Goal: Task Accomplishment & Management: Complete application form

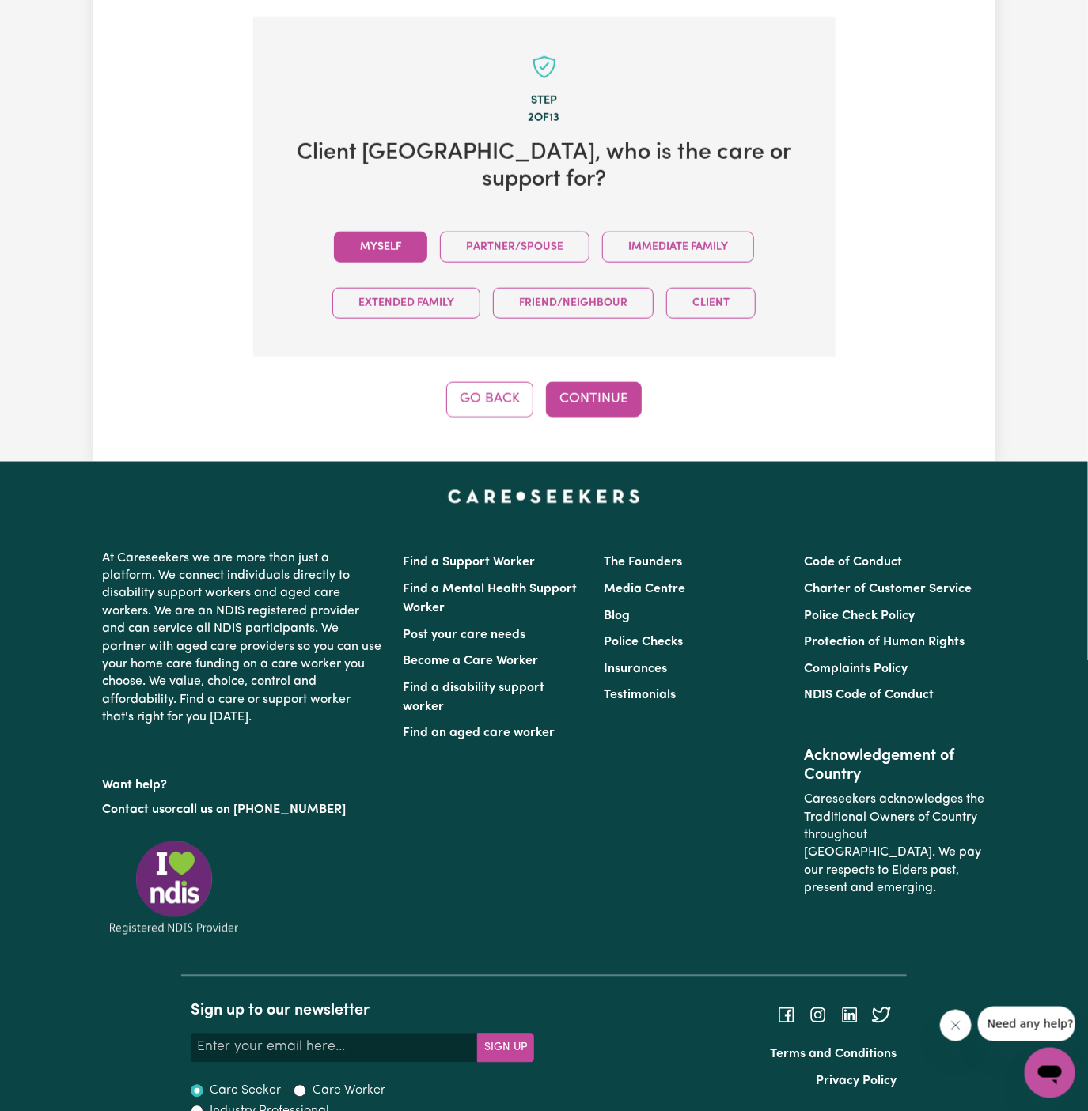
click at [384, 232] on button "Myself" at bounding box center [380, 247] width 93 height 31
click at [613, 382] on button "Continue" at bounding box center [594, 399] width 96 height 35
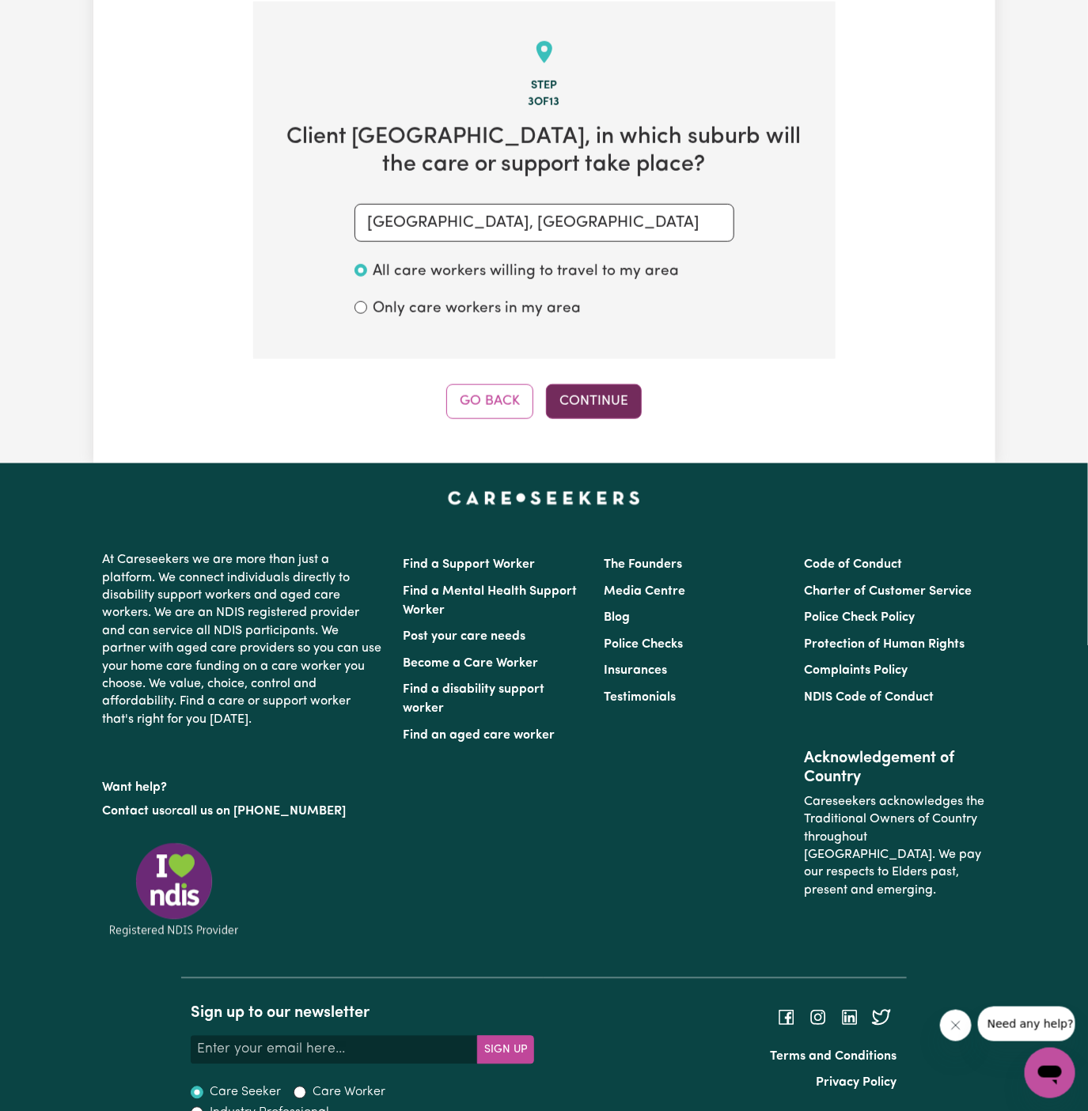
click at [596, 396] on button "Continue" at bounding box center [594, 401] width 96 height 35
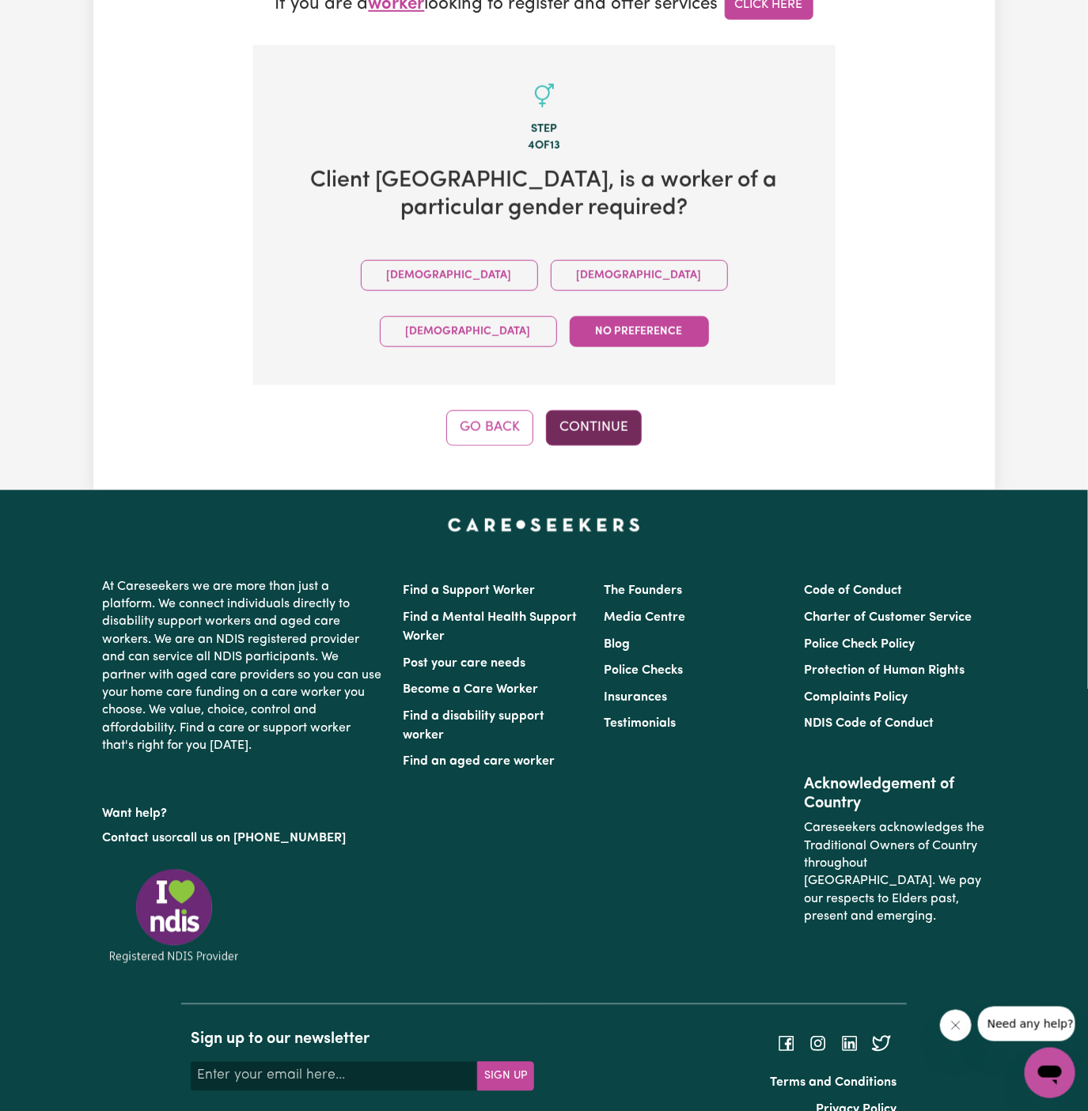
click at [619, 411] on button "Continue" at bounding box center [594, 428] width 96 height 35
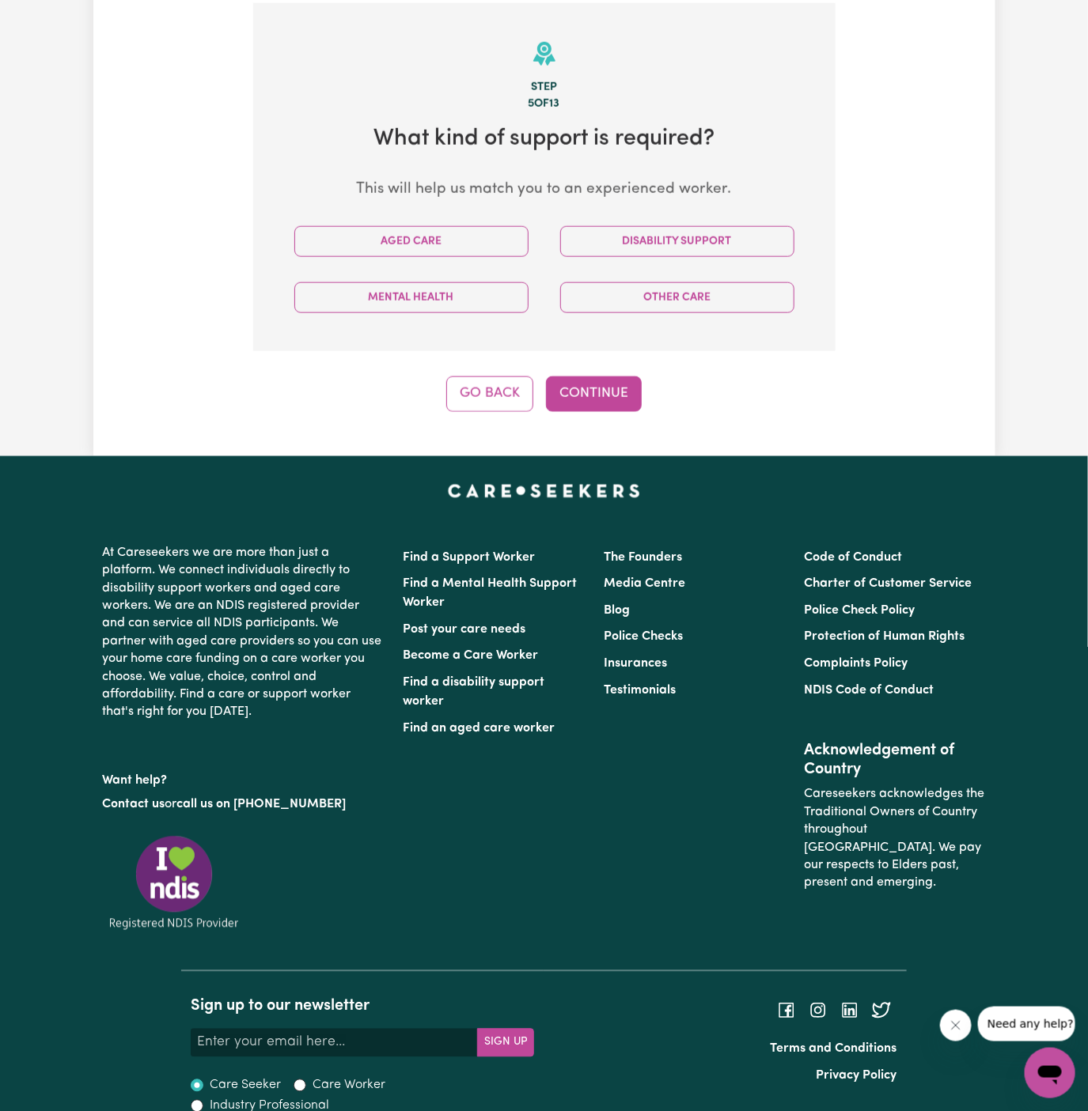
scroll to position [561, 0]
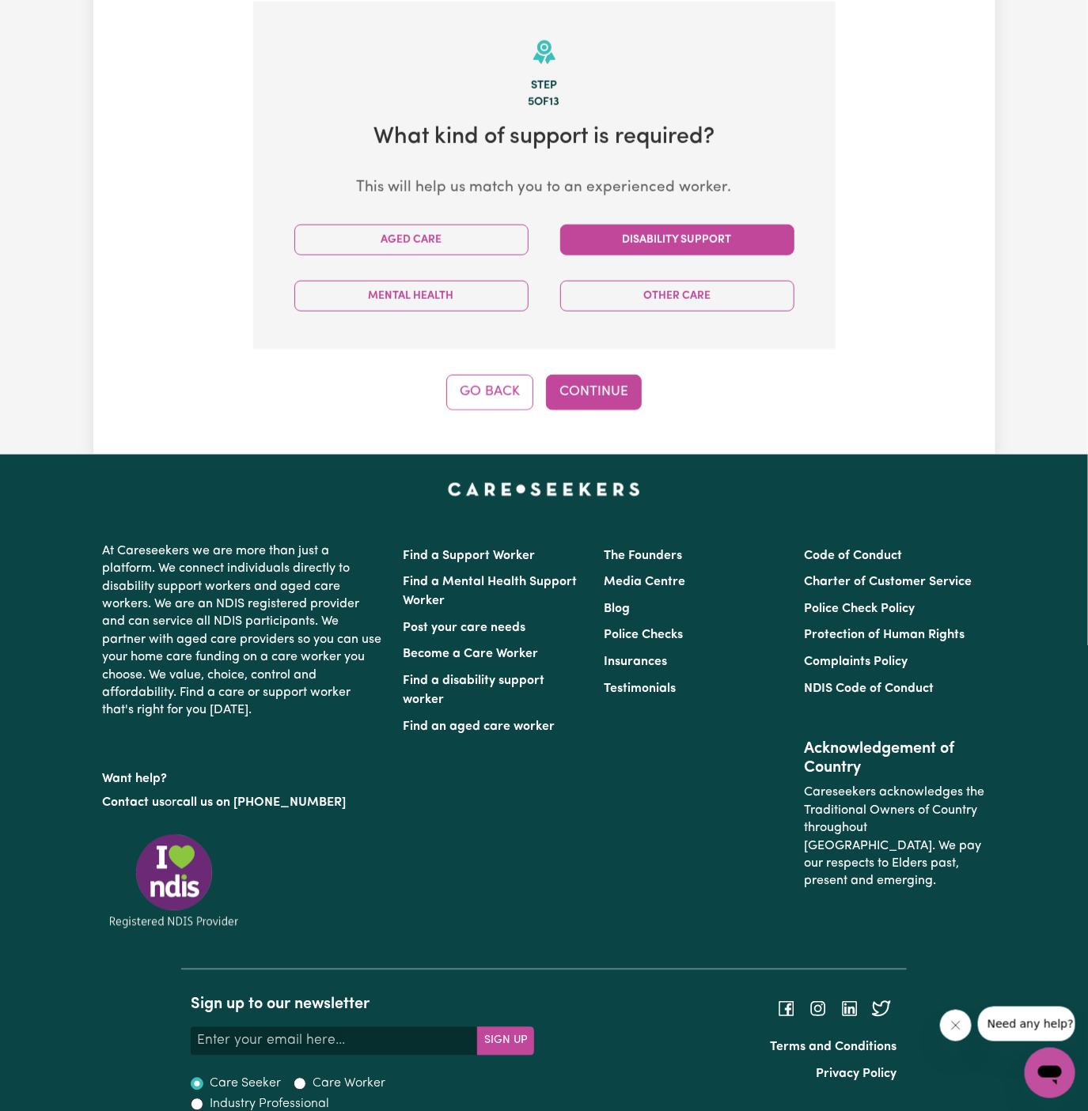
click at [661, 234] on button "Disability Support" at bounding box center [677, 240] width 234 height 31
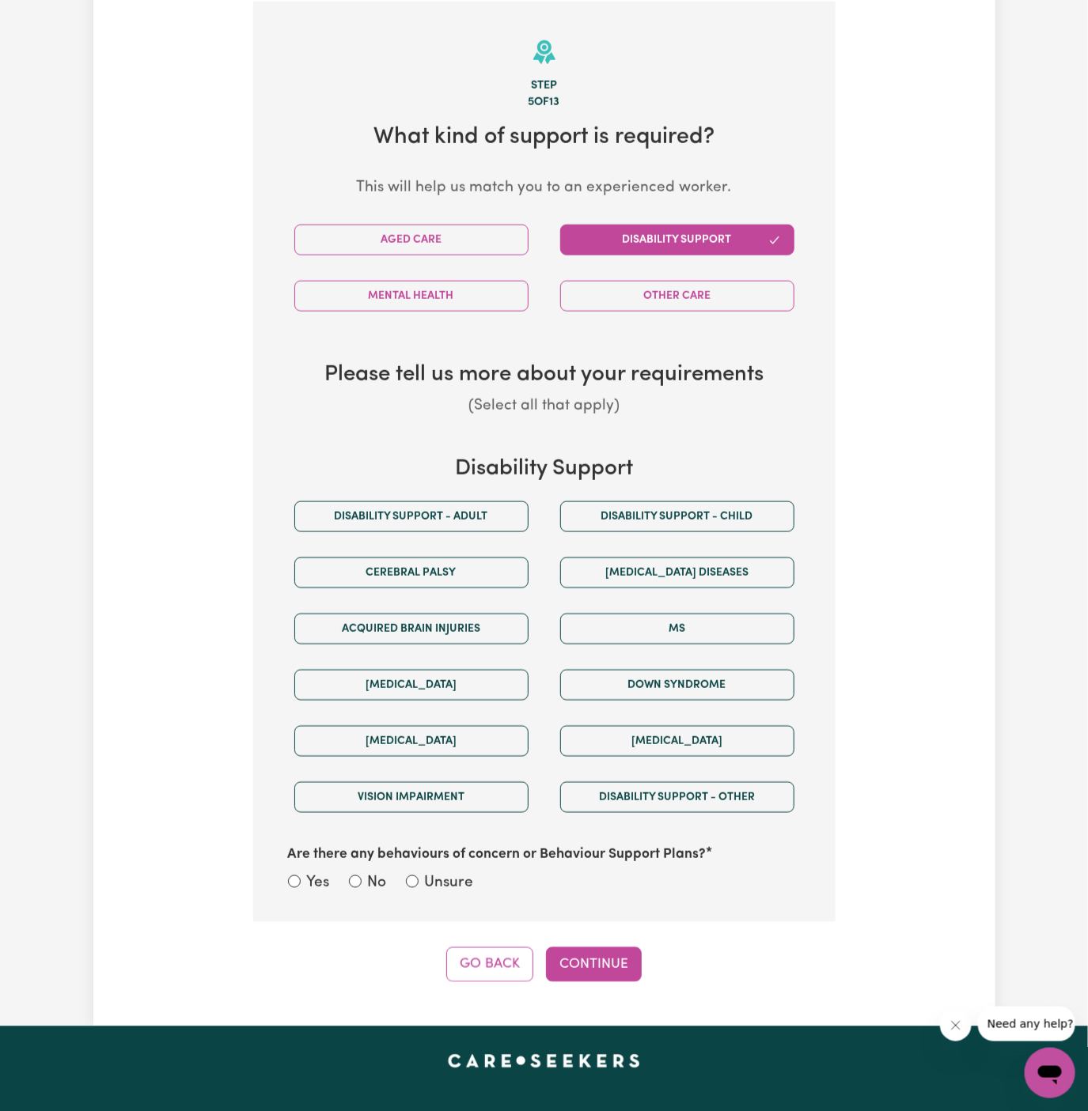
click at [453, 498] on div "Disability support - Adult" at bounding box center [411, 517] width 266 height 56
click at [452, 523] on button "Disability support - Adult" at bounding box center [411, 517] width 234 height 31
click at [582, 948] on button "Continue" at bounding box center [594, 965] width 96 height 35
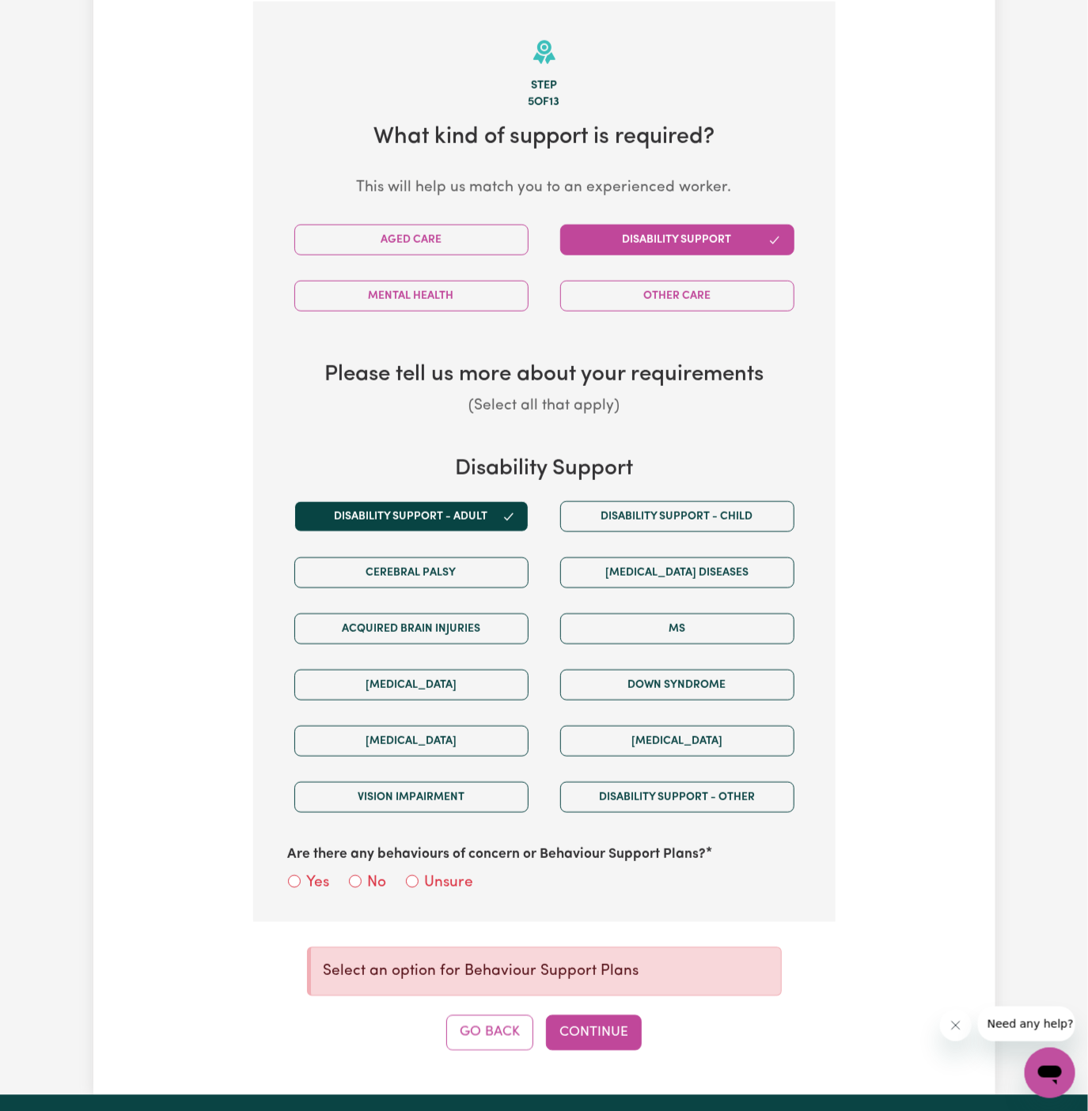
click at [439, 873] on label "Unsure" at bounding box center [449, 884] width 49 height 23
click at [418, 876] on input "Unsure" at bounding box center [412, 882] width 13 height 13
radio input "true"
click at [591, 1016] on button "Continue" at bounding box center [594, 1033] width 96 height 35
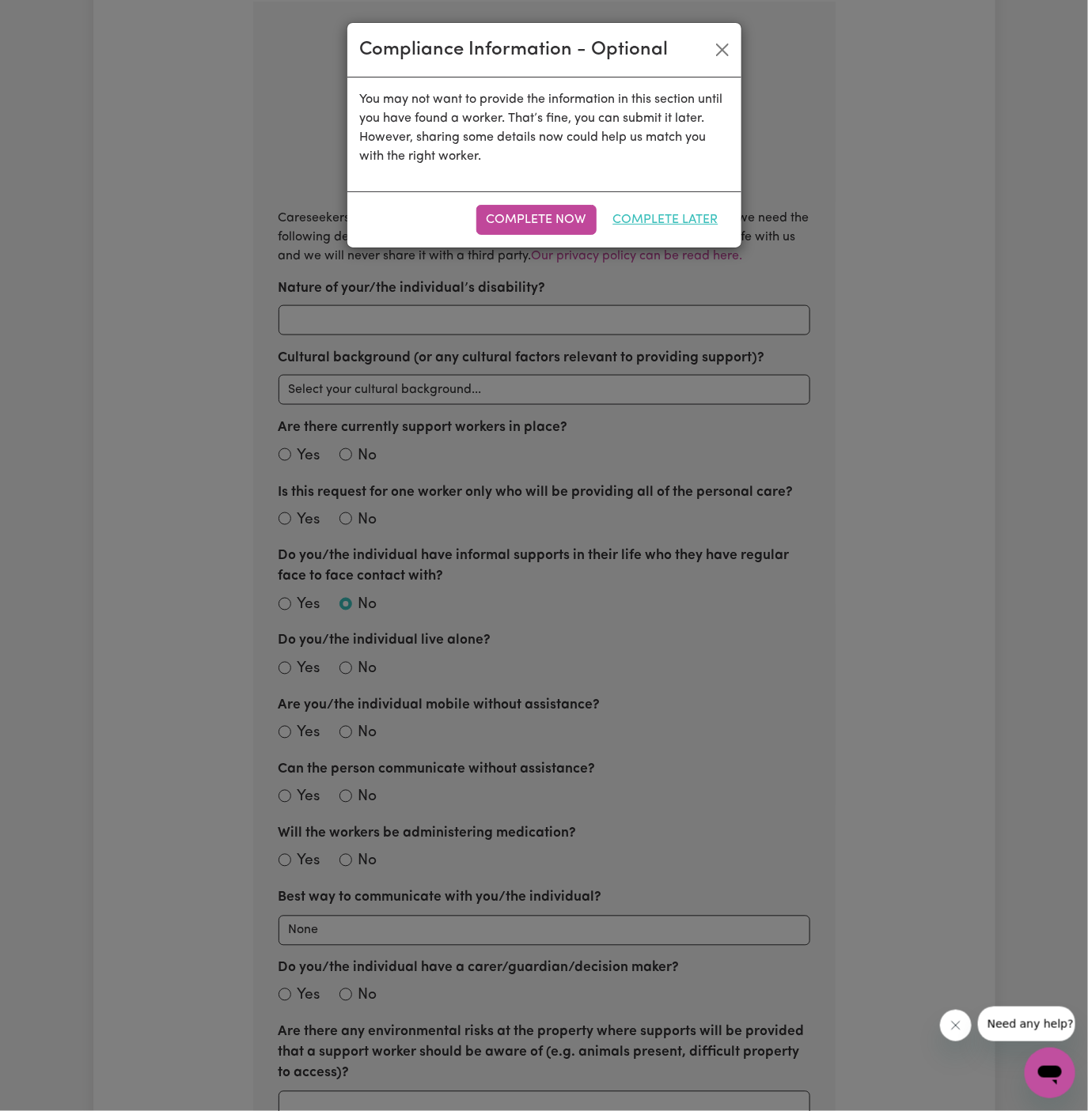
click at [670, 218] on button "Complete Later" at bounding box center [666, 220] width 126 height 30
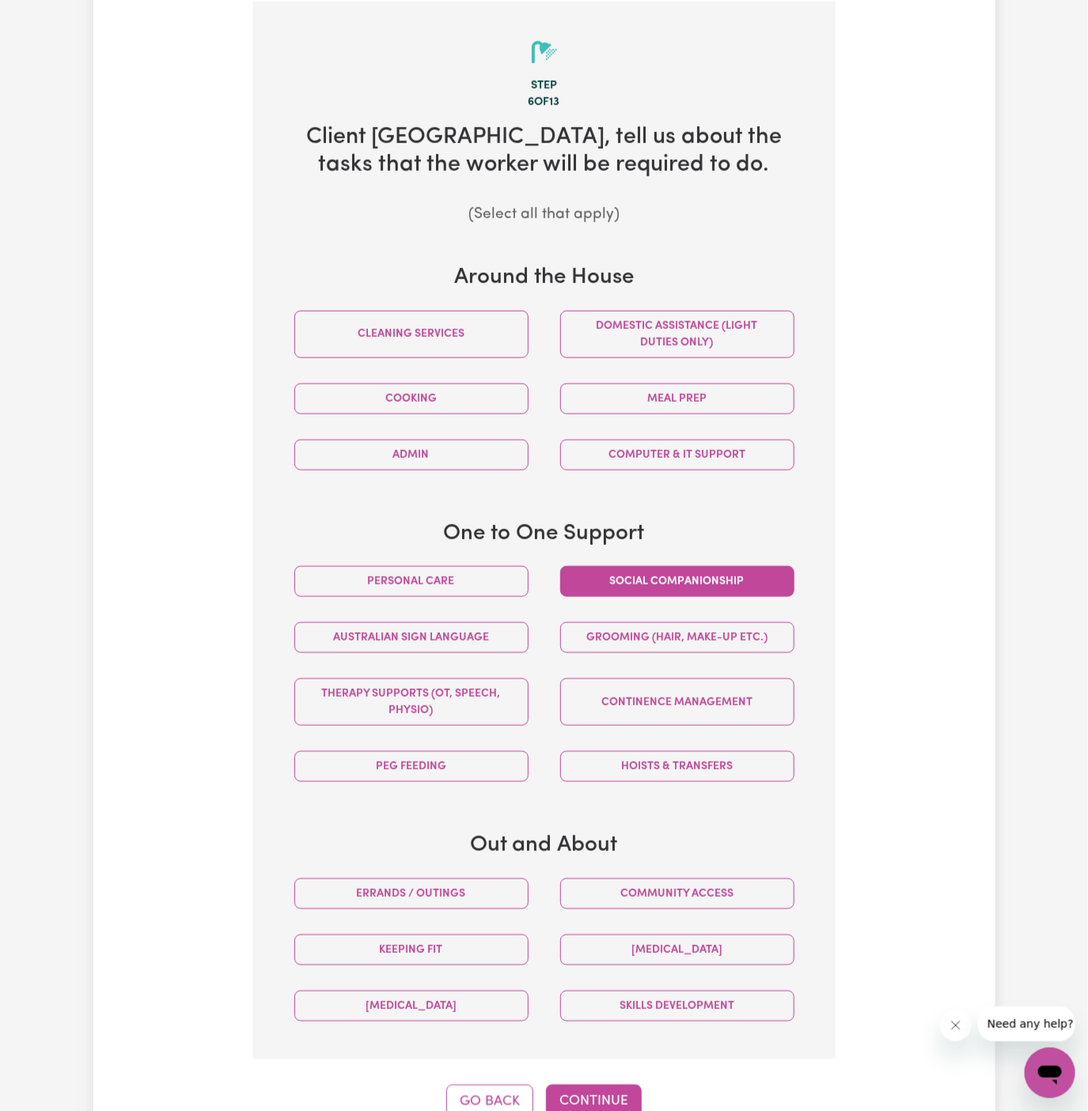
click at [653, 590] on button "Social companionship" at bounding box center [677, 581] width 234 height 31
click at [670, 888] on button "Community access" at bounding box center [677, 894] width 234 height 31
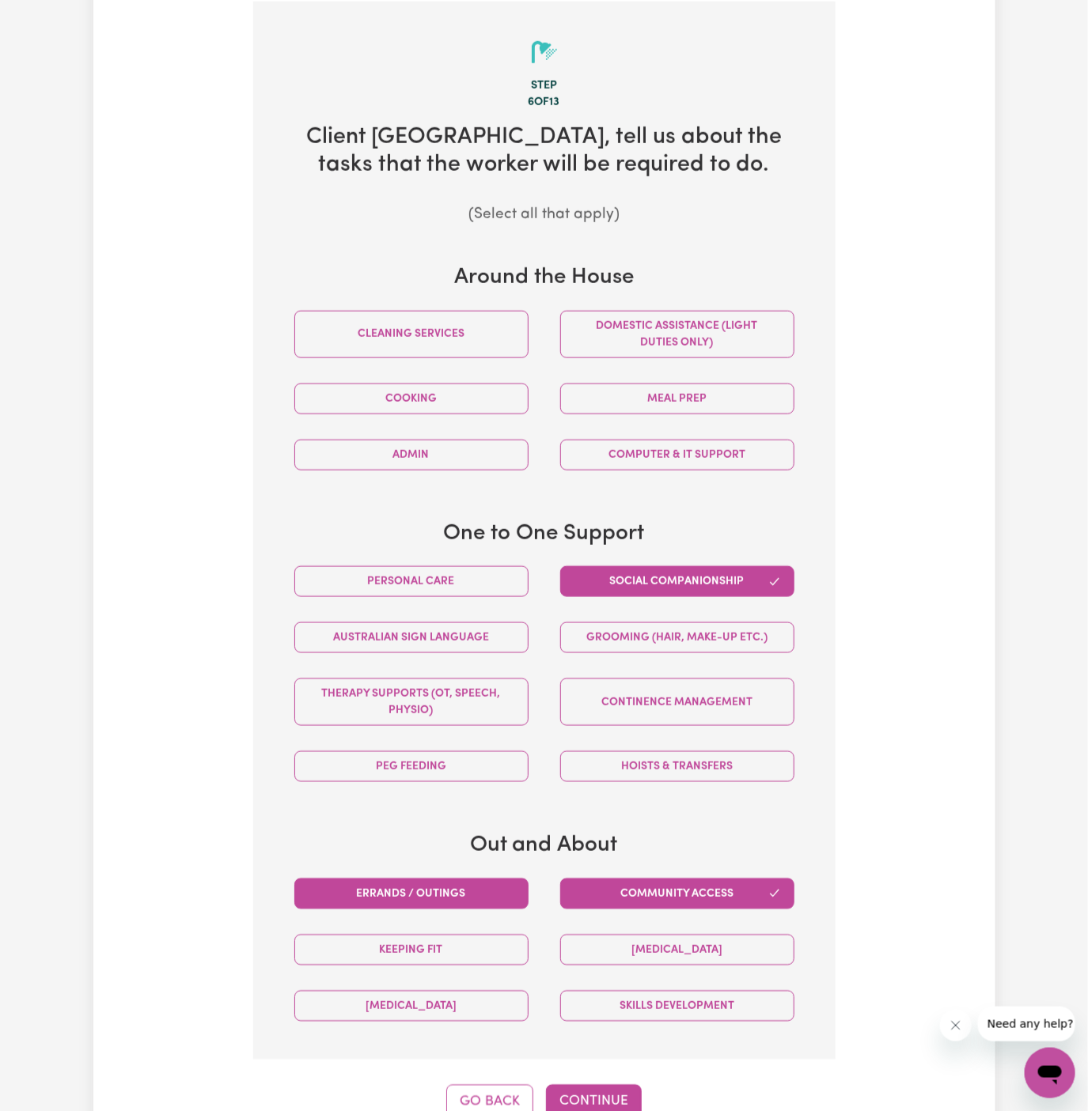
click at [478, 901] on button "Errands / Outings" at bounding box center [411, 894] width 234 height 31
click at [607, 1085] on button "Continue" at bounding box center [594, 1102] width 96 height 35
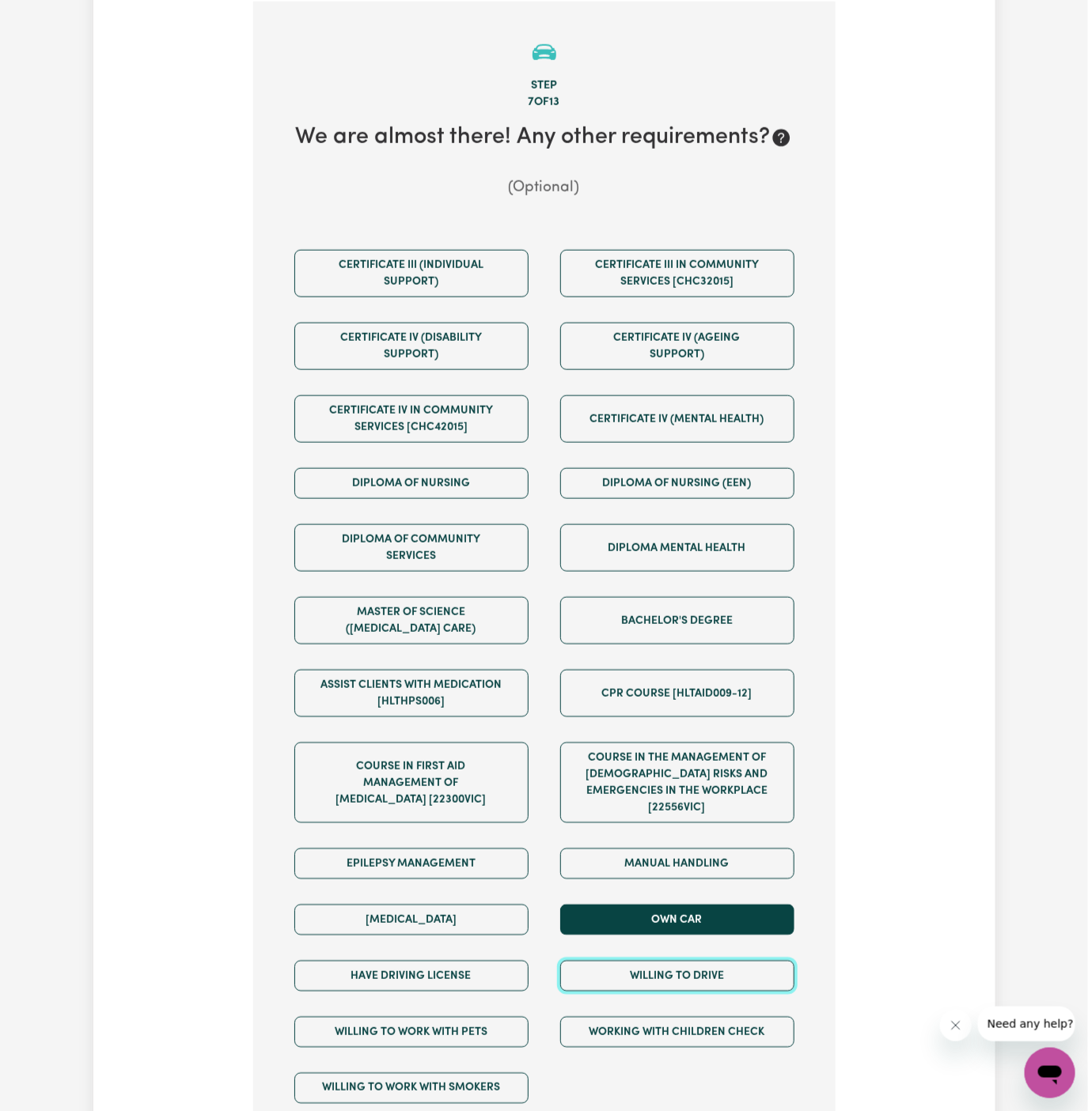
drag, startPoint x: 687, startPoint y: 951, endPoint x: 693, endPoint y: 899, distance: 52.6
click at [693, 899] on div "Certificate III (Individual Support) Certificate III in Community Services [CHC…" at bounding box center [544, 677] width 532 height 880
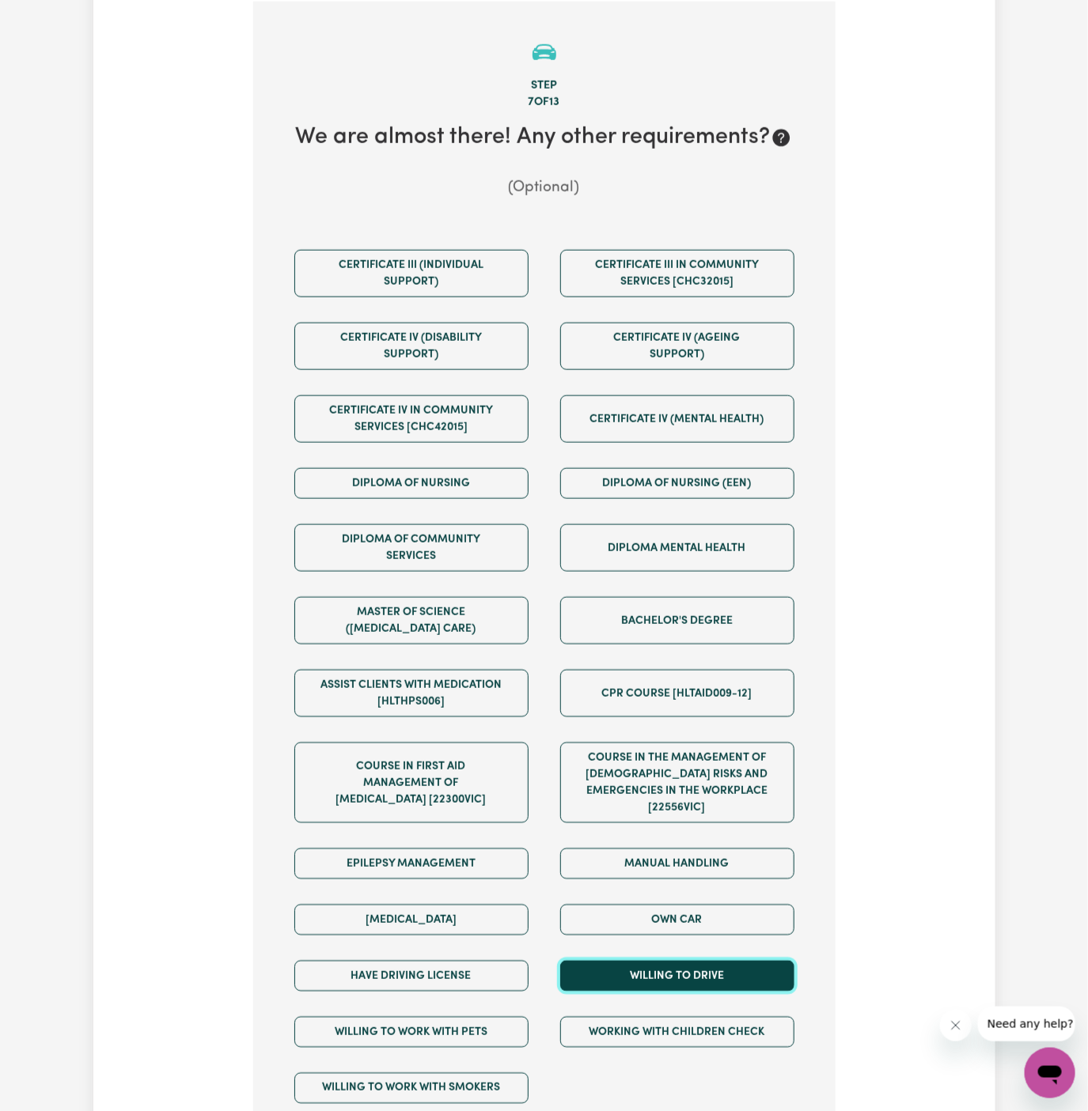
click at [693, 961] on button "Willing to drive" at bounding box center [677, 976] width 234 height 31
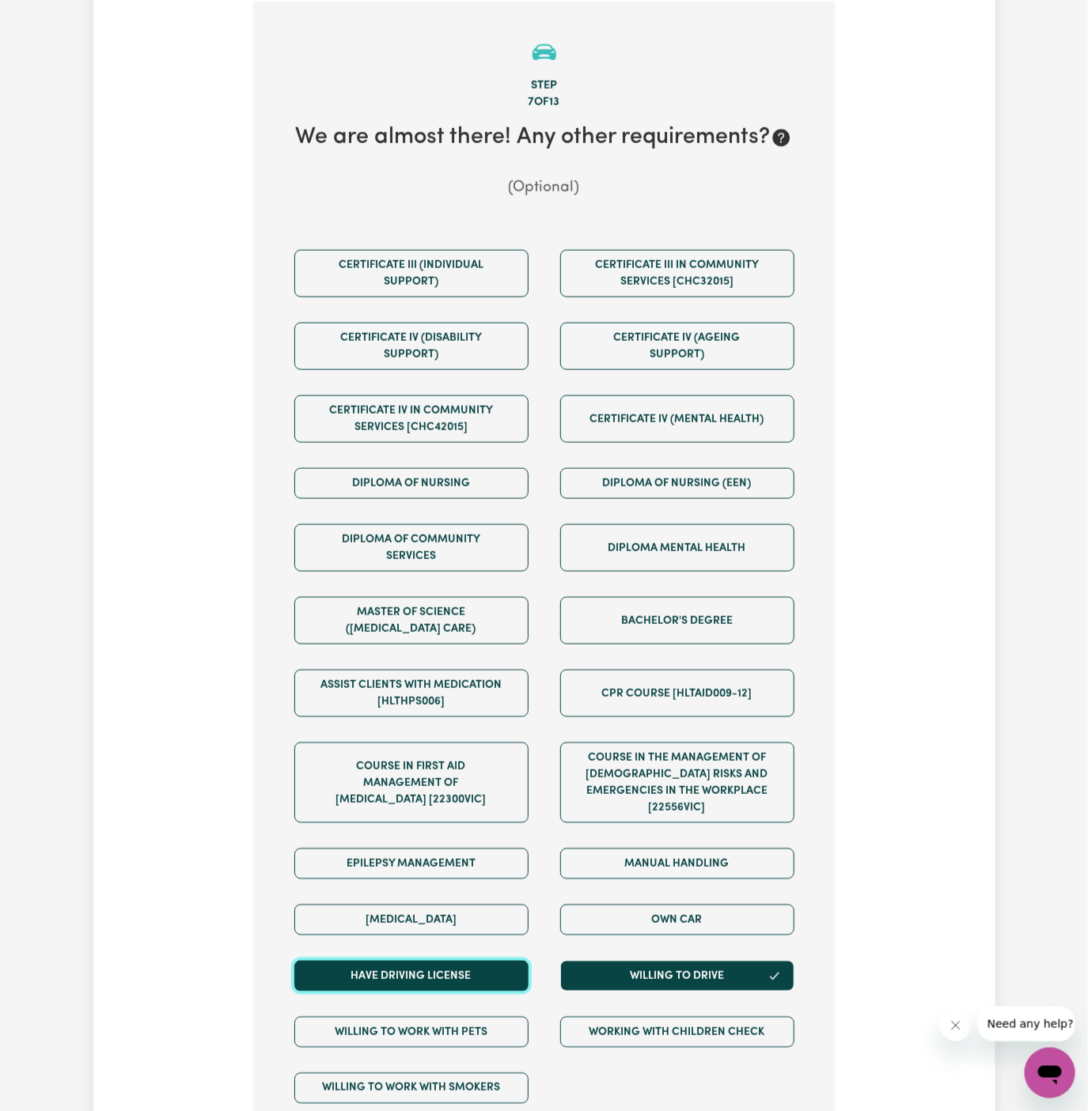
click at [454, 964] on button "Have driving license" at bounding box center [411, 976] width 234 height 31
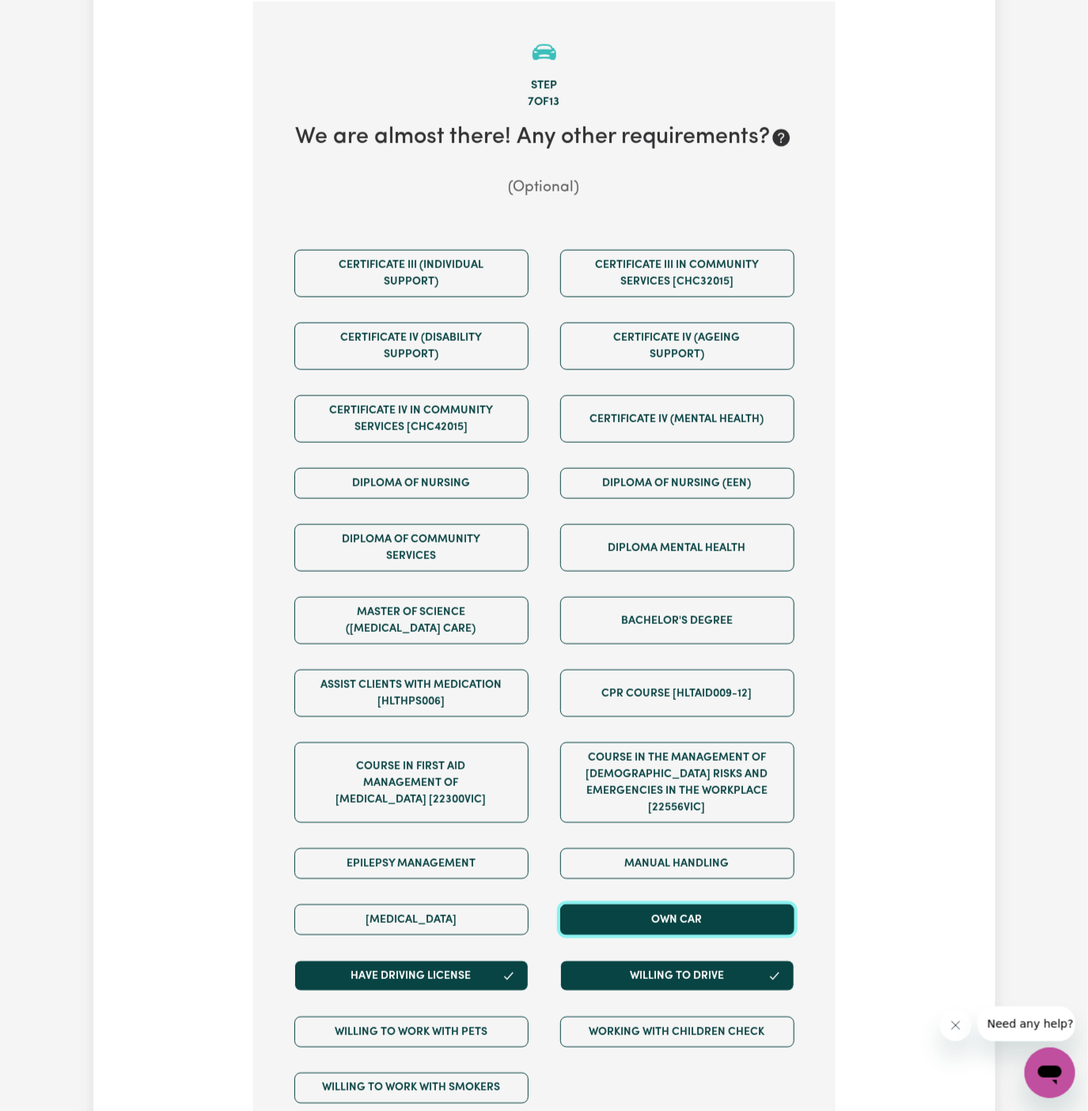
click at [647, 905] on button "Own Car" at bounding box center [677, 920] width 234 height 31
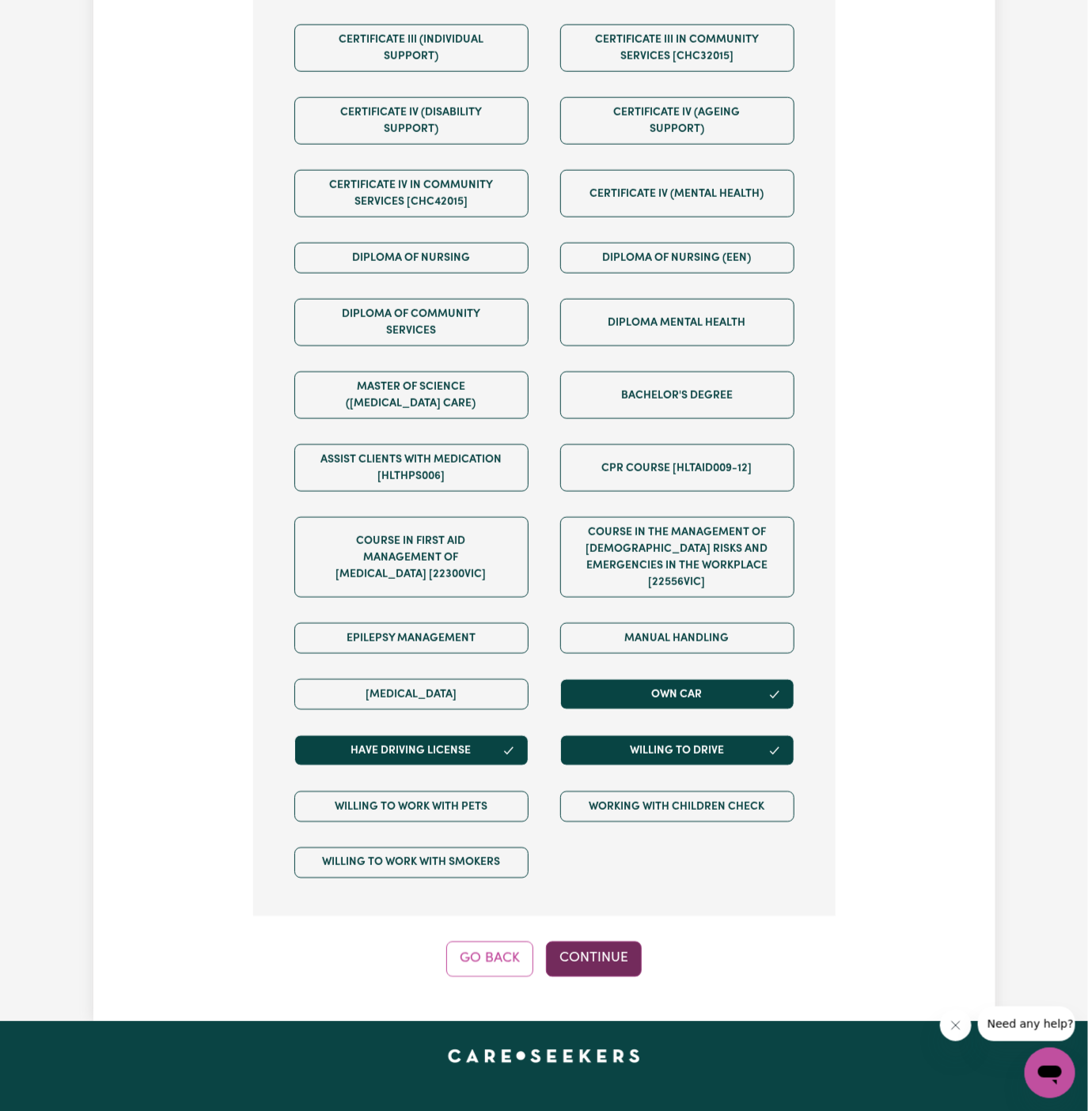
click at [573, 942] on button "Continue" at bounding box center [594, 959] width 96 height 35
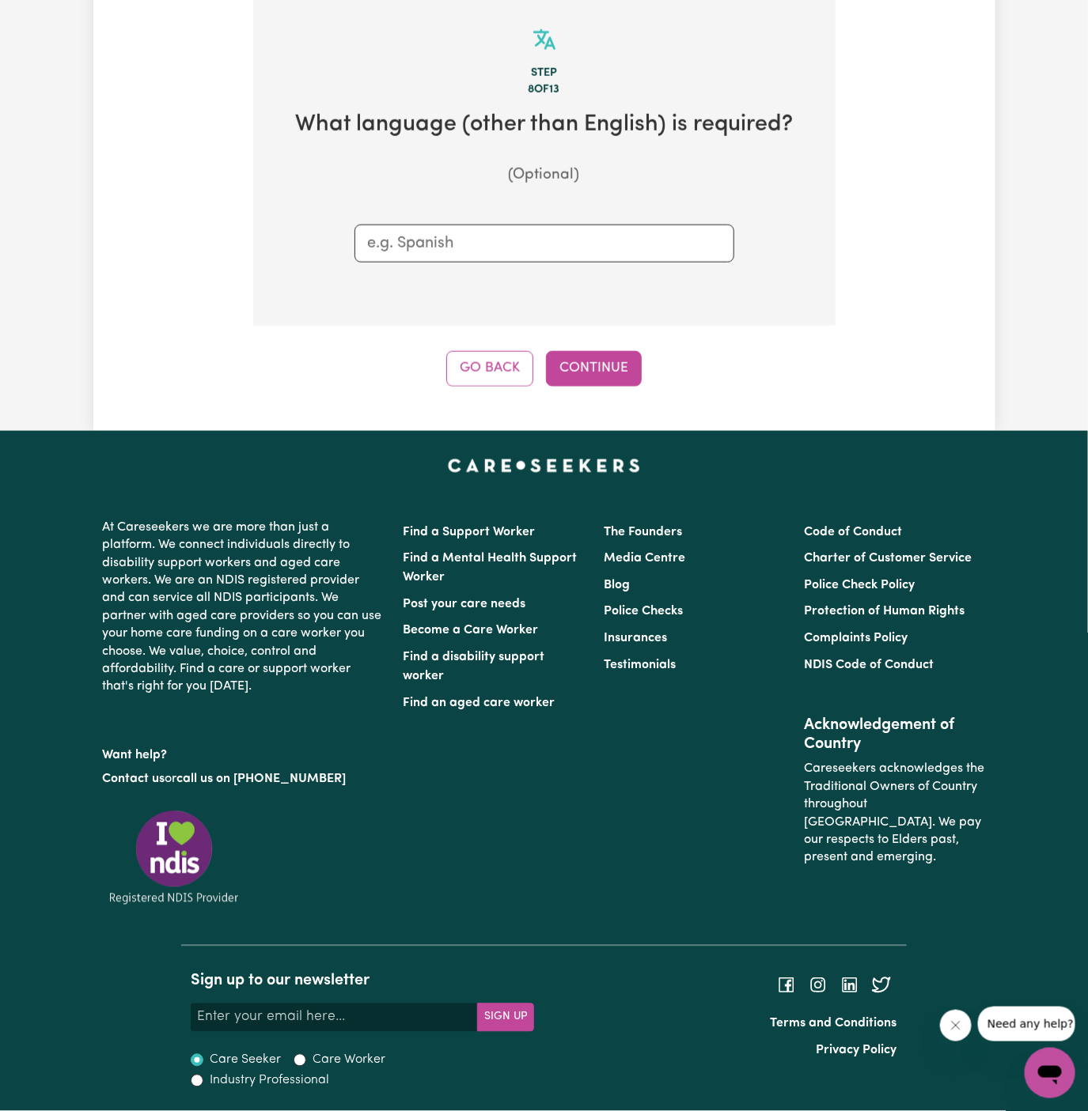
scroll to position [561, 0]
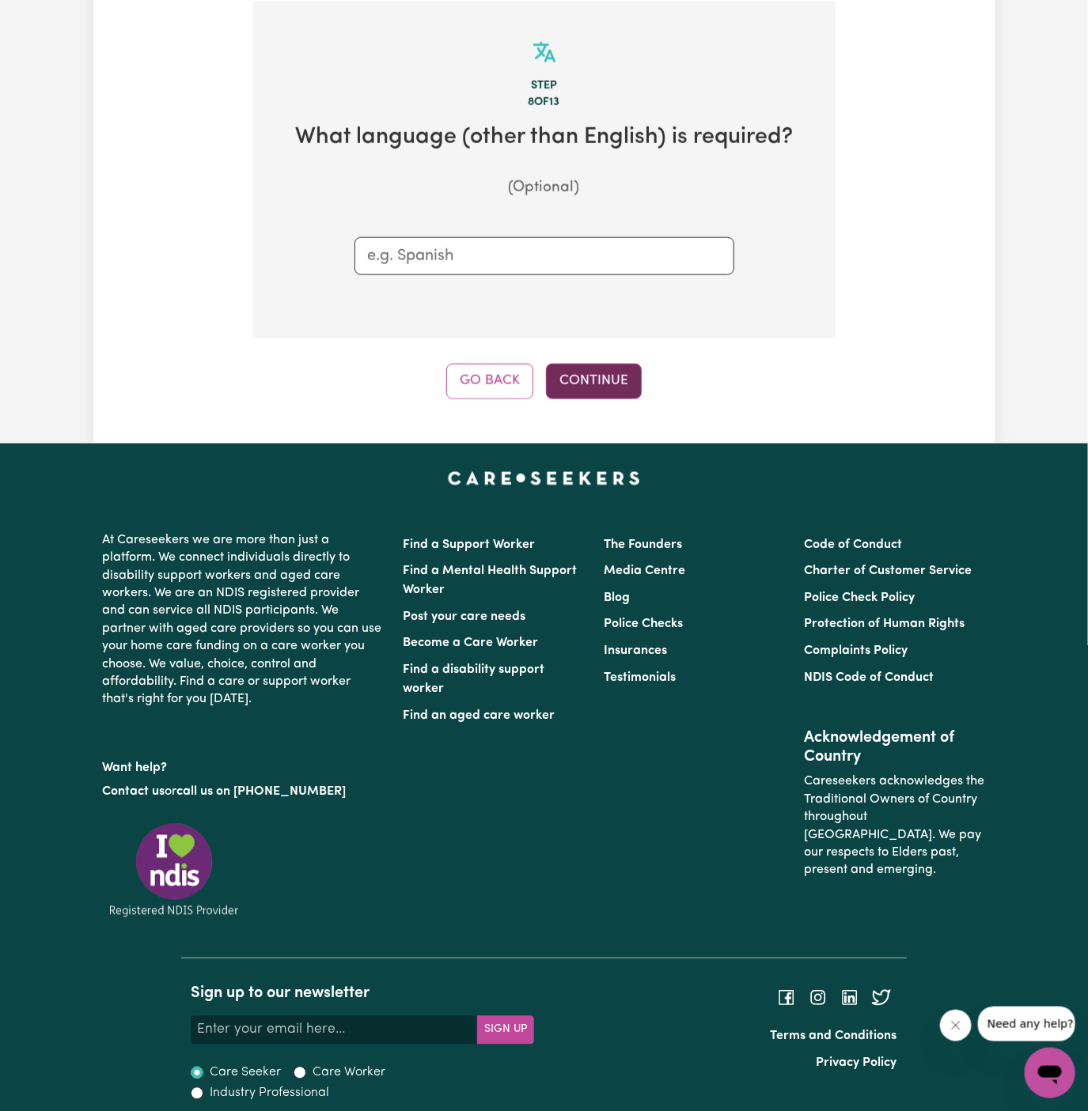
click at [589, 385] on button "Continue" at bounding box center [594, 381] width 96 height 35
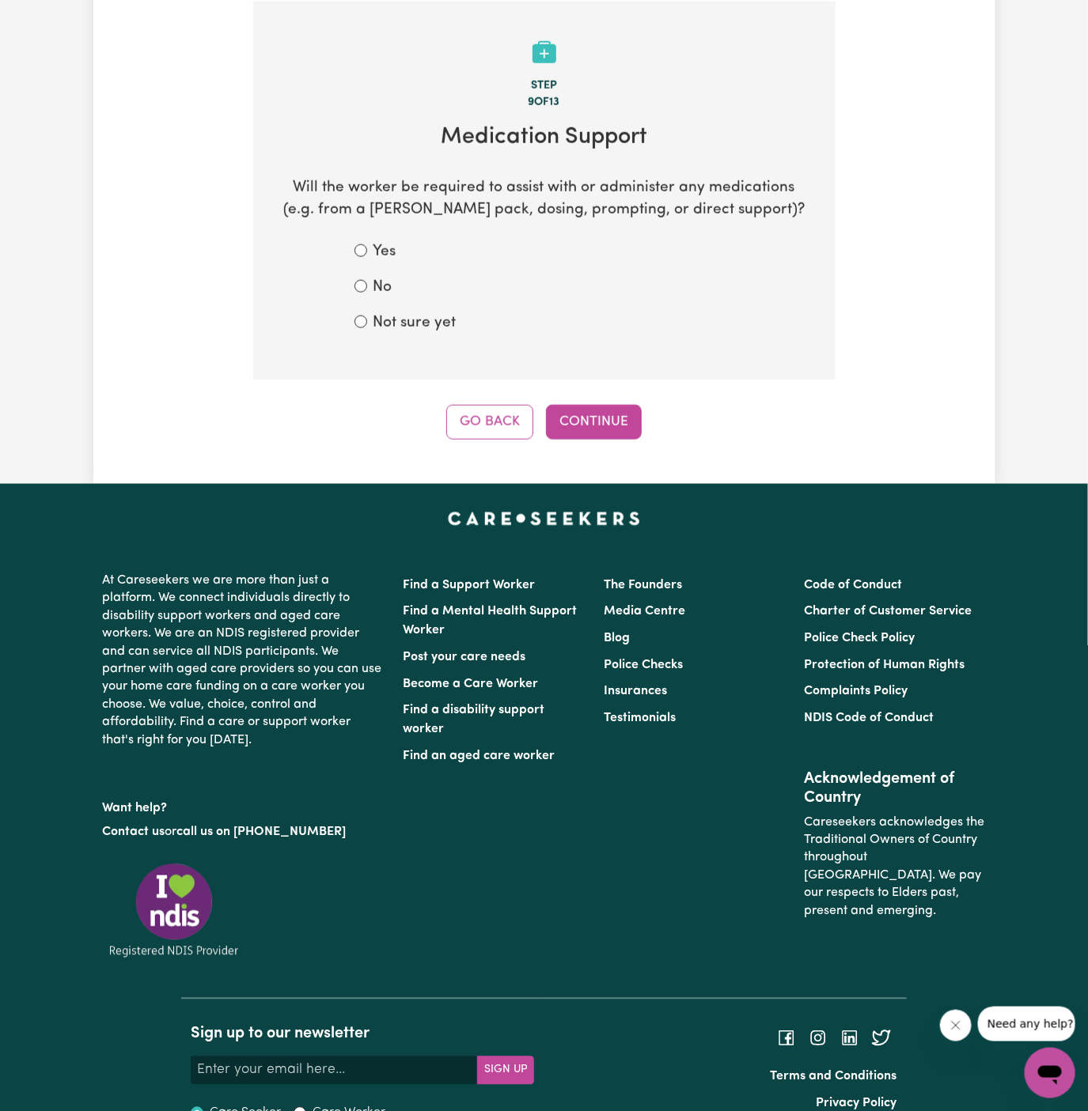
click at [370, 280] on div "No" at bounding box center [544, 288] width 380 height 23
click at [377, 265] on form "Yes No Not sure yet" at bounding box center [544, 287] width 380 height 93
click at [385, 286] on label "No" at bounding box center [382, 288] width 19 height 23
click at [367, 286] on input "No" at bounding box center [360, 286] width 13 height 13
radio input "true"
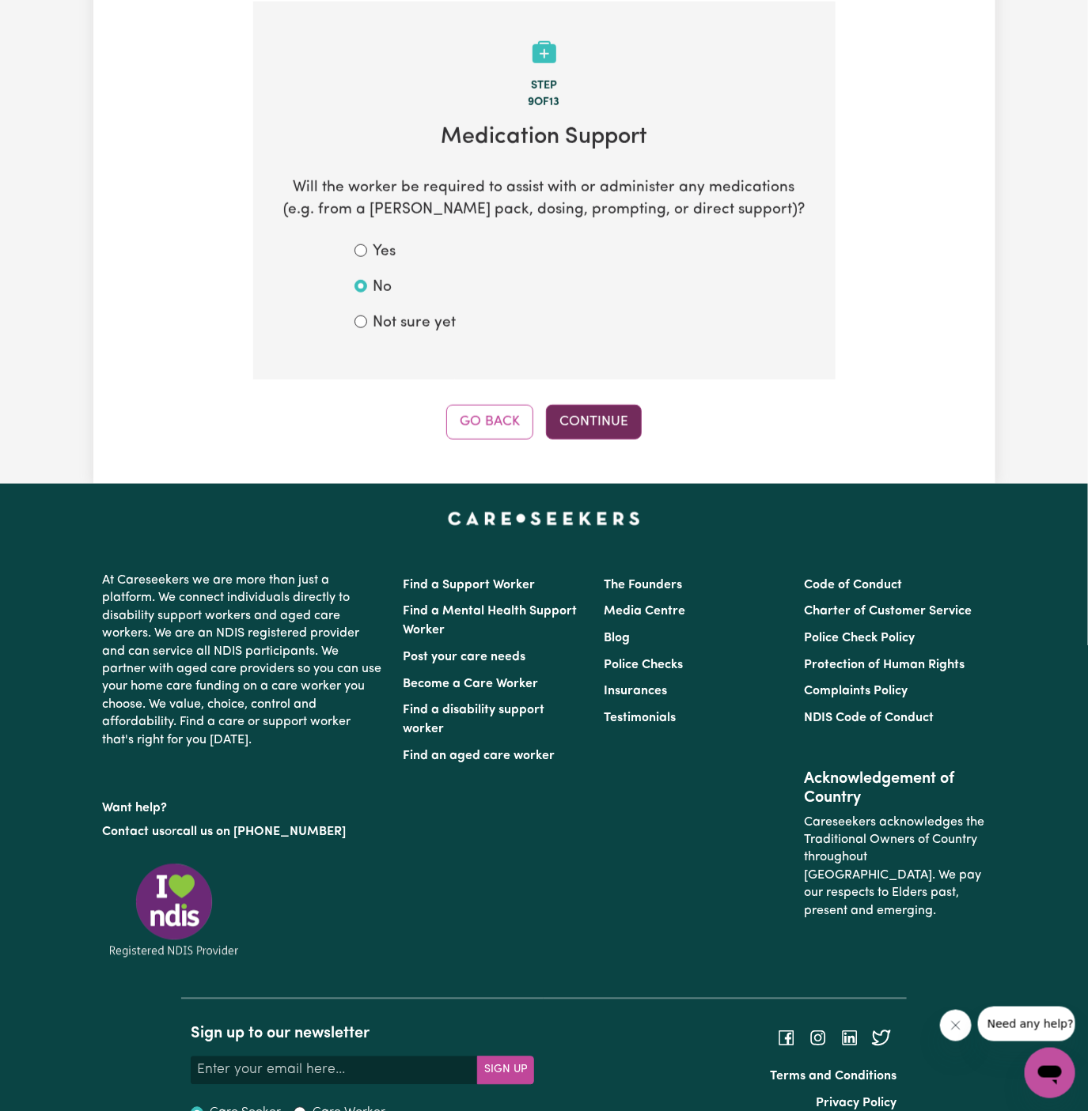
click at [603, 407] on button "Continue" at bounding box center [594, 422] width 96 height 35
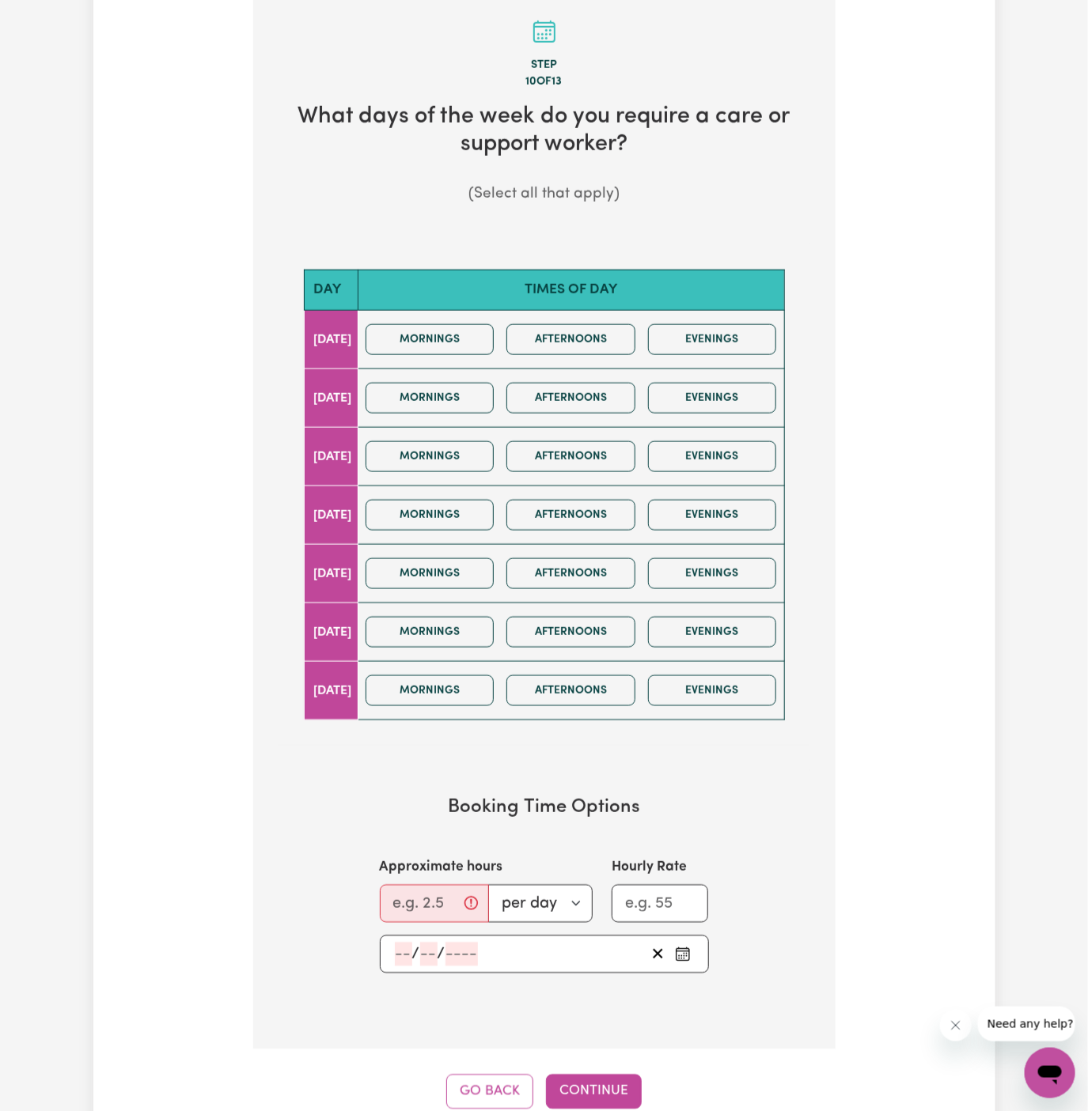
scroll to position [585, 0]
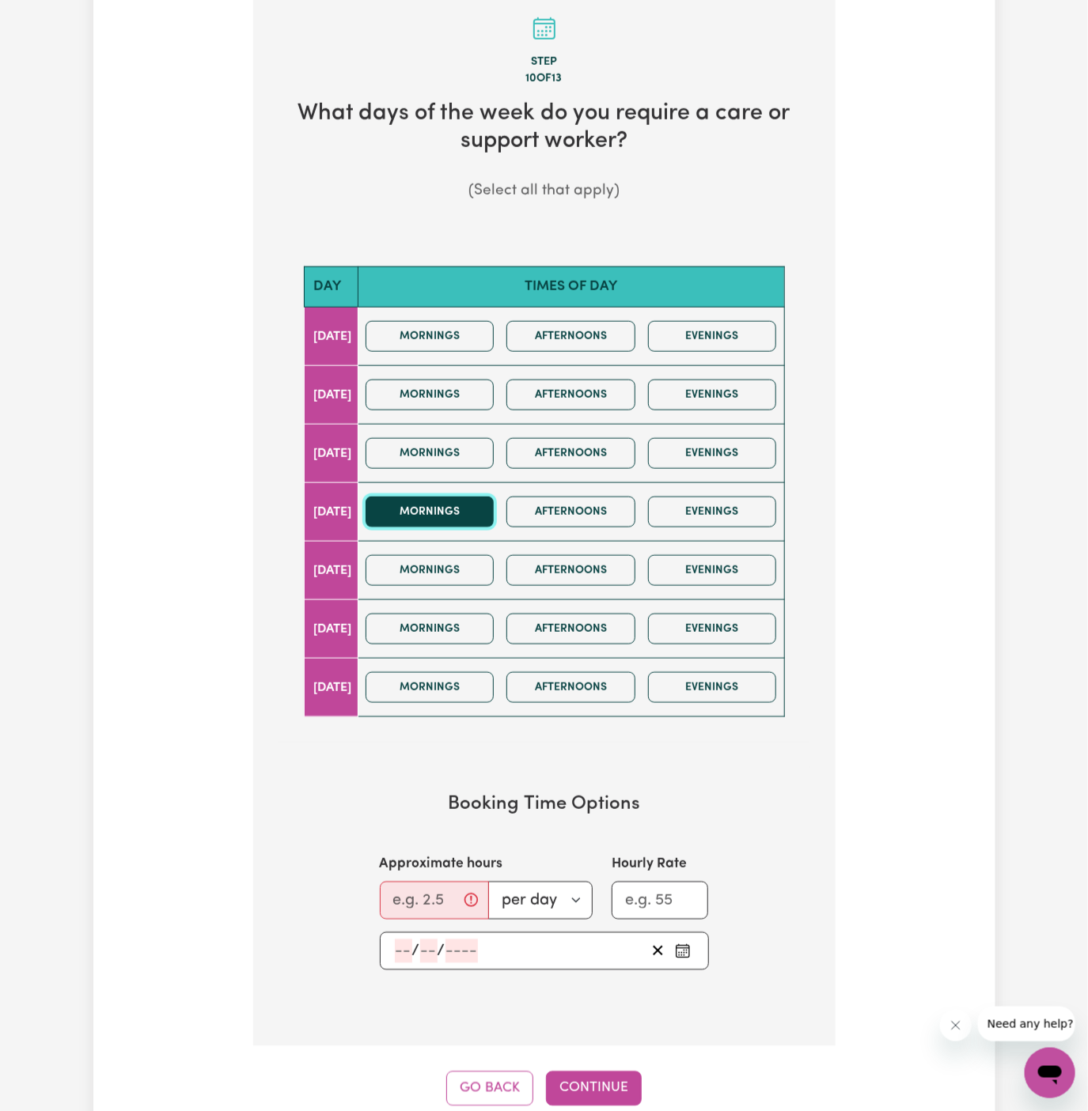
click at [473, 502] on button "Mornings" at bounding box center [429, 512] width 129 height 31
click at [429, 869] on label "Approximate hours" at bounding box center [441, 864] width 123 height 21
click at [429, 882] on input "Approximate hours" at bounding box center [434, 901] width 109 height 38
click at [431, 894] on input "Approximate hours" at bounding box center [434, 901] width 109 height 38
type input "1"
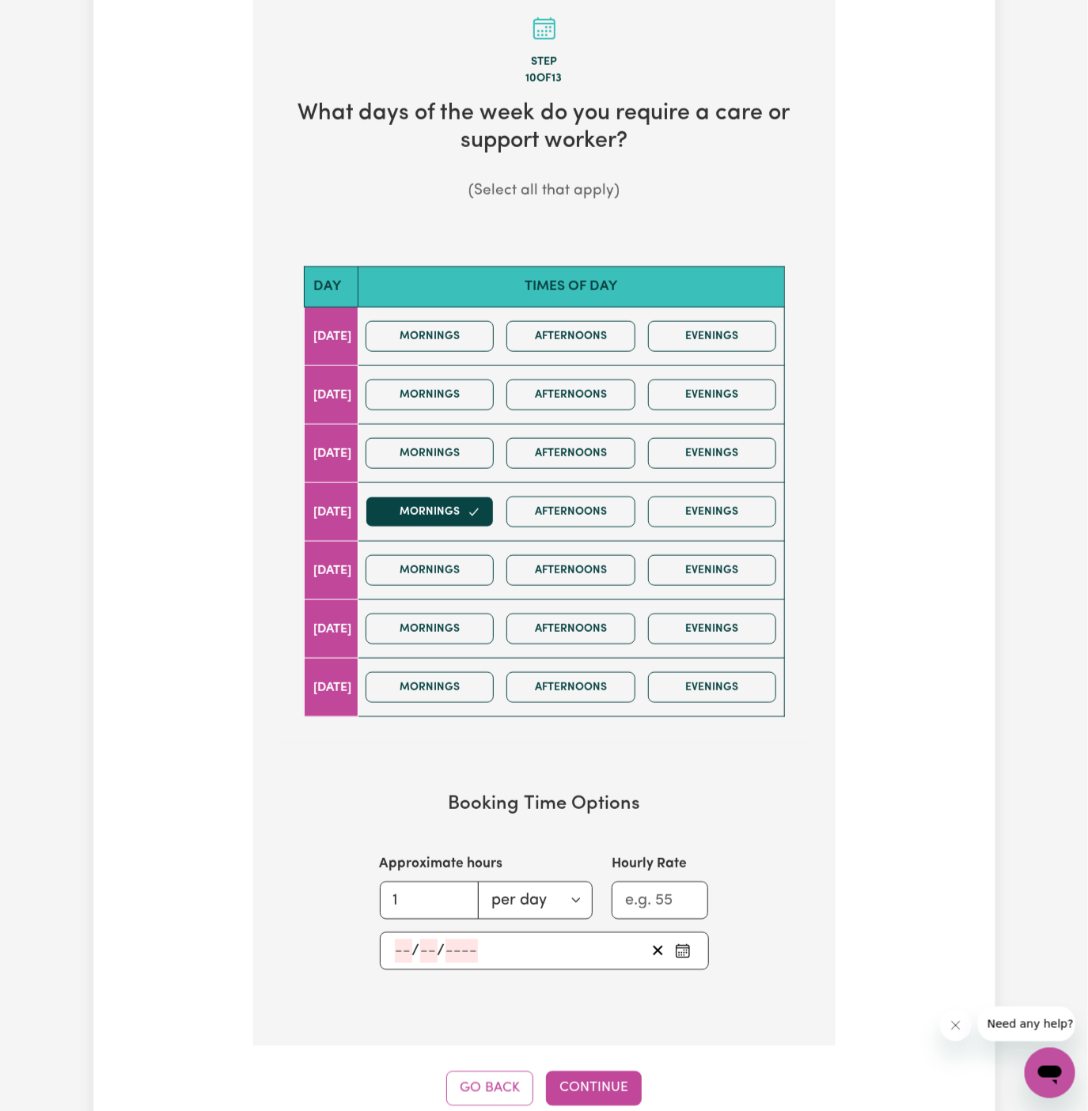
click at [406, 940] on input "number" at bounding box center [403, 952] width 17 height 24
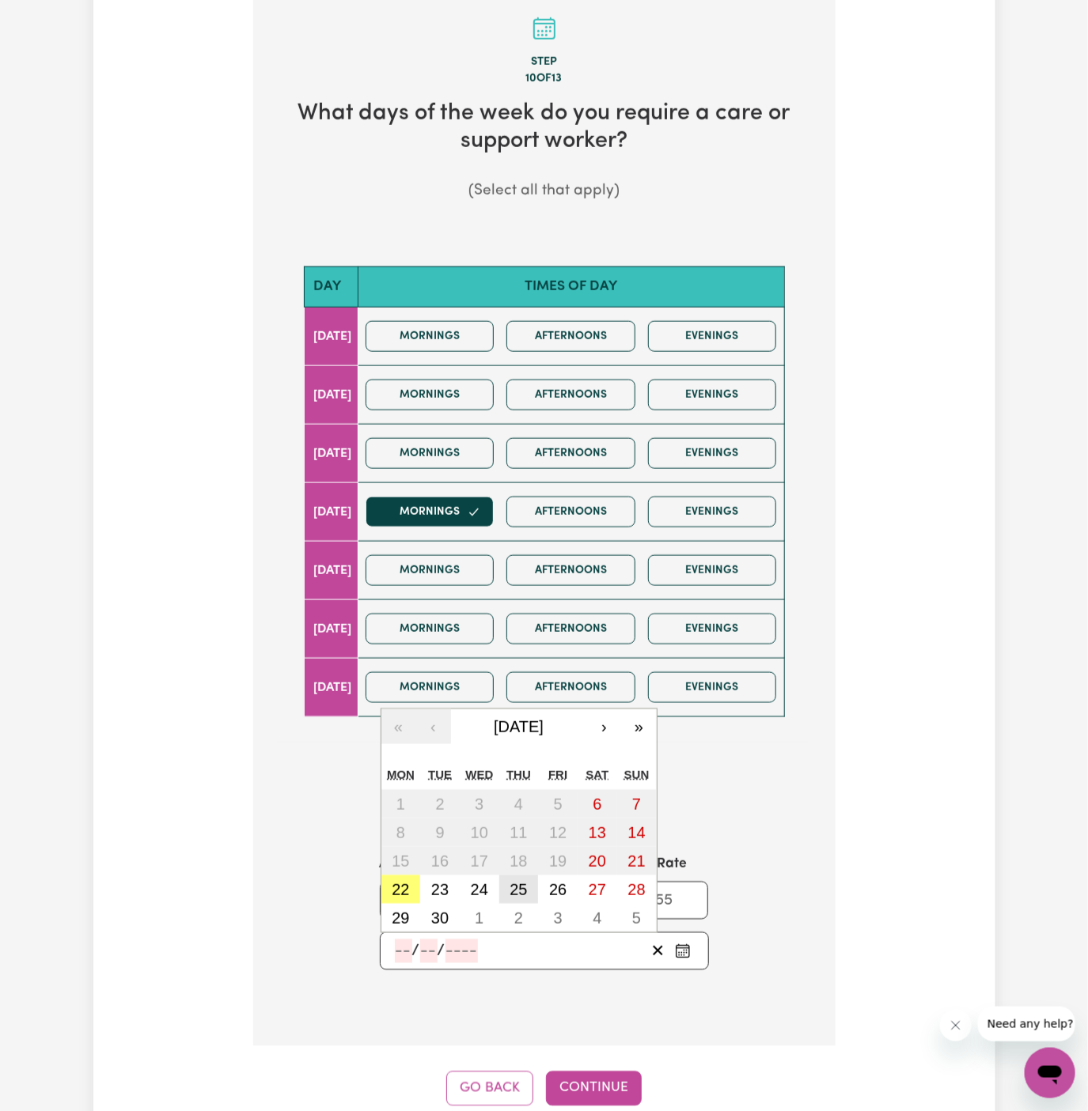
click at [531, 880] on button "25" at bounding box center [519, 890] width 40 height 28
type input "2025-09-25"
type input "25"
type input "9"
type input "2025"
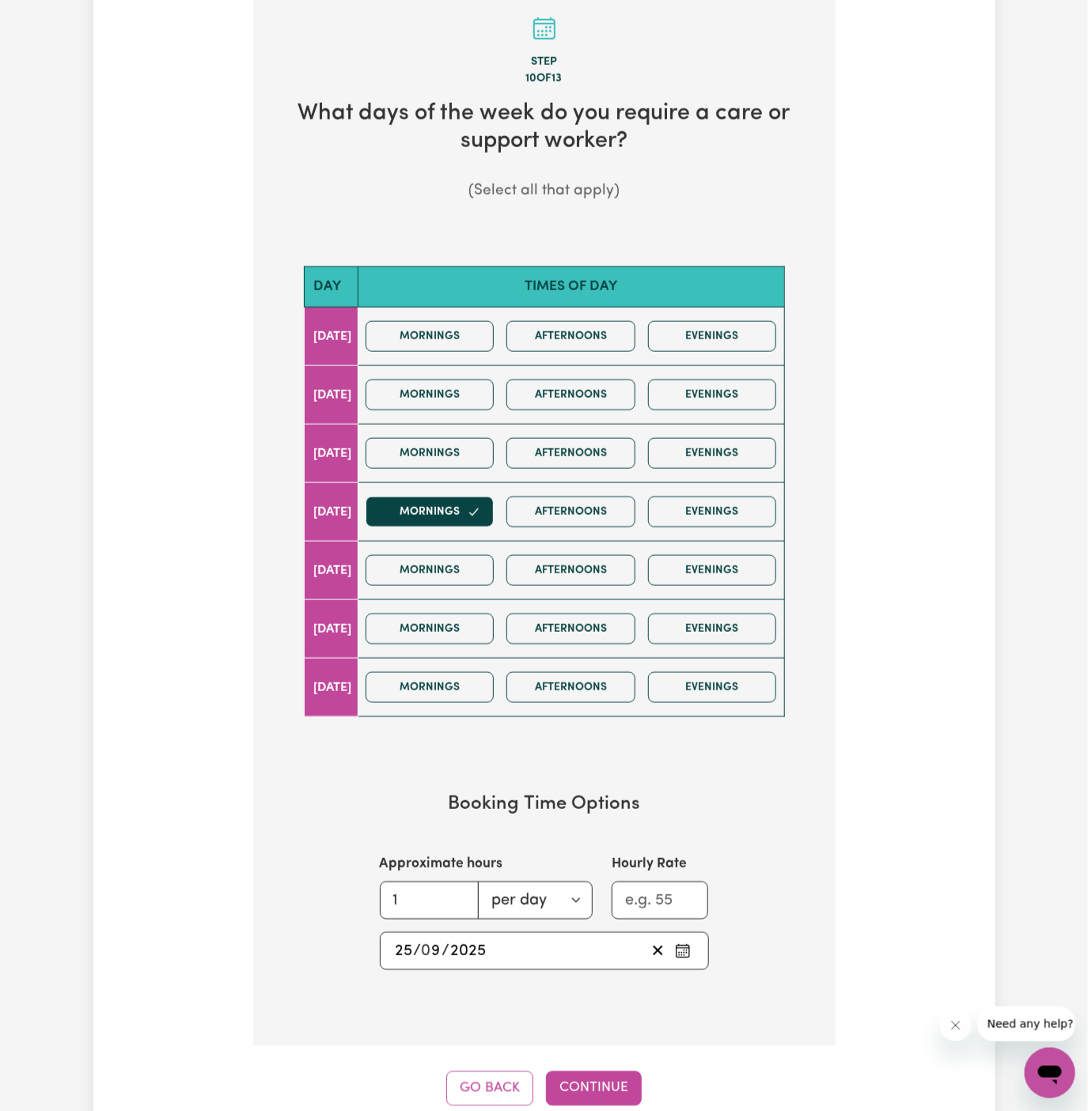
click at [644, 1082] on div "Go Back Continue" at bounding box center [544, 1089] width 582 height 35
click at [605, 1074] on button "Continue" at bounding box center [594, 1089] width 96 height 35
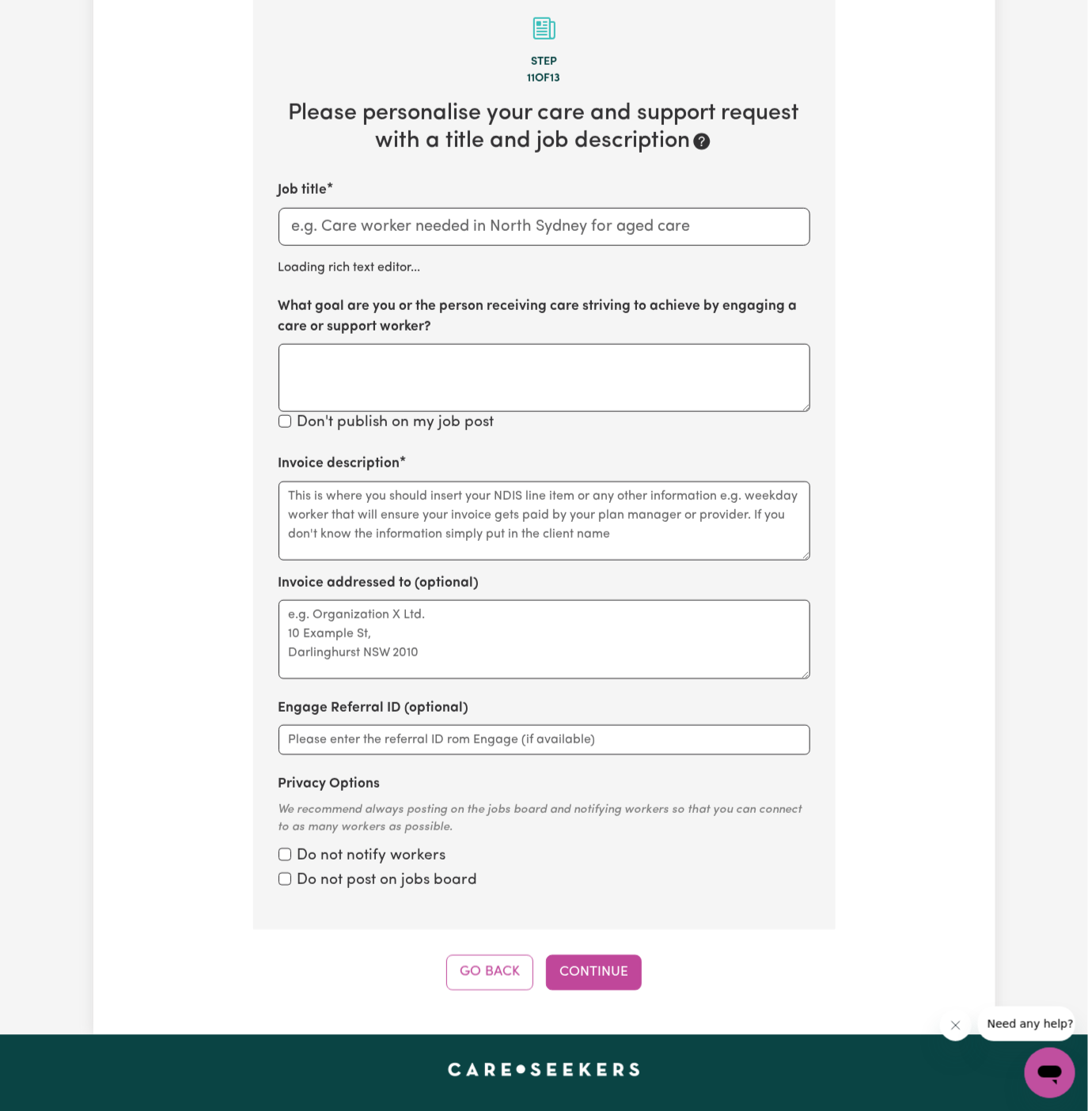
scroll to position [561, 0]
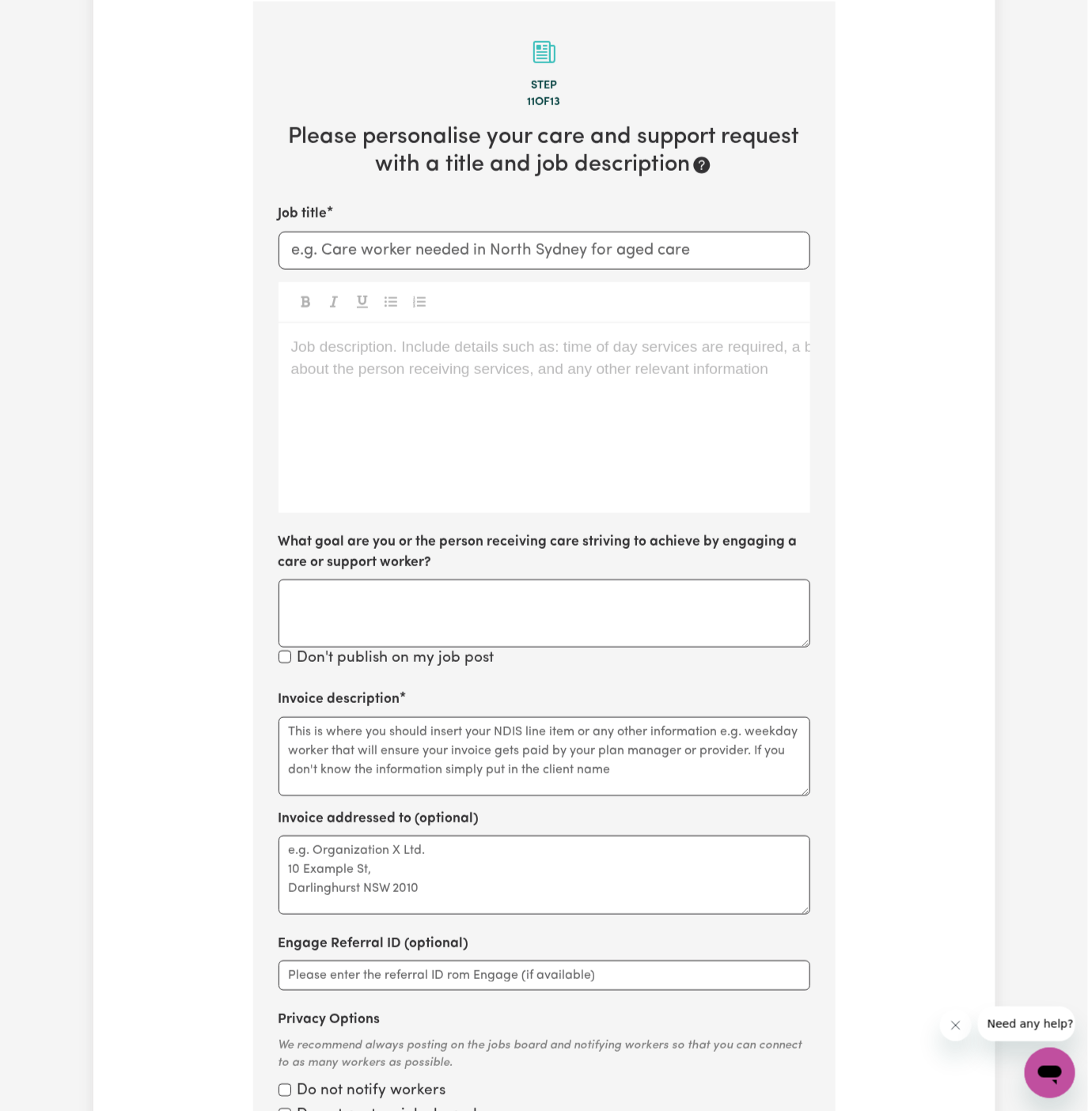
click at [587, 417] on div "Job description. Include details such as: time of day services are required, a …" at bounding box center [544, 419] width 532 height 190
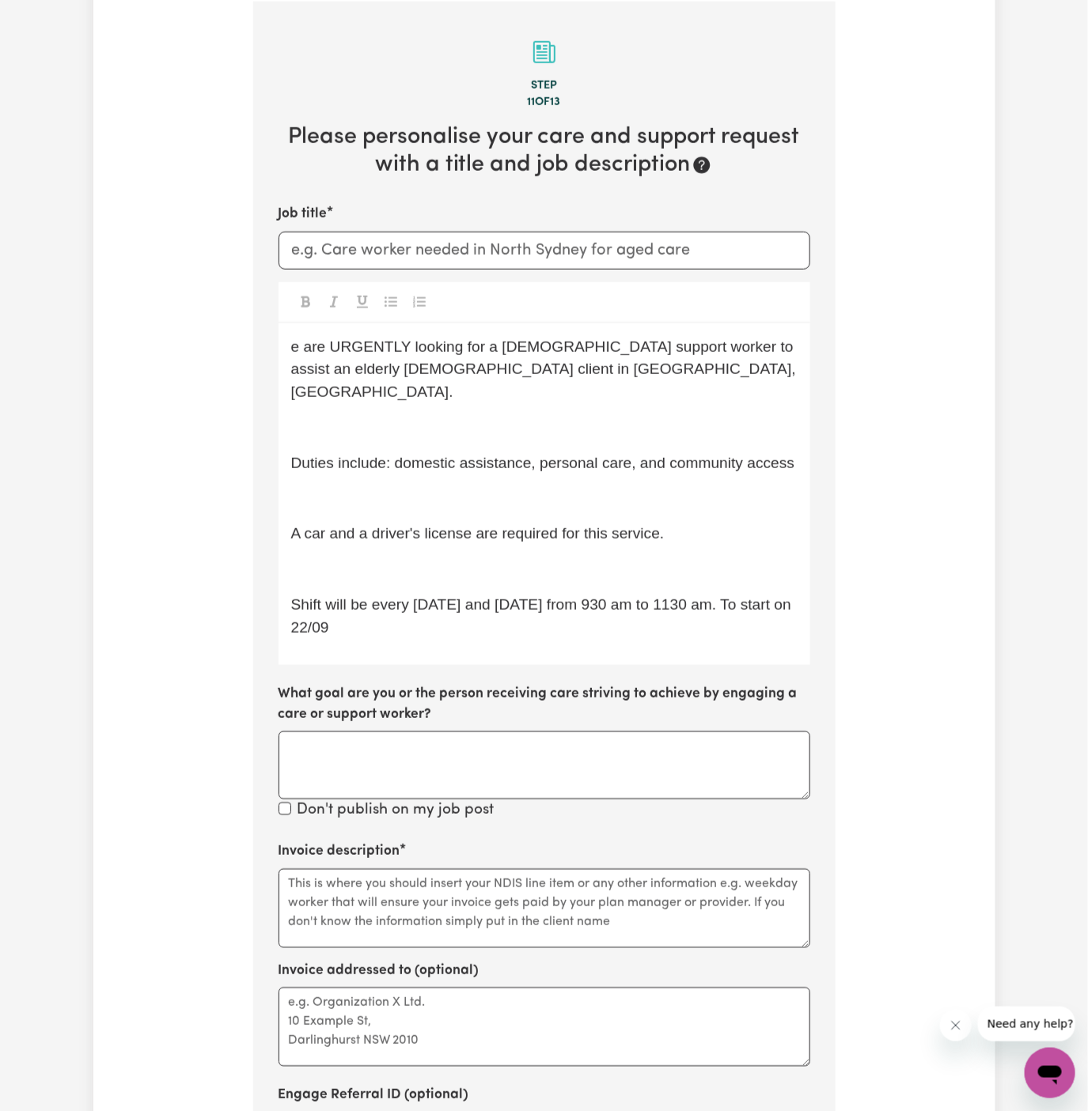
click at [360, 417] on p "﻿" at bounding box center [544, 428] width 506 height 23
click at [294, 350] on span "e are URGENTLY looking for a female support worker to assist an elderly female …" at bounding box center [545, 370] width 509 height 62
click at [555, 375] on p "We are URGENTLY looking for a female support worker to assist an elderly female…" at bounding box center [544, 370] width 506 height 68
click at [539, 417] on p "﻿" at bounding box center [544, 428] width 506 height 23
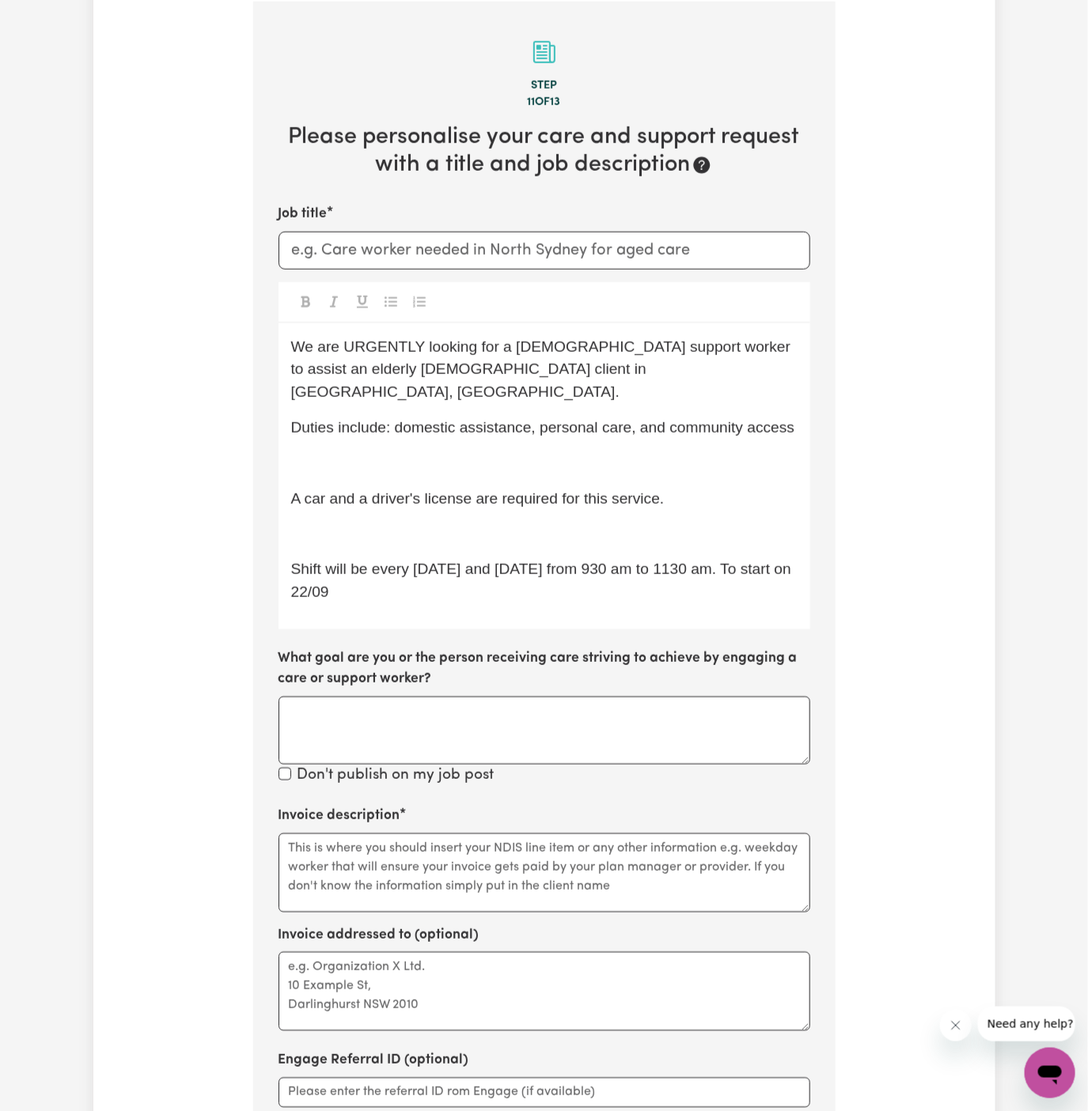
click at [517, 426] on div "We are URGENTLY looking for a female support worker to assist an elderly female…" at bounding box center [544, 477] width 532 height 306
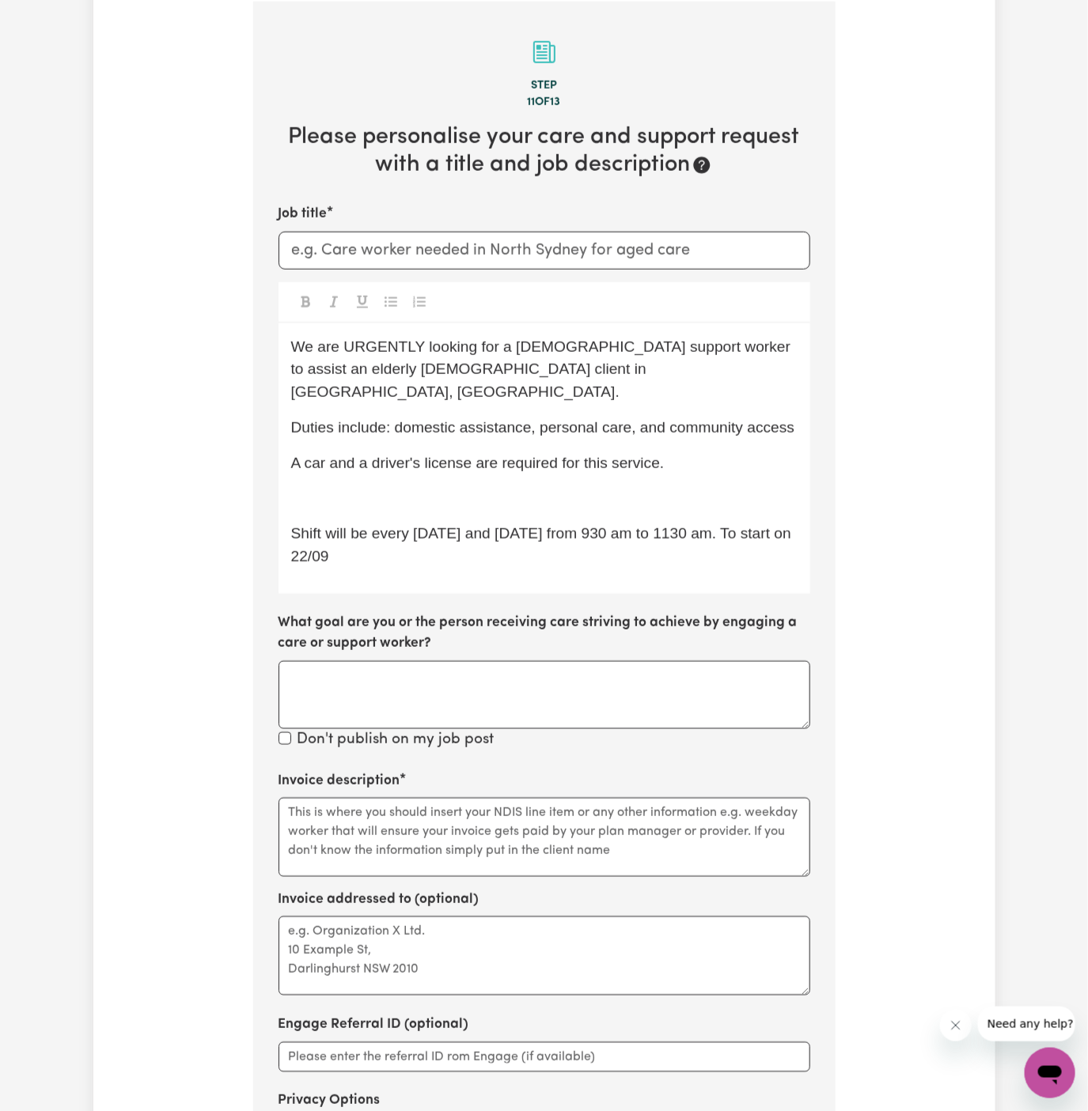
click at [425, 488] on p "﻿" at bounding box center [544, 499] width 506 height 23
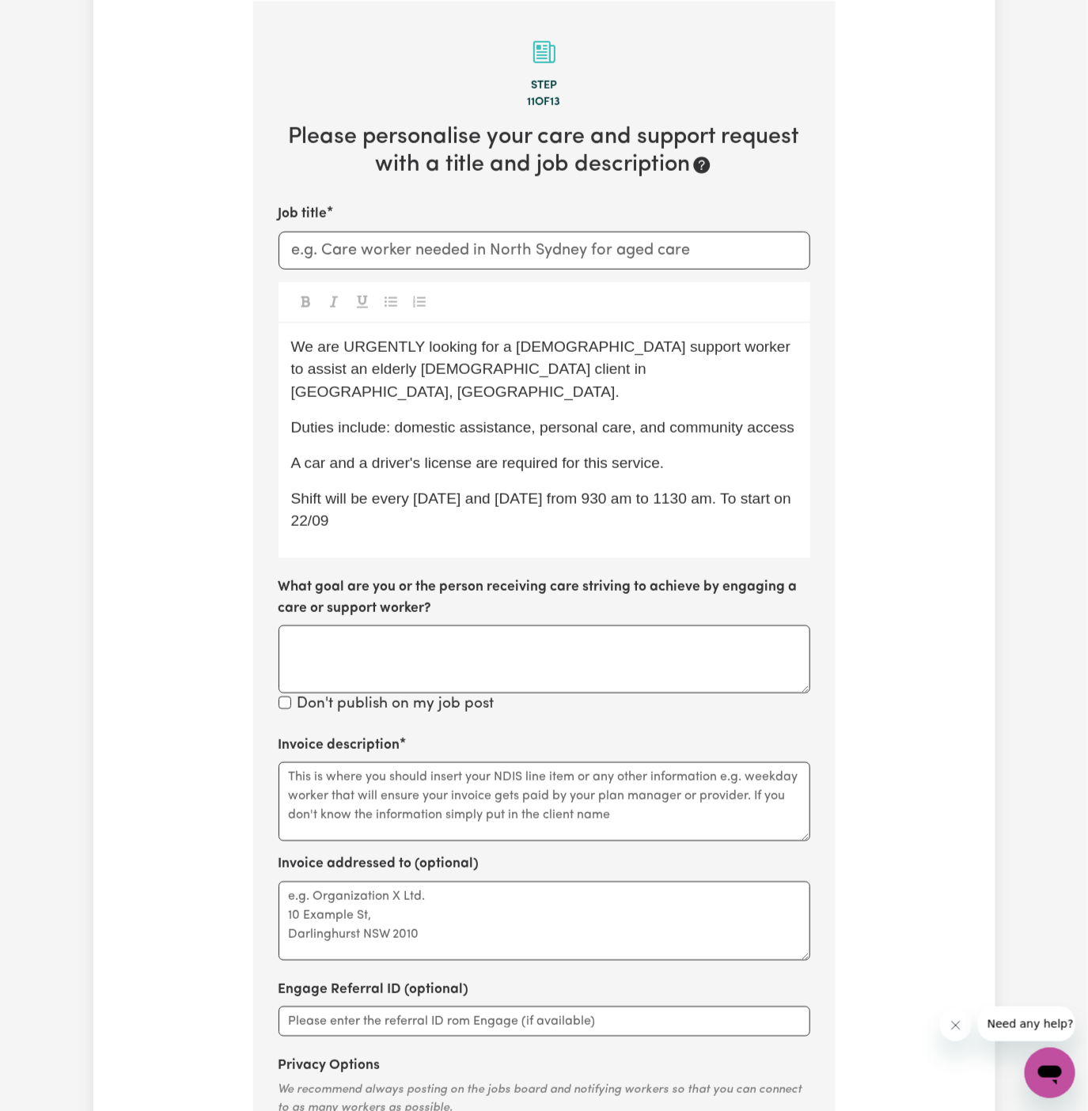
click at [430, 500] on p "Shift will be every Monday and Friday from 930 am to 1130 am. To start on 22/09" at bounding box center [544, 511] width 506 height 46
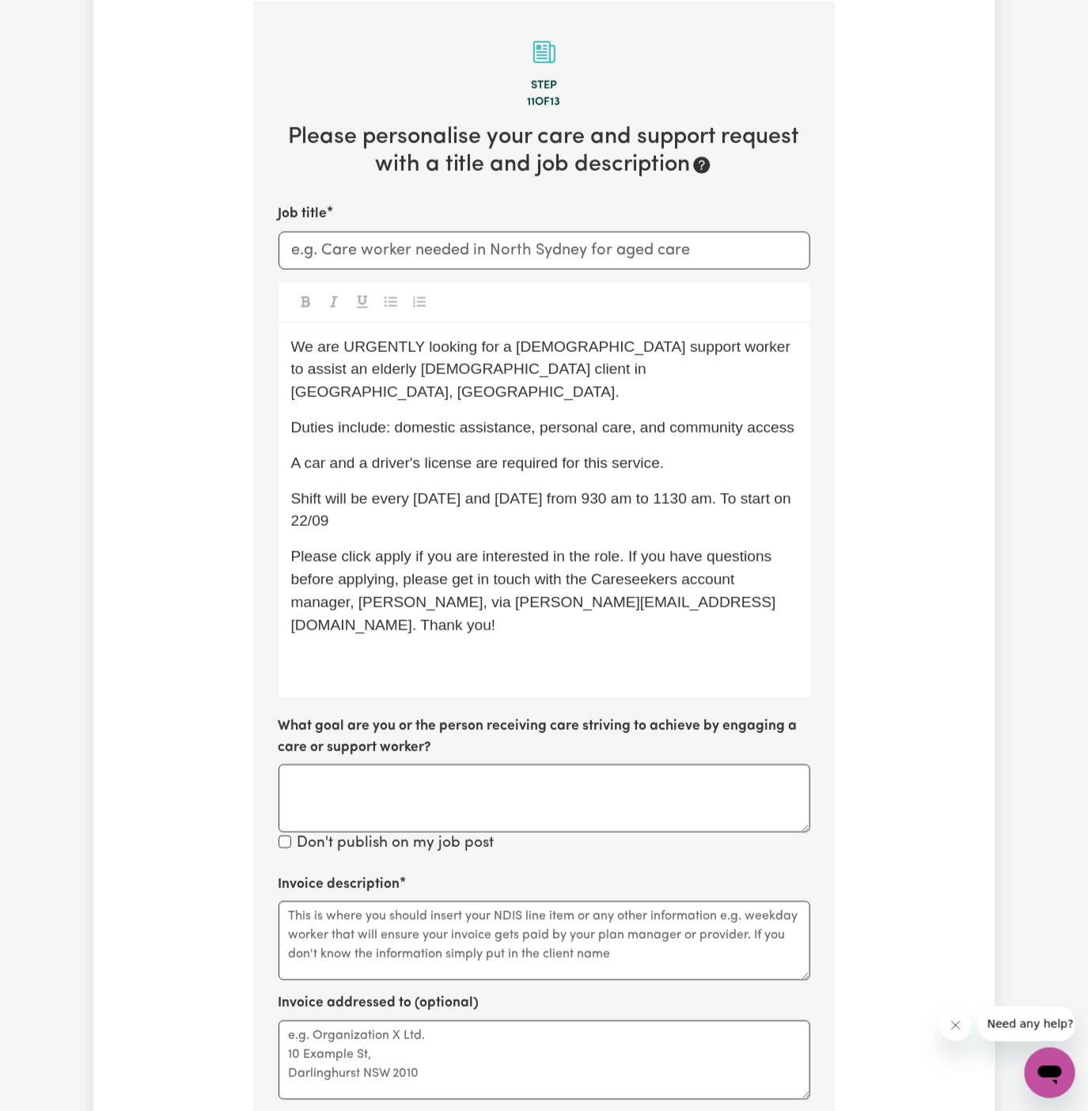
click at [494, 488] on p "Shift will be every Monday and Friday from 930 am to 1130 am. To start on 22/09" at bounding box center [544, 511] width 506 height 46
click at [568, 548] on span "Please click apply if you are interested in the role. If you have questions bef…" at bounding box center [533, 590] width 485 height 85
click at [653, 589] on div "We are URGENTLY looking for a female support worker to assist an elderly female…" at bounding box center [544, 511] width 532 height 375
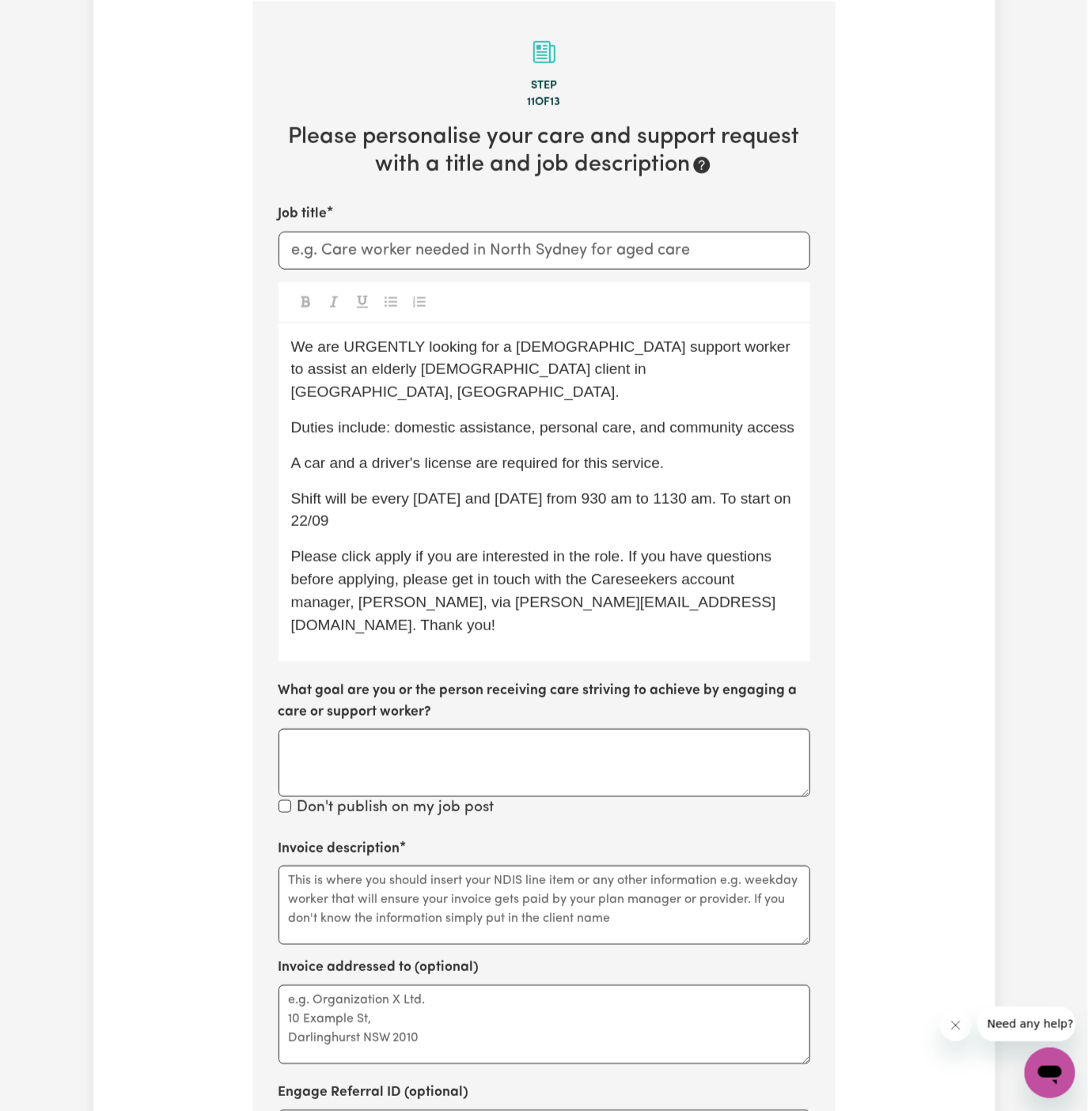
click at [396, 548] on span "Please click apply if you are interested in the role. If you have questions bef…" at bounding box center [533, 590] width 485 height 85
click at [417, 546] on p "Please click Apply if you are interested in the role. If you have questions bef…" at bounding box center [544, 591] width 506 height 91
click at [394, 488] on p "Shift will be every Monday and Friday from 930 am to 1130 am. To start on 22/09" at bounding box center [544, 511] width 506 height 46
drag, startPoint x: 372, startPoint y: 481, endPoint x: 699, endPoint y: 512, distance: 329.0
click at [699, 512] on div "We are URGENTLY looking for a female support worker to assist an elderly female…" at bounding box center [544, 493] width 532 height 339
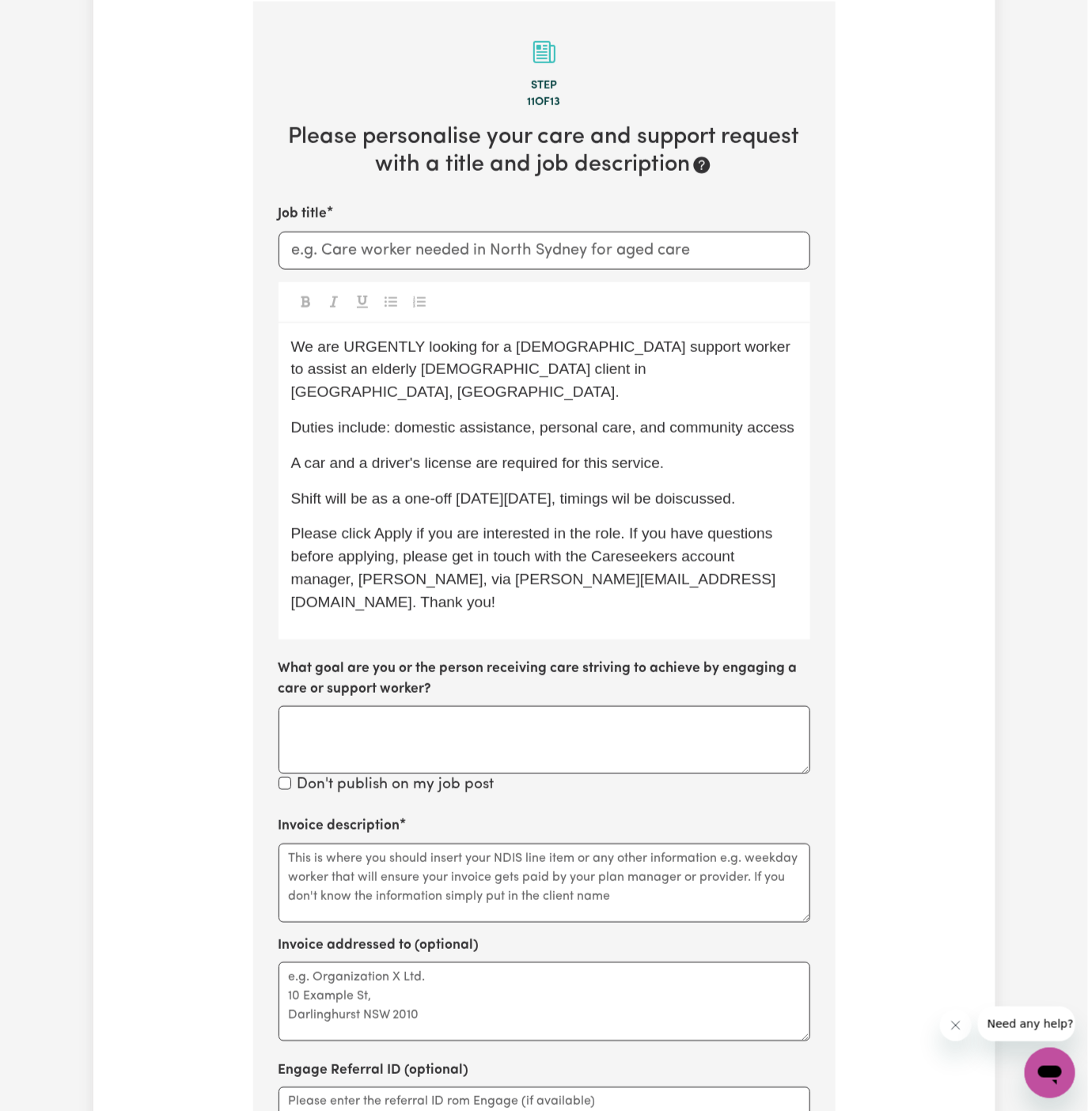
click at [718, 490] on span "Shift will be as a one-off on Thursday 25/09, timings wil be doiscussed." at bounding box center [513, 498] width 445 height 17
click at [644, 490] on span "Shift will be as a one-off on Thursday 25/09, timings wil be discussed." at bounding box center [509, 498] width 436 height 17
click at [656, 490] on span "Shift will be as a one-off on Thursday 25/09, timings wil be discussed." at bounding box center [509, 498] width 436 height 17
click at [718, 494] on div "We are URGENTLY looking for a female support worker to assist an elderly female…" at bounding box center [544, 482] width 532 height 316
click at [495, 490] on span "Shift will be as a one-off on Thursday 25/09, timings will be discussed." at bounding box center [511, 498] width 440 height 17
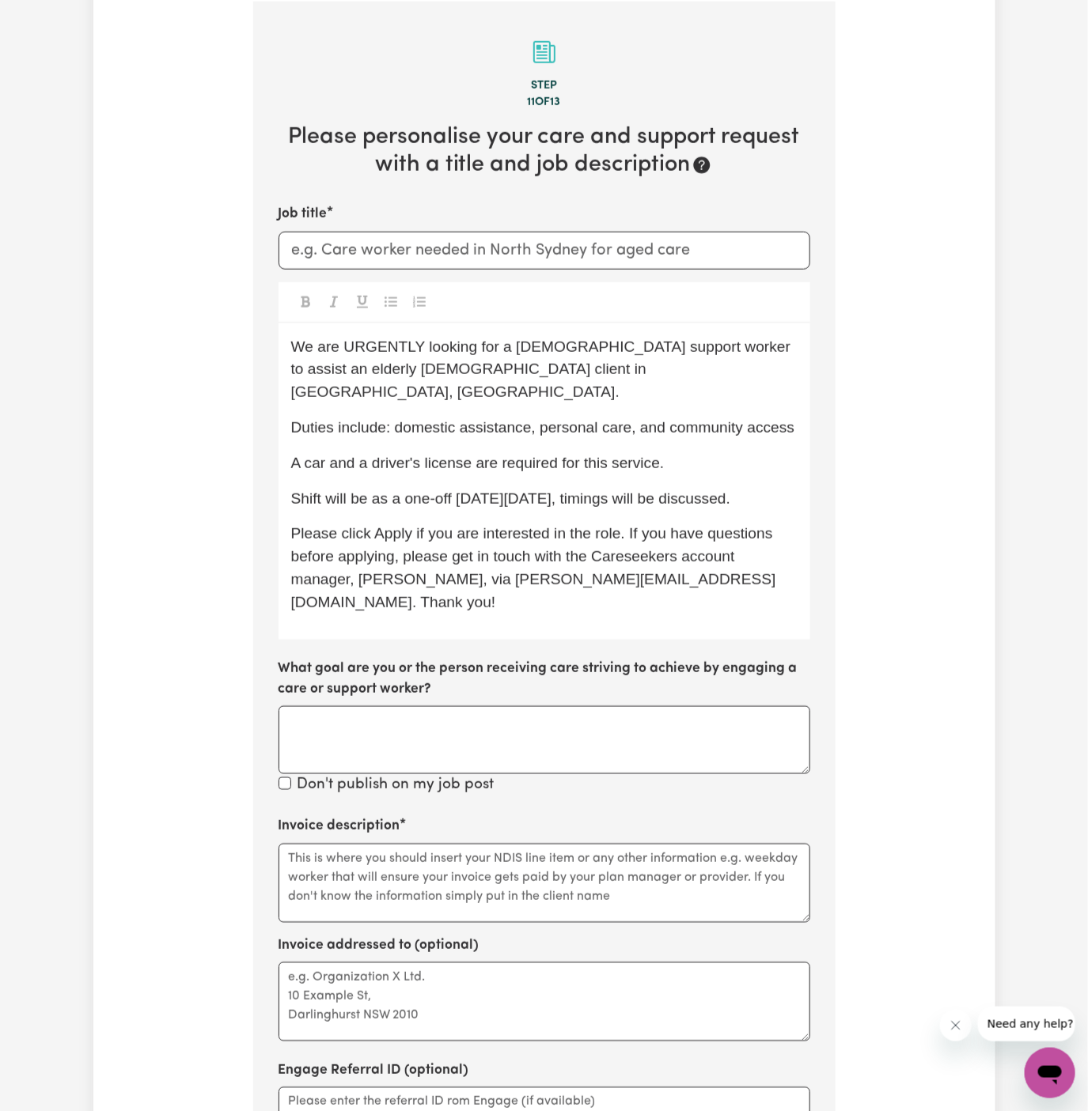
click at [555, 487] on div "We are URGENTLY looking for a female support worker to assist an elderly female…" at bounding box center [544, 482] width 532 height 316
click at [519, 417] on p "Duties include: domestic assistance, personal care, and community access" at bounding box center [544, 428] width 506 height 23
drag, startPoint x: 388, startPoint y: 403, endPoint x: 661, endPoint y: 411, distance: 272.3
click at [661, 419] on span "Duties include: domestic assistance, personal care, and community access" at bounding box center [543, 427] width 504 height 17
click at [714, 462] on div "We are URGENTLY looking for a female support worker to assist an elderly female…" at bounding box center [544, 482] width 532 height 316
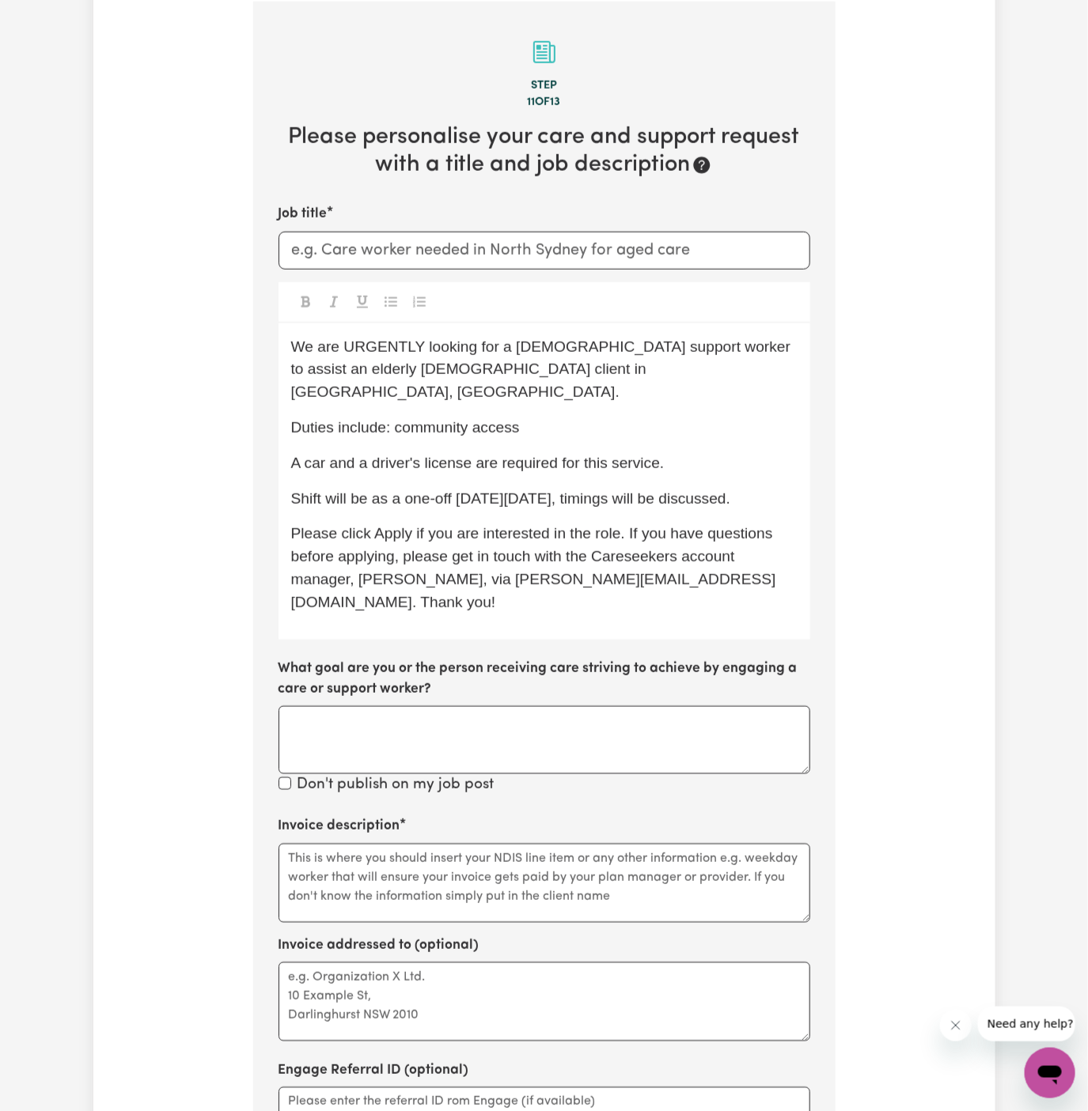
click at [543, 343] on span "We are URGENTLY looking for a female support worker to assist an elderly female…" at bounding box center [543, 370] width 504 height 62
click at [590, 358] on p "We are URGENTLY looking for a support worker to assist an elderly female client…" at bounding box center [544, 370] width 506 height 68
click at [699, 351] on span "We are URGENTLY looking for a support worker to assist an elderly female client…" at bounding box center [521, 370] width 460 height 62
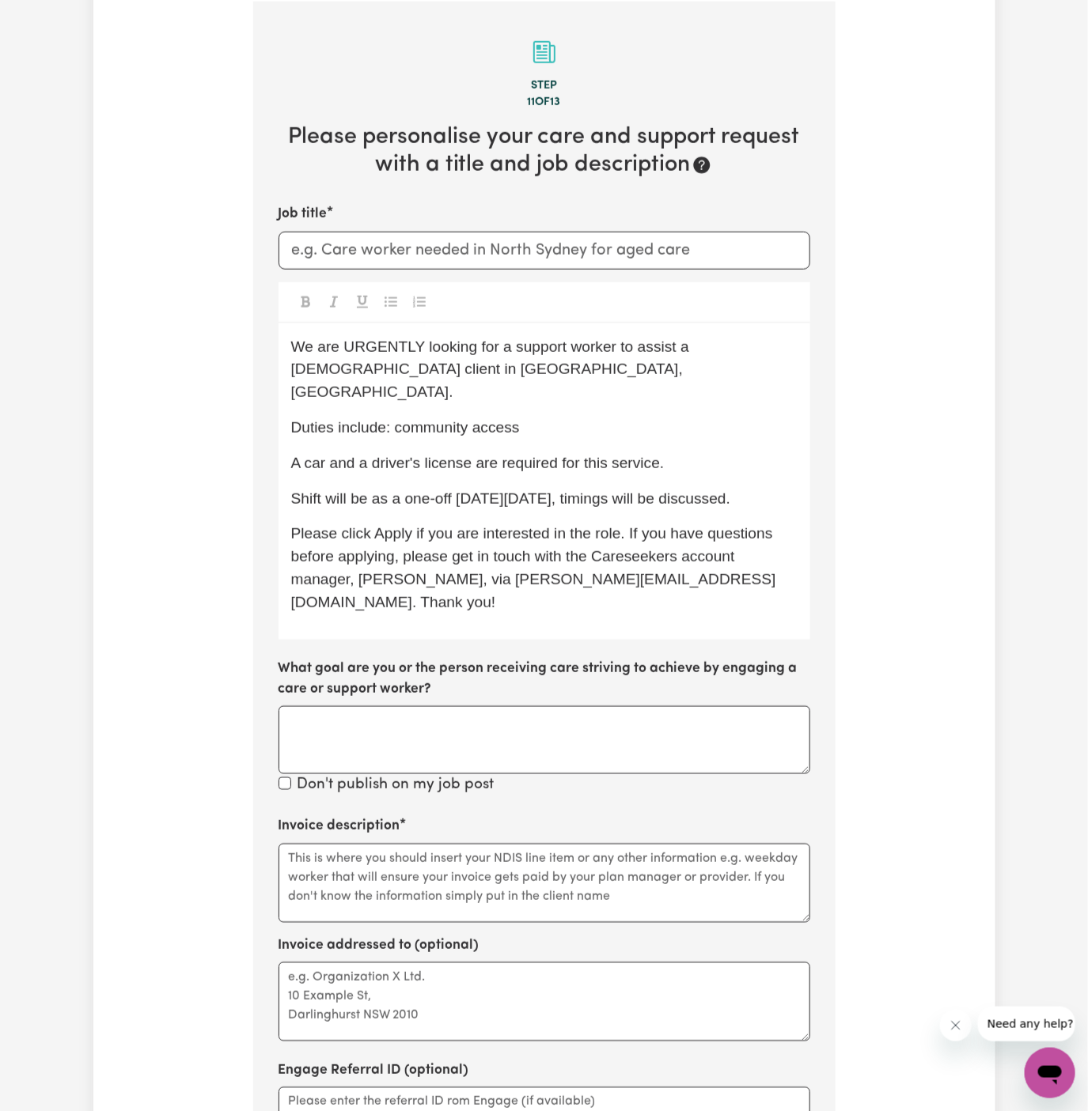
click at [694, 350] on span "We are URGENTLY looking for a support worker to assist a female client in Artar…" at bounding box center [492, 370] width 403 height 62
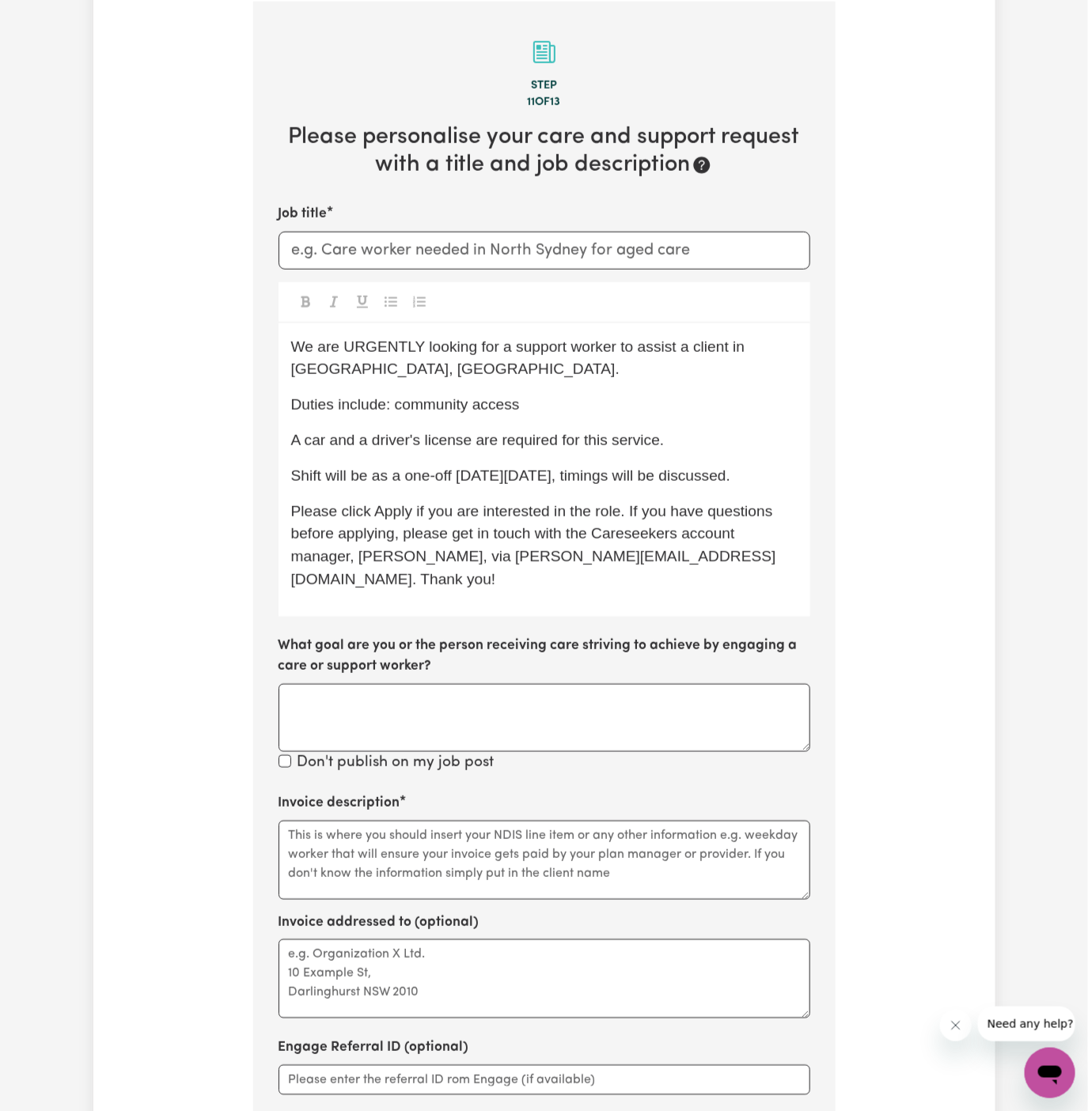
click at [312, 369] on span "We are URGENTLY looking for a support worker to assist a client in Artarmon, NS…" at bounding box center [520, 359] width 458 height 40
click at [596, 415] on div "We are URGENTLY looking for a support worker to assist a client in North Kellyv…" at bounding box center [544, 470] width 532 height 293
click at [308, 370] on span "We are URGENTLY looking for a support worker to assist a client in North Kellyv…" at bounding box center [520, 359] width 458 height 40
click at [495, 256] on input "Job title" at bounding box center [544, 251] width 532 height 38
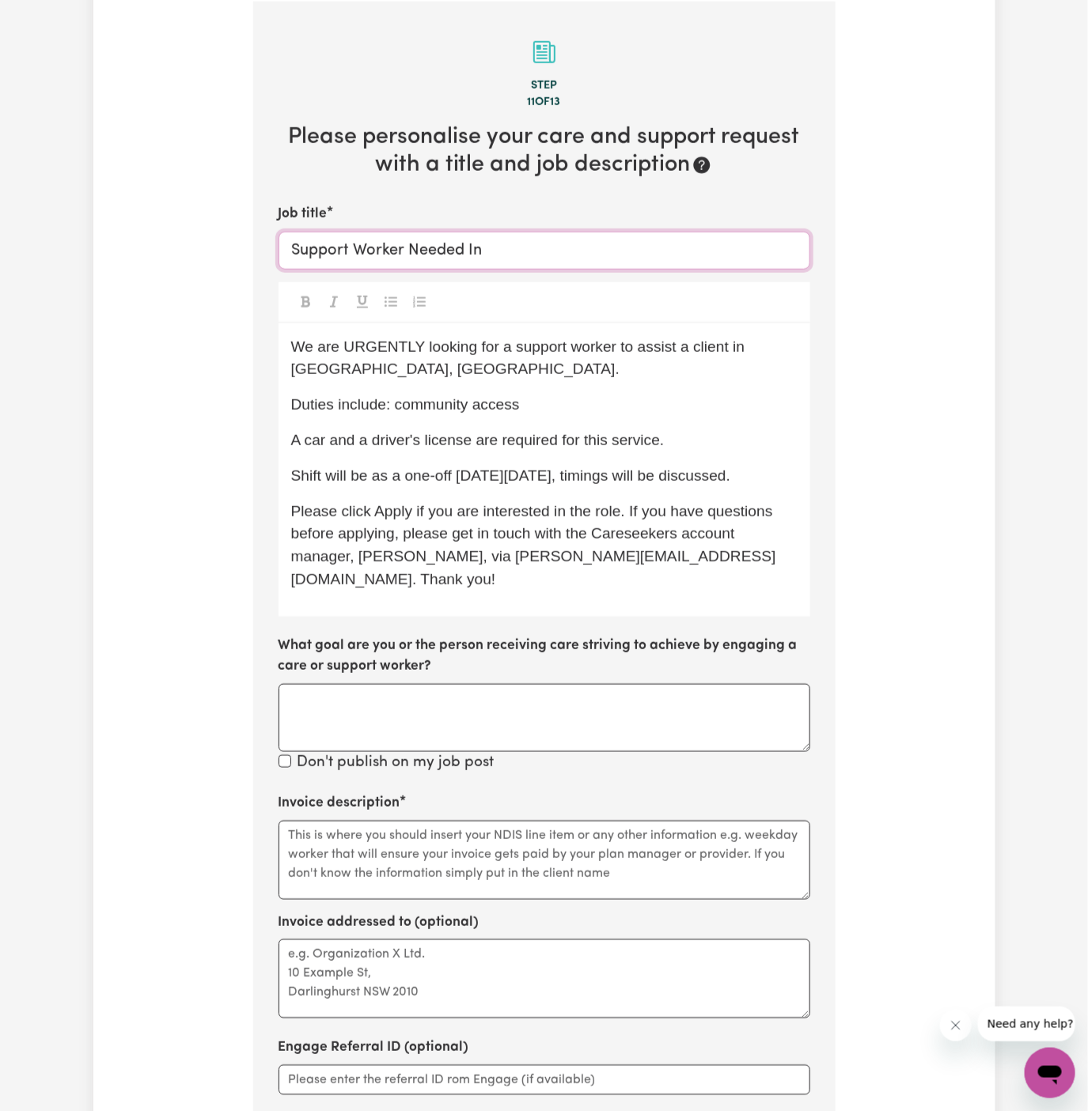
paste input "North Kellyville."
type input "Support Worker Needed In North Kellyville, NSW"
click at [382, 434] on span "A car and a driver's license are required for this service." at bounding box center [477, 440] width 373 height 17
click at [532, 388] on div "We are URGENTLY looking for a support worker to assist a client in North Kellyv…" at bounding box center [544, 470] width 532 height 293
click at [690, 456] on div "We are URGENTLY looking for a support worker to assist a client in North Kellyv…" at bounding box center [544, 470] width 532 height 293
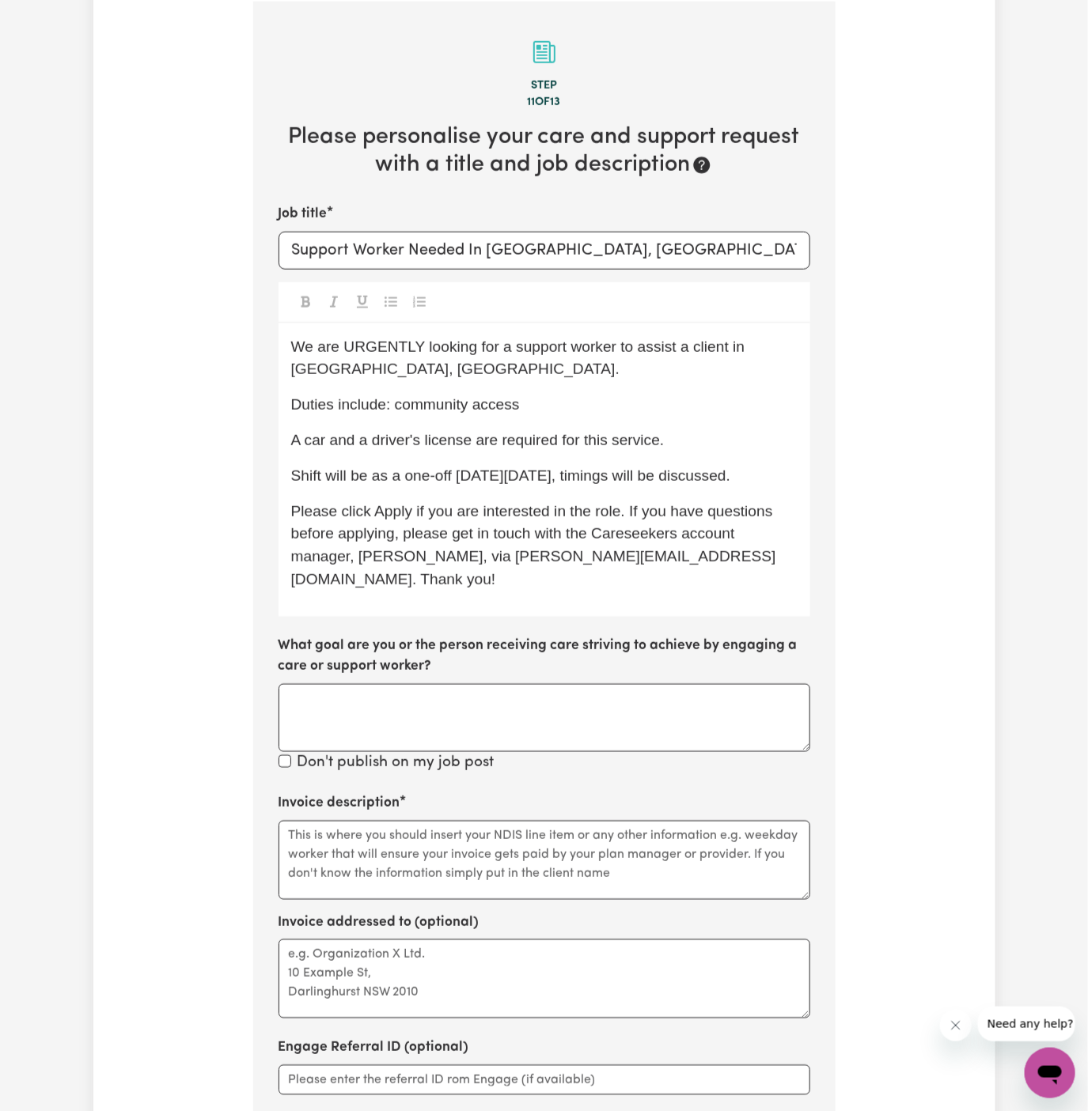
click at [567, 399] on p "Duties include: community access" at bounding box center [544, 405] width 506 height 23
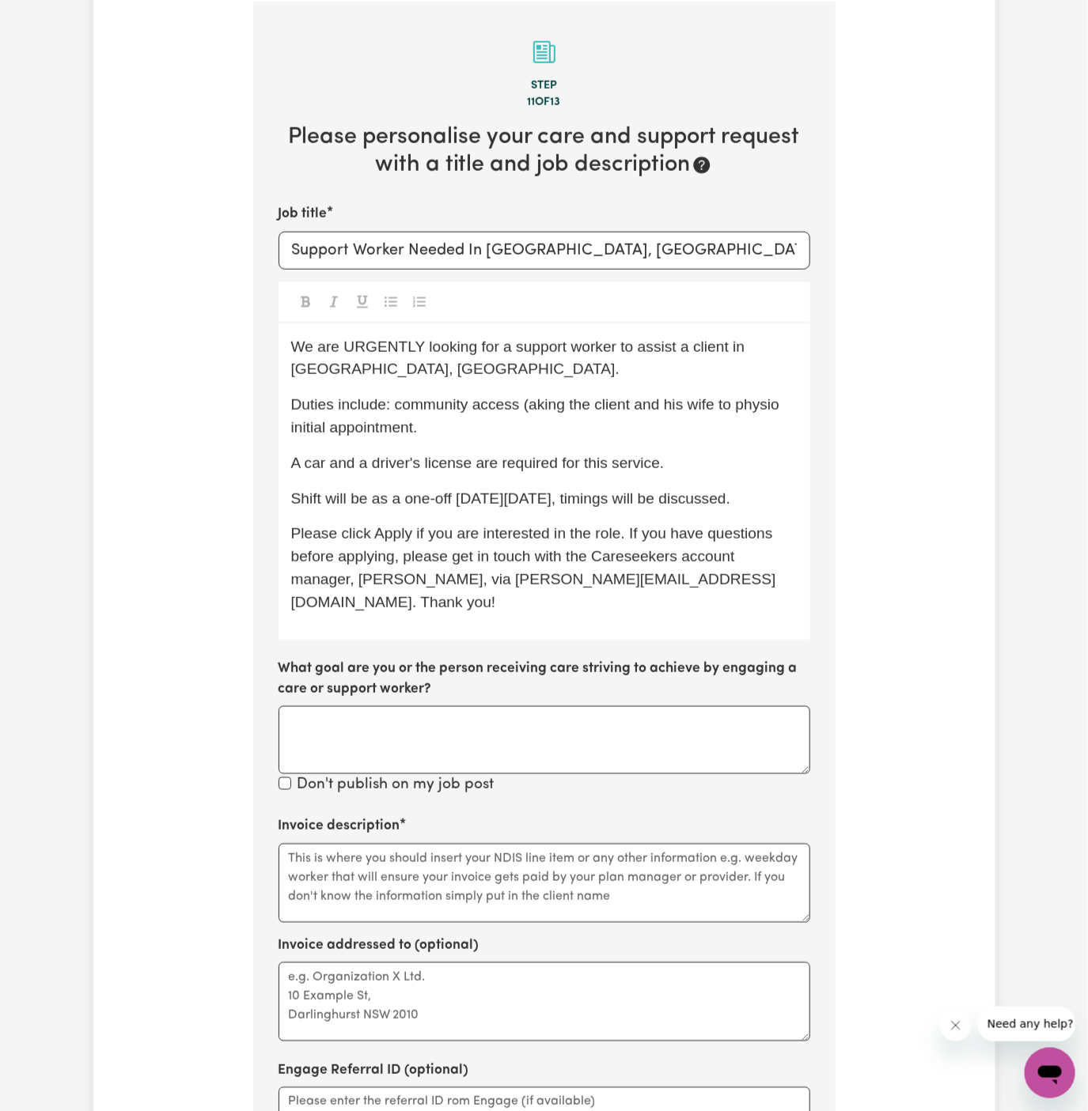
click at [533, 403] on span "Duties include: community access (aking the client and his wife to physio initi…" at bounding box center [537, 416] width 493 height 40
click at [585, 411] on span "Duties include: community access (taking the client and his wife to physio init…" at bounding box center [539, 416] width 497 height 40
click at [638, 426] on p "Duties include: community access (taking the client and his wife to physio init…" at bounding box center [544, 417] width 506 height 46
click at [748, 413] on p "Duties include: community access (taking the client and his wife to physio init…" at bounding box center [544, 417] width 506 height 46
click at [500, 436] on p "Duties include: community access (taking the client and his wife to the physio …" at bounding box center [544, 417] width 506 height 46
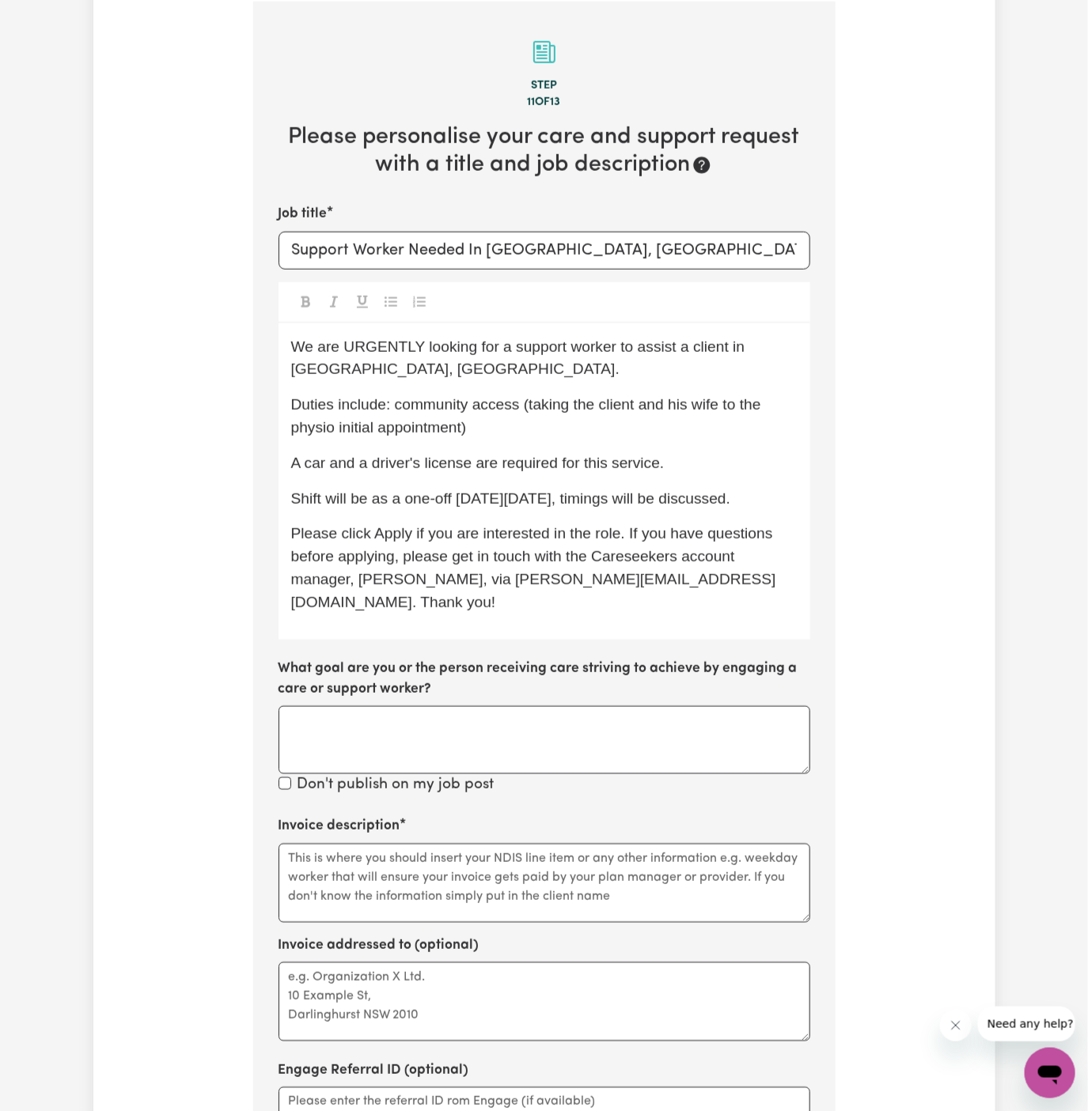
click at [731, 490] on span "Shift will be as a one-off on Thursday, 25/09, timings will be discussed." at bounding box center [511, 498] width 440 height 17
click at [710, 452] on p "A car and a driver's license are required for this service." at bounding box center [544, 463] width 506 height 23
click at [646, 410] on span "Duties include: community access (taking the client and his wife to the physio …" at bounding box center [528, 416] width 474 height 40
click at [630, 426] on p "Duties include: community access (taking the client and his wife to the physio …" at bounding box center [544, 417] width 506 height 46
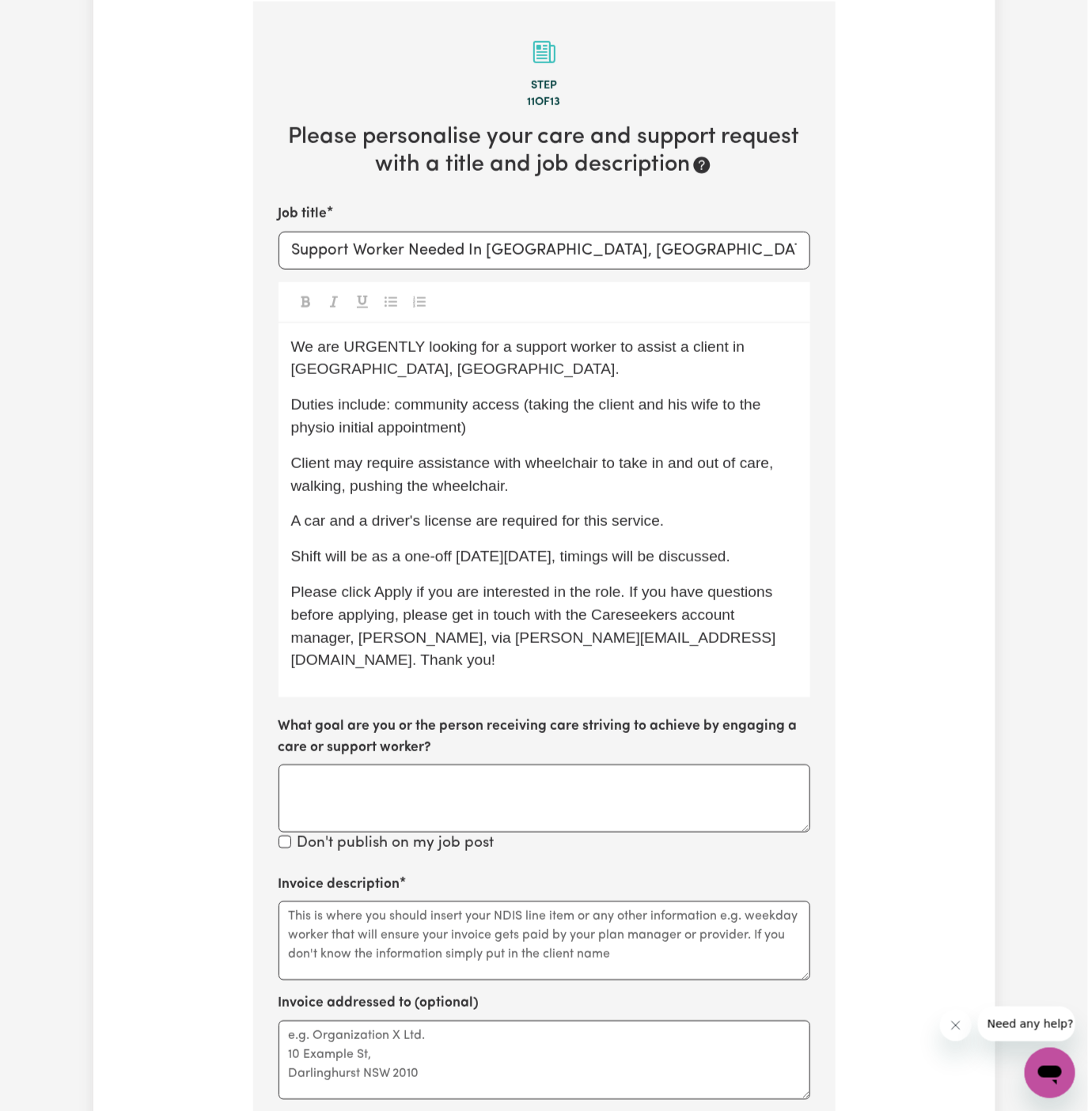
click at [539, 510] on p "A car and a driver's license are required for this service." at bounding box center [544, 521] width 506 height 23
click at [301, 460] on span "Client may require assistance with a wheelchair to take in and out of care, wal…" at bounding box center [540, 475] width 499 height 40
click at [461, 510] on p "A car and a driver's license are required for this service." at bounding box center [544, 521] width 506 height 23
click at [551, 510] on p "A car and a driver's license are required for this service." at bounding box center [544, 521] width 506 height 23
click at [609, 492] on p "The client may require assistance with a wheelchair to take in and out of care,…" at bounding box center [544, 475] width 506 height 46
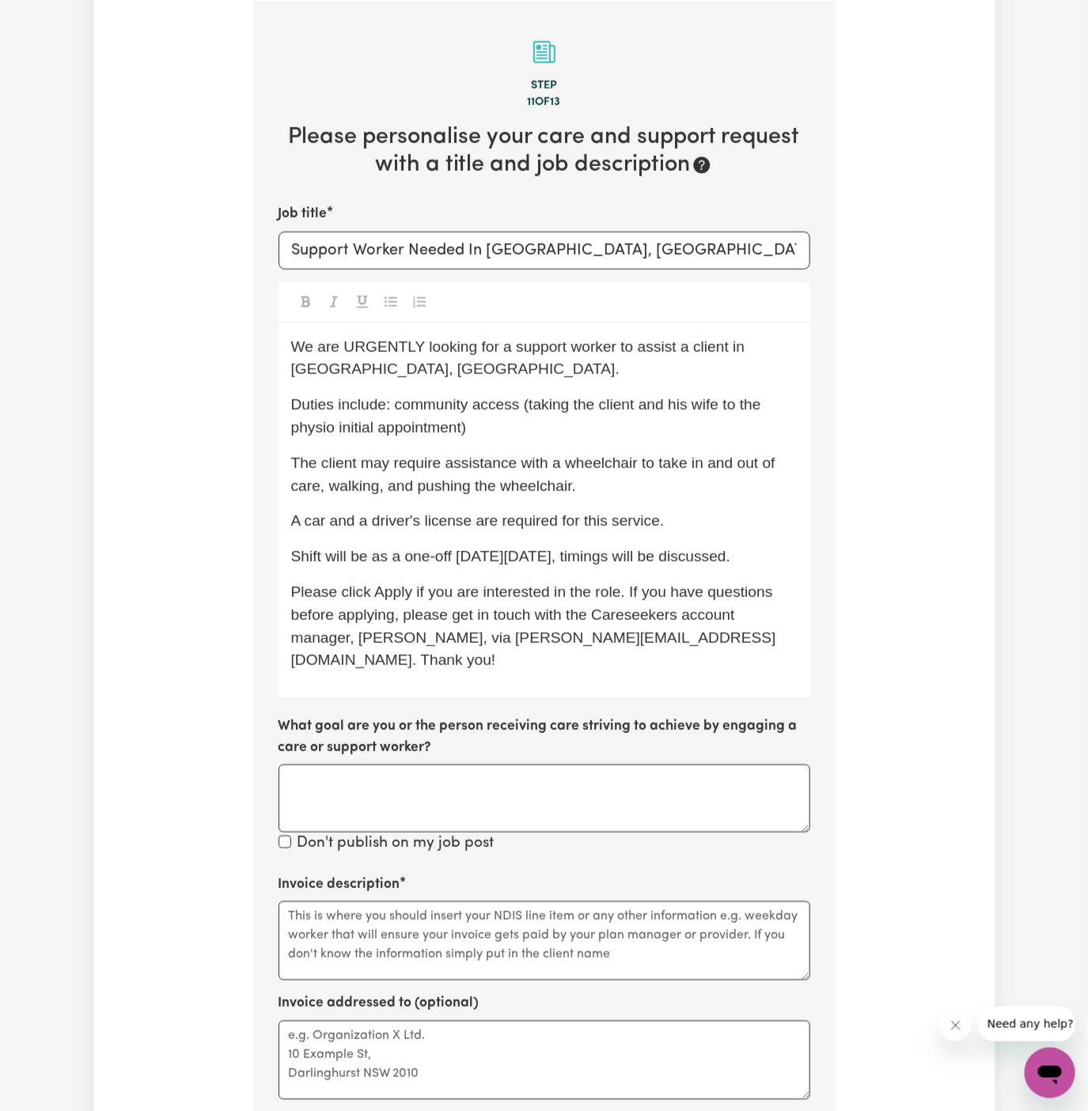
scroll to position [698, 0]
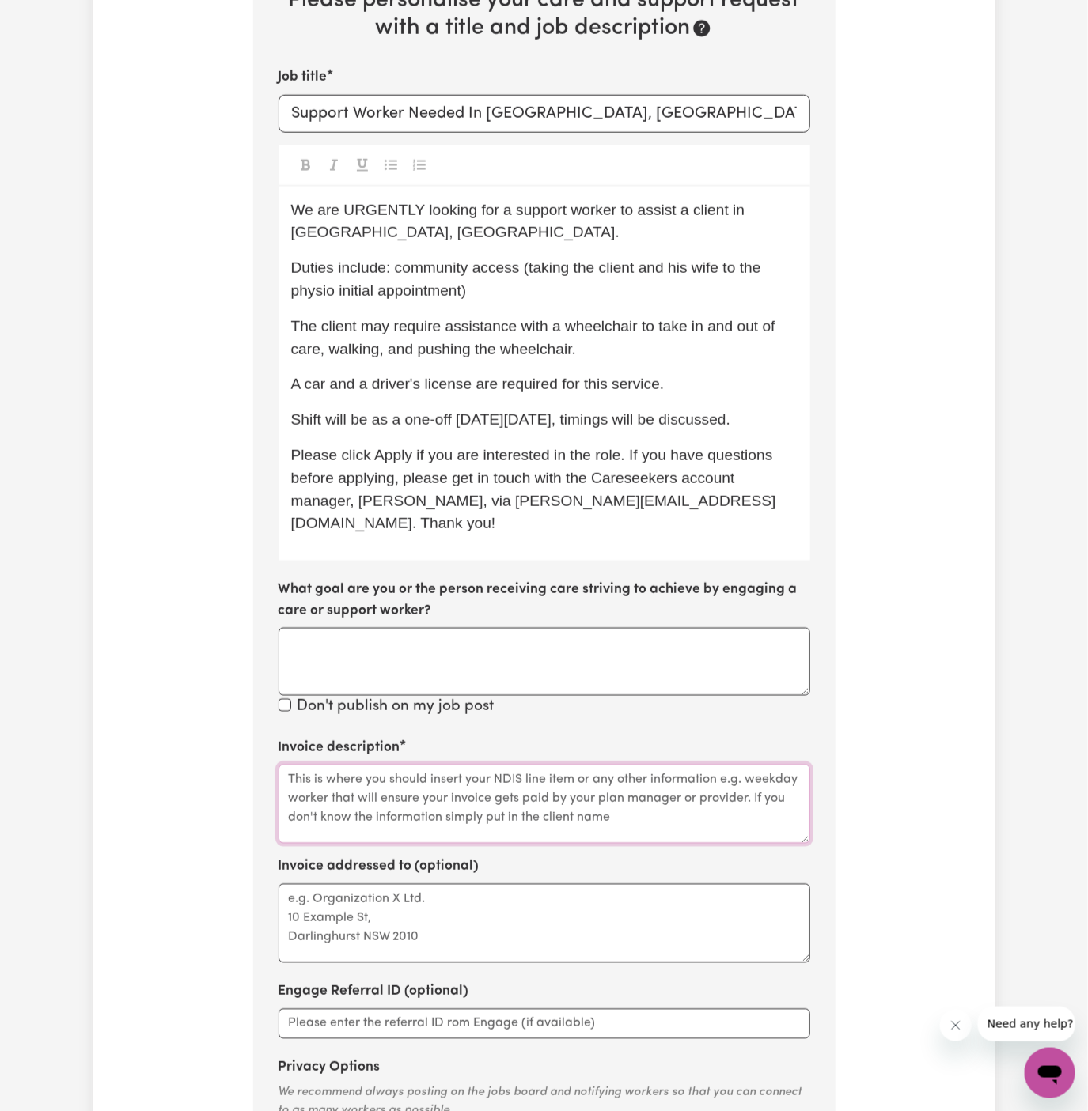
click at [576, 765] on textarea "Invoice description" at bounding box center [544, 804] width 532 height 79
click at [538, 904] on textarea "Invoice addressed to (optional)" at bounding box center [544, 923] width 532 height 79
paste textarea "Client - Hands of Care"
drag, startPoint x: 339, startPoint y: 878, endPoint x: 153, endPoint y: 878, distance: 185.1
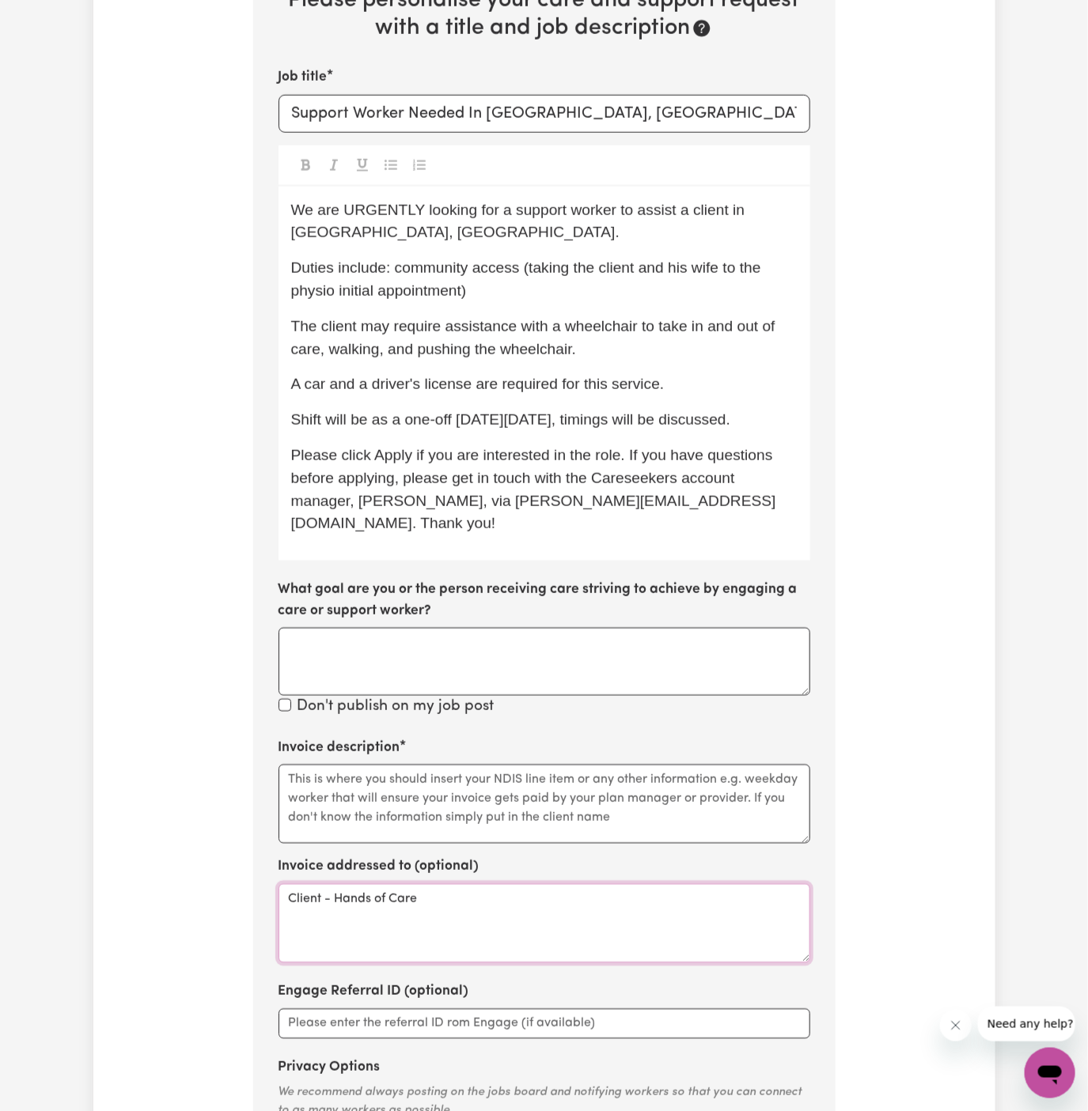
click at [153, 878] on div "Tell us your care and support requirements Welcome to Careseekers. We are excit…" at bounding box center [544, 338] width 902 height 1872
click at [371, 914] on textarea "Client - Hands of Care" at bounding box center [544, 923] width 532 height 79
drag, startPoint x: 335, startPoint y: 879, endPoint x: 170, endPoint y: 877, distance: 164.6
click at [170, 877] on div "Tell us your care and support requirements Welcome to Careseekers. We are excit…" at bounding box center [544, 338] width 902 height 1872
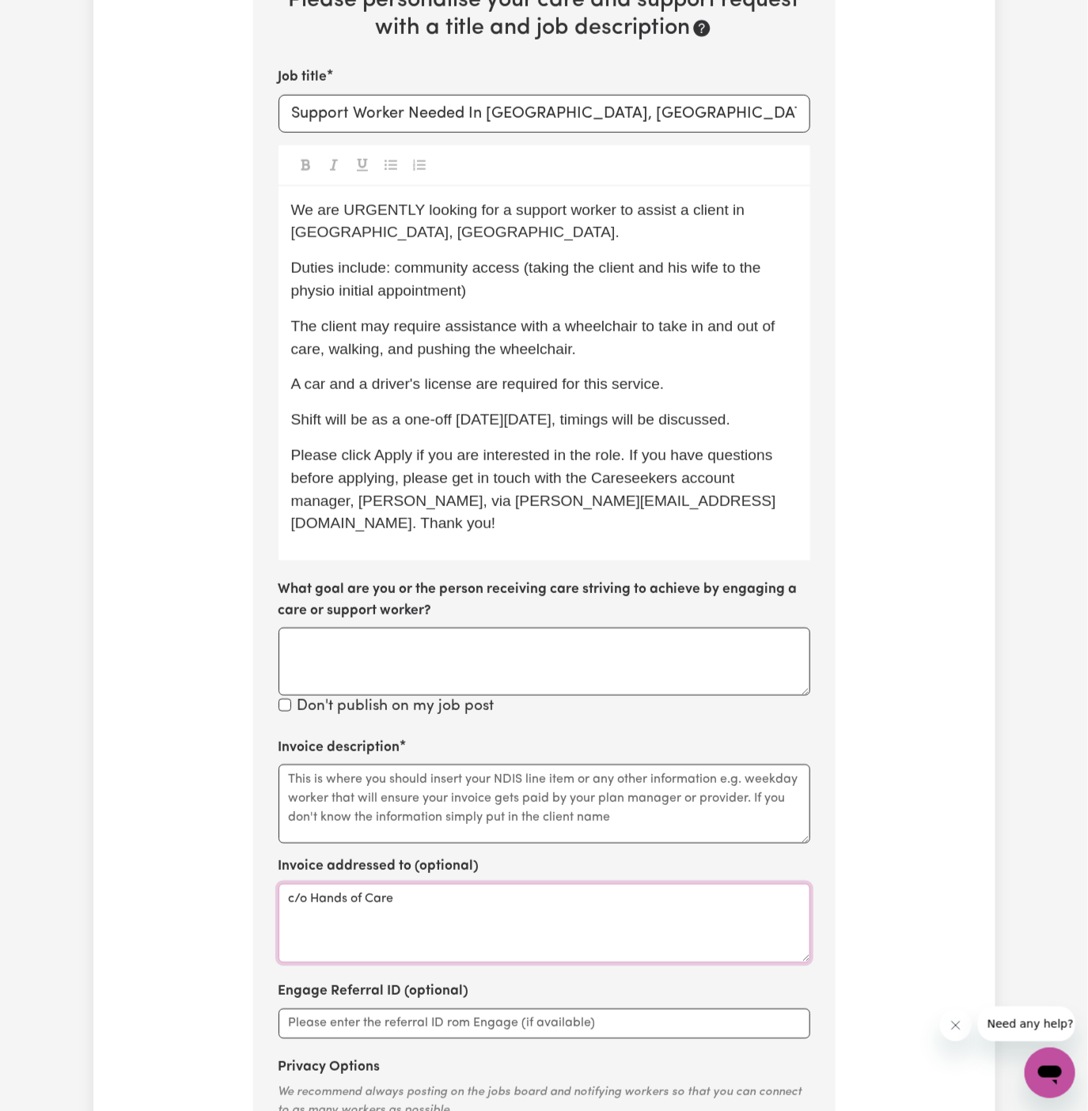
type textarea "c/o Hands of Care"
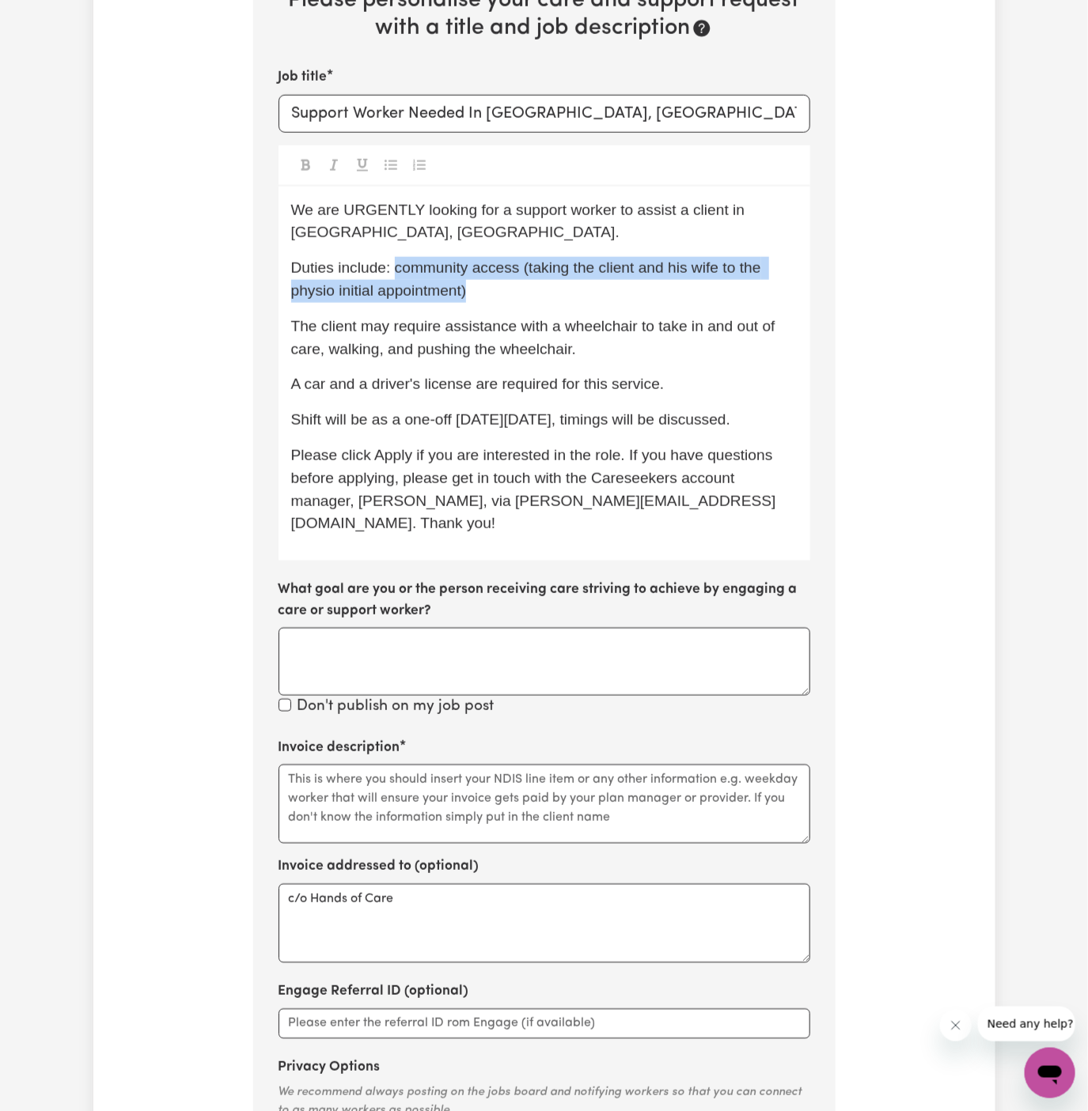
drag, startPoint x: 393, startPoint y: 267, endPoint x: 517, endPoint y: 270, distance: 123.4
click at [517, 270] on span "Duties include: community access (taking the client and his wife to the physio …" at bounding box center [528, 279] width 474 height 40
drag, startPoint x: 517, startPoint y: 273, endPoint x: 399, endPoint y: 267, distance: 117.3
click at [399, 267] on span "Duties include: community access (taking the client and his wife to the physio …" at bounding box center [528, 279] width 474 height 40
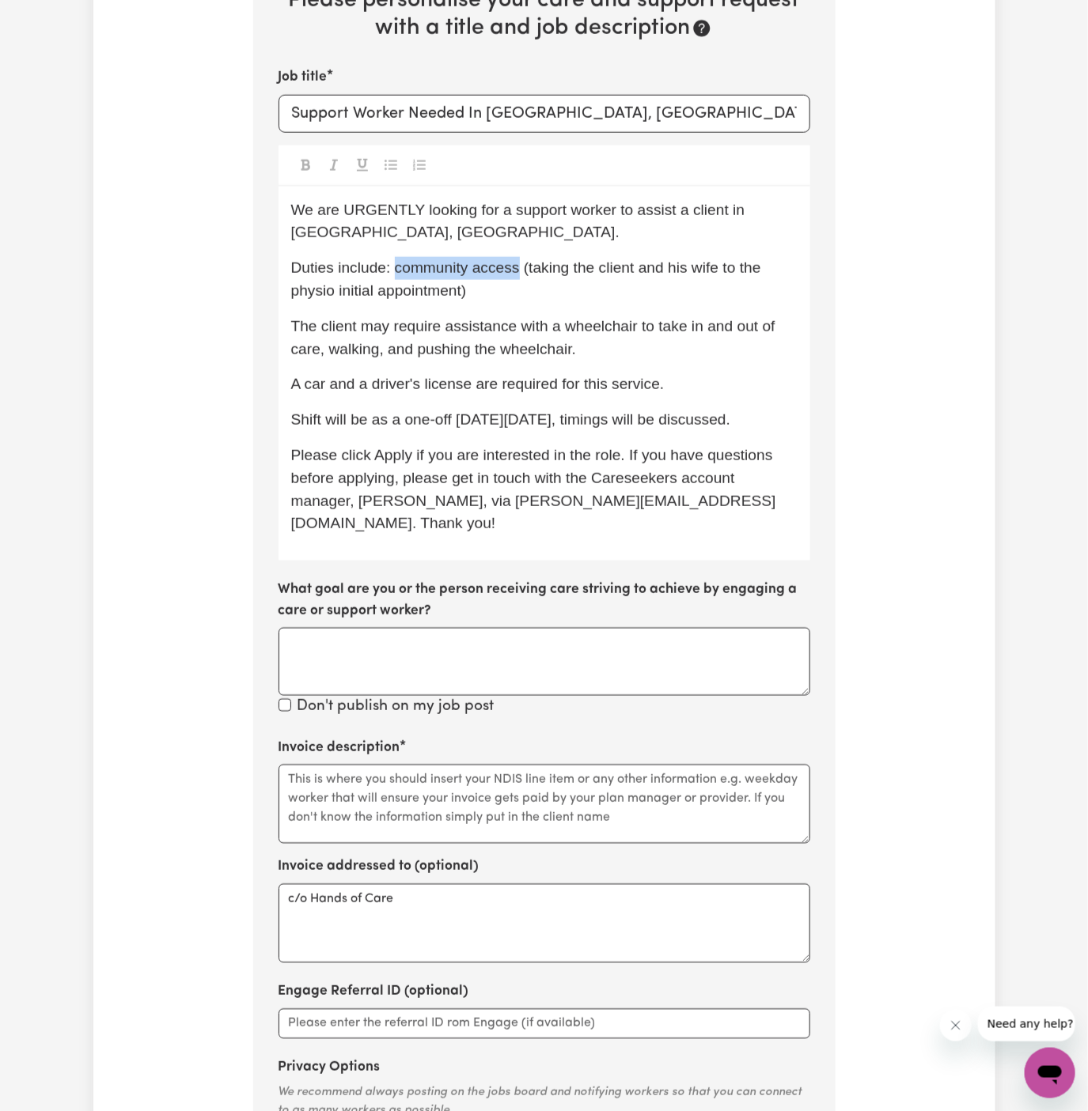
copy span "community access"
click at [350, 771] on textarea "Invoice description" at bounding box center [544, 804] width 532 height 79
type textarea "c"
paste textarea "community access"
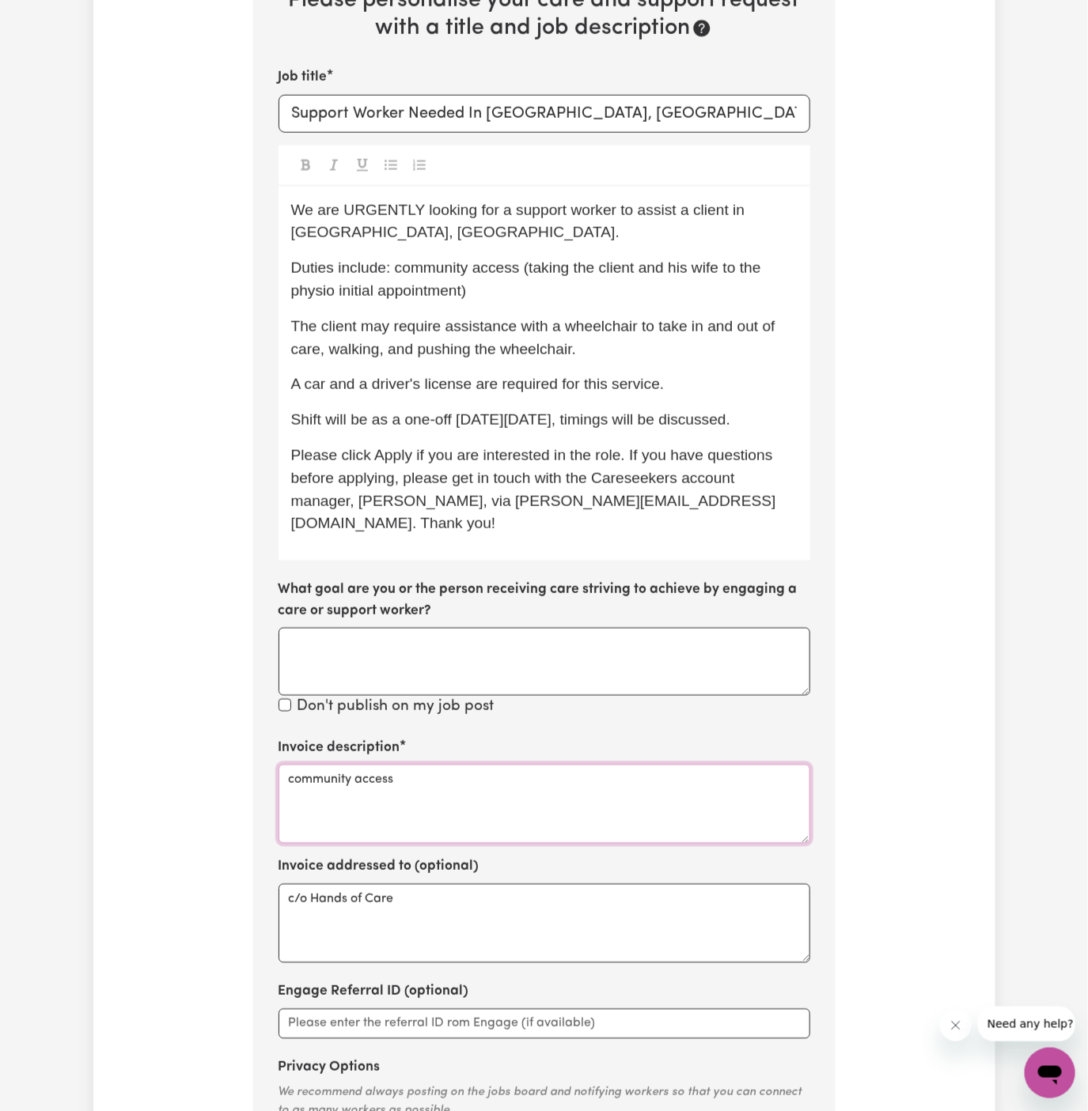
type textarea "community access"
click at [389, 822] on div "Invoice description community access Invoice addressed to (optional) c/o Hands …" at bounding box center [544, 957] width 532 height 438
click at [628, 388] on span "A car and a driver's license are required for this service." at bounding box center [477, 384] width 373 height 17
click at [619, 354] on p "The client may require assistance with a wheelchair to take in and out of care,…" at bounding box center [544, 339] width 506 height 46
click at [626, 356] on p "The client may require assistance with a wheelchair to take in and out of care,…" at bounding box center [544, 339] width 506 height 46
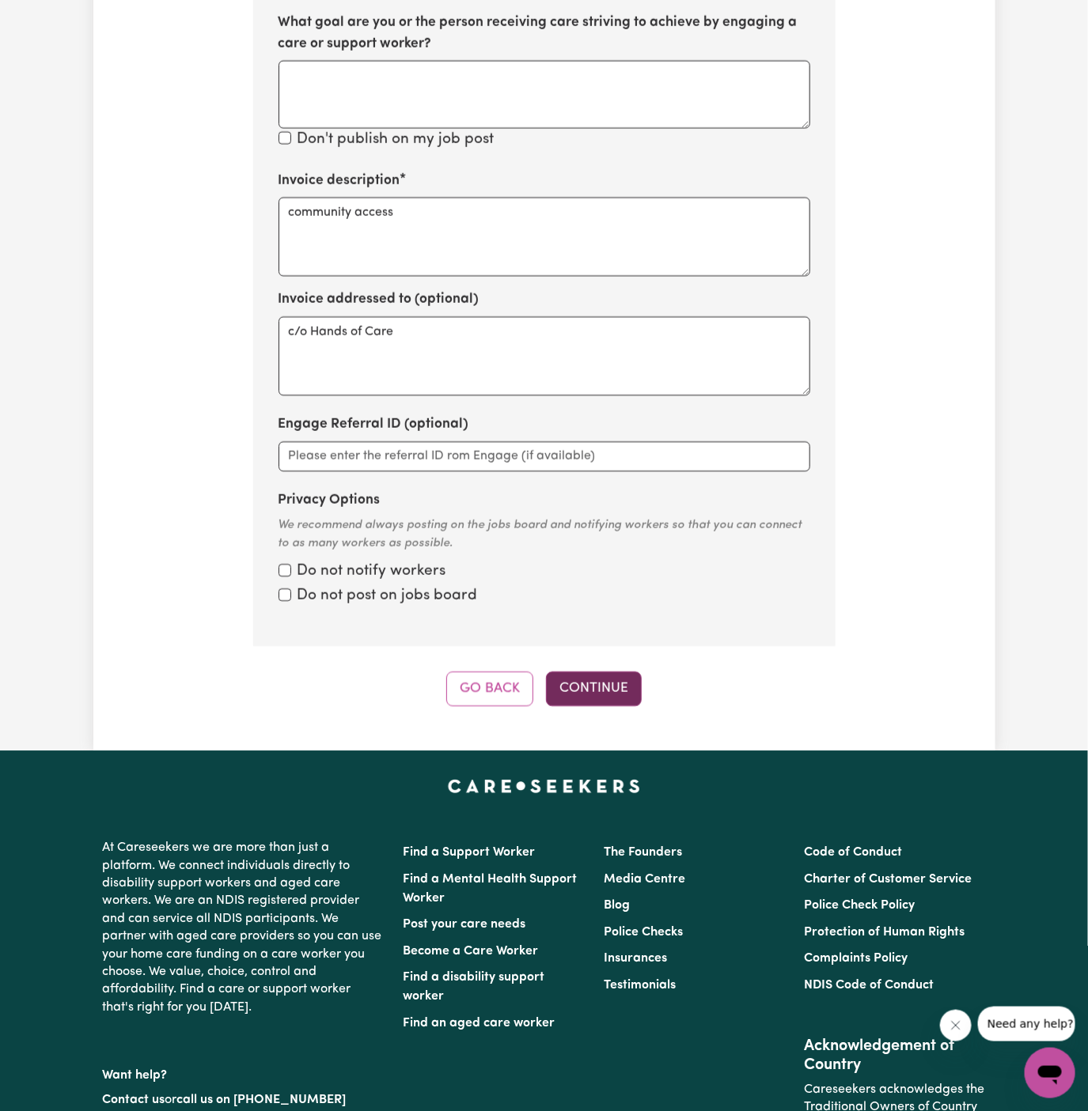
click at [586, 672] on button "Continue" at bounding box center [594, 689] width 96 height 35
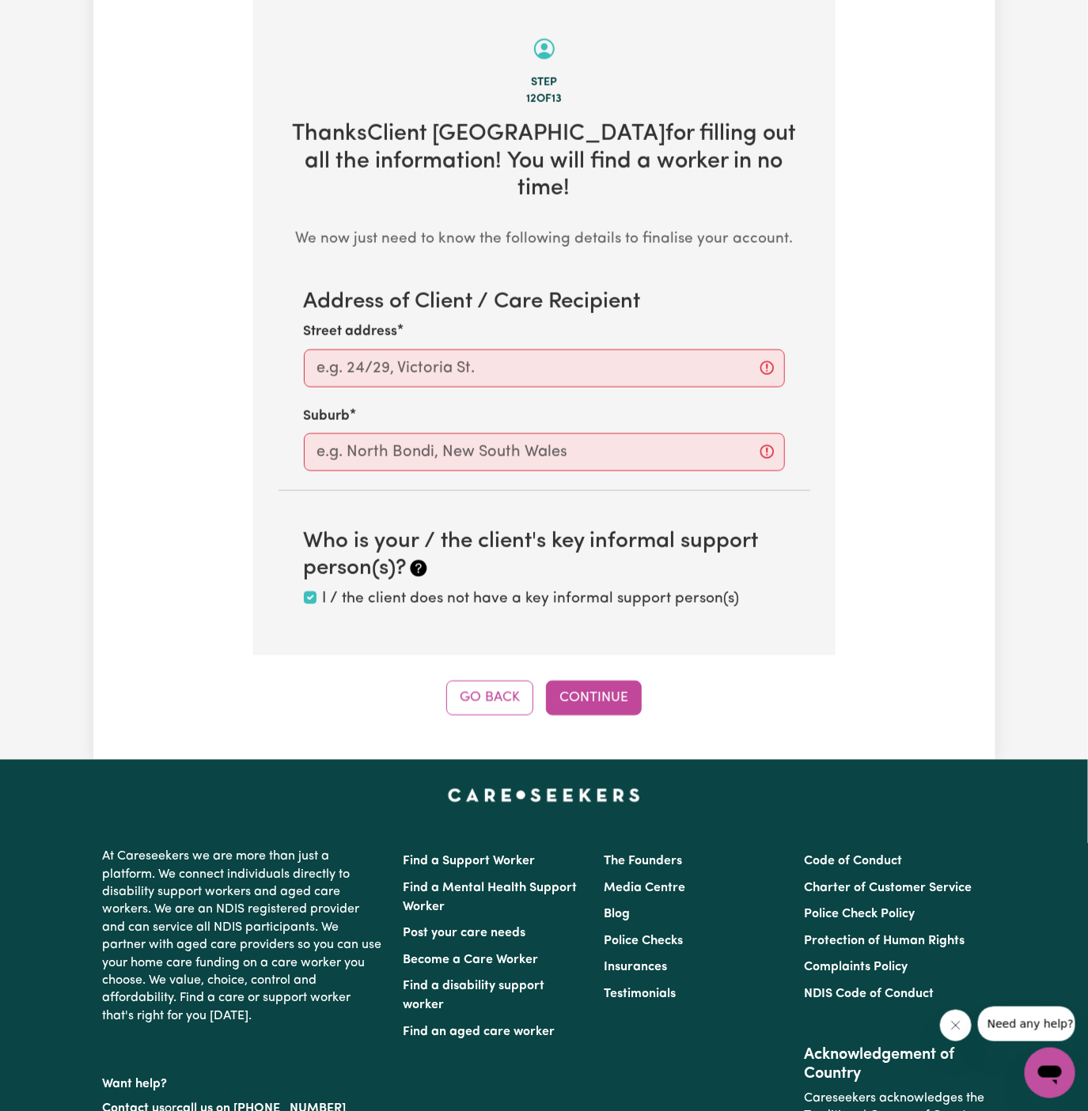
scroll to position [561, 0]
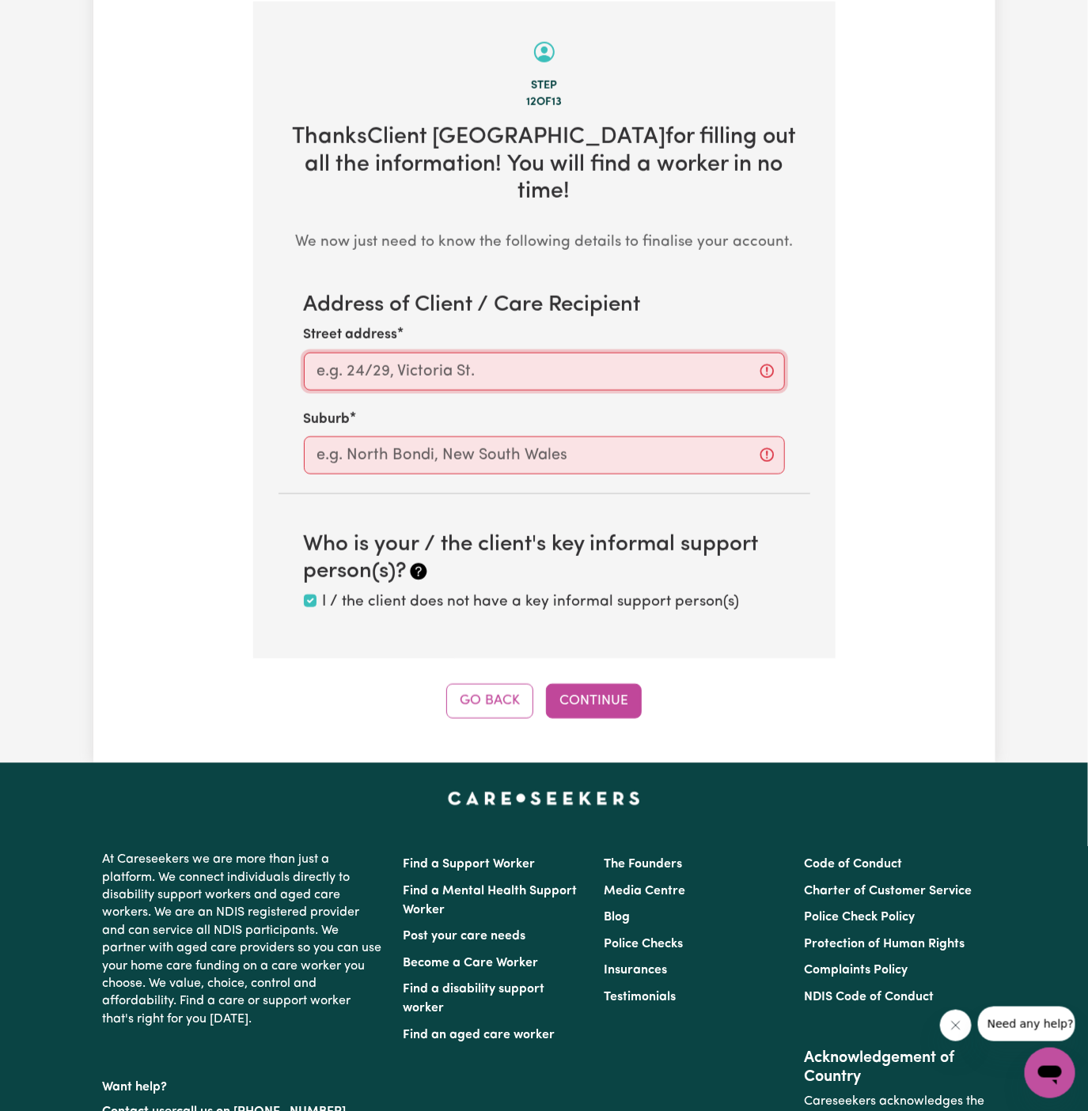
click at [656, 353] on input "Street address" at bounding box center [544, 372] width 481 height 38
paste input "North Kellyville."
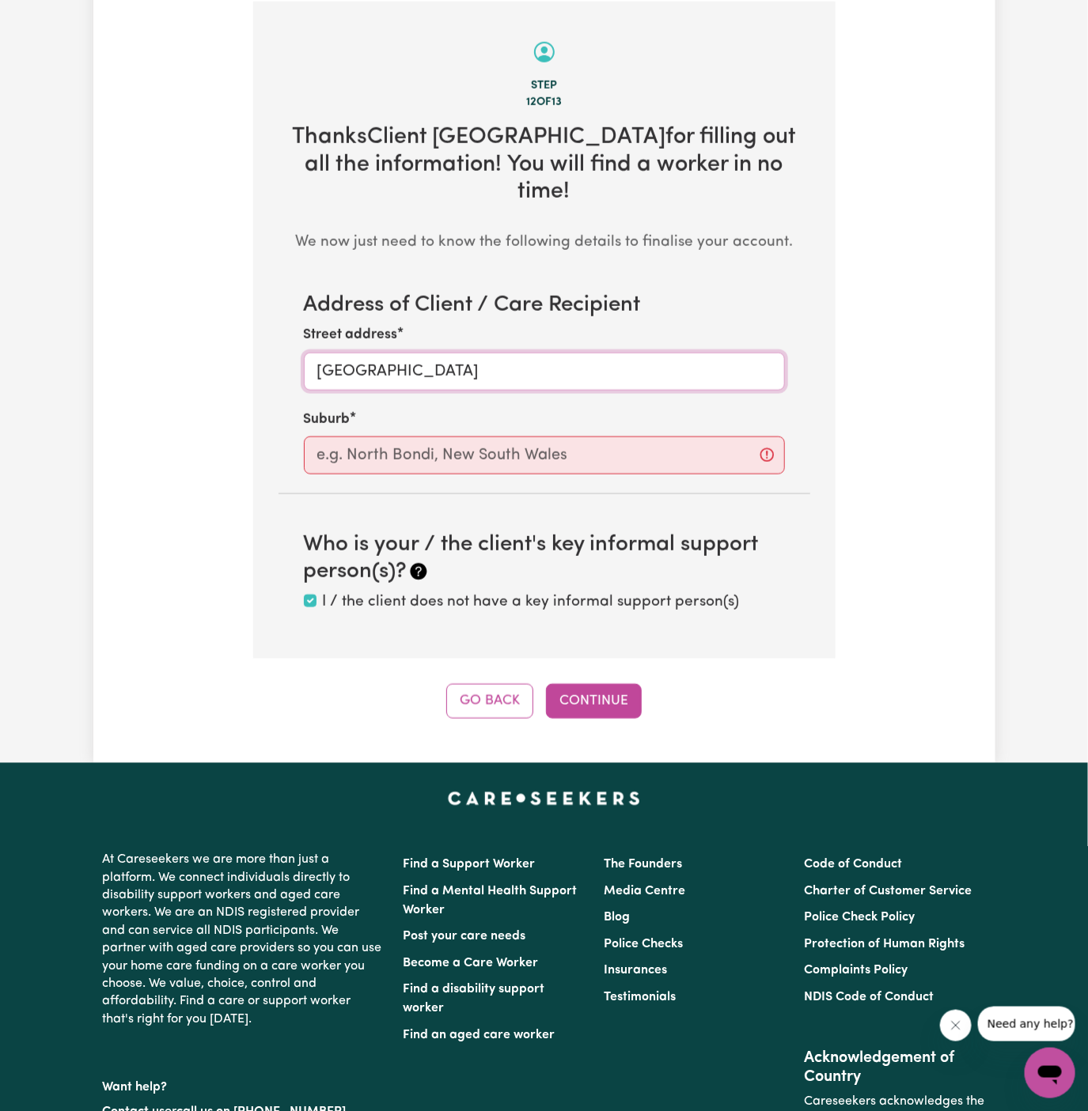
type input "North Kellyville"
click at [614, 437] on input "text" at bounding box center [544, 456] width 481 height 38
paste input "North Kellyville."
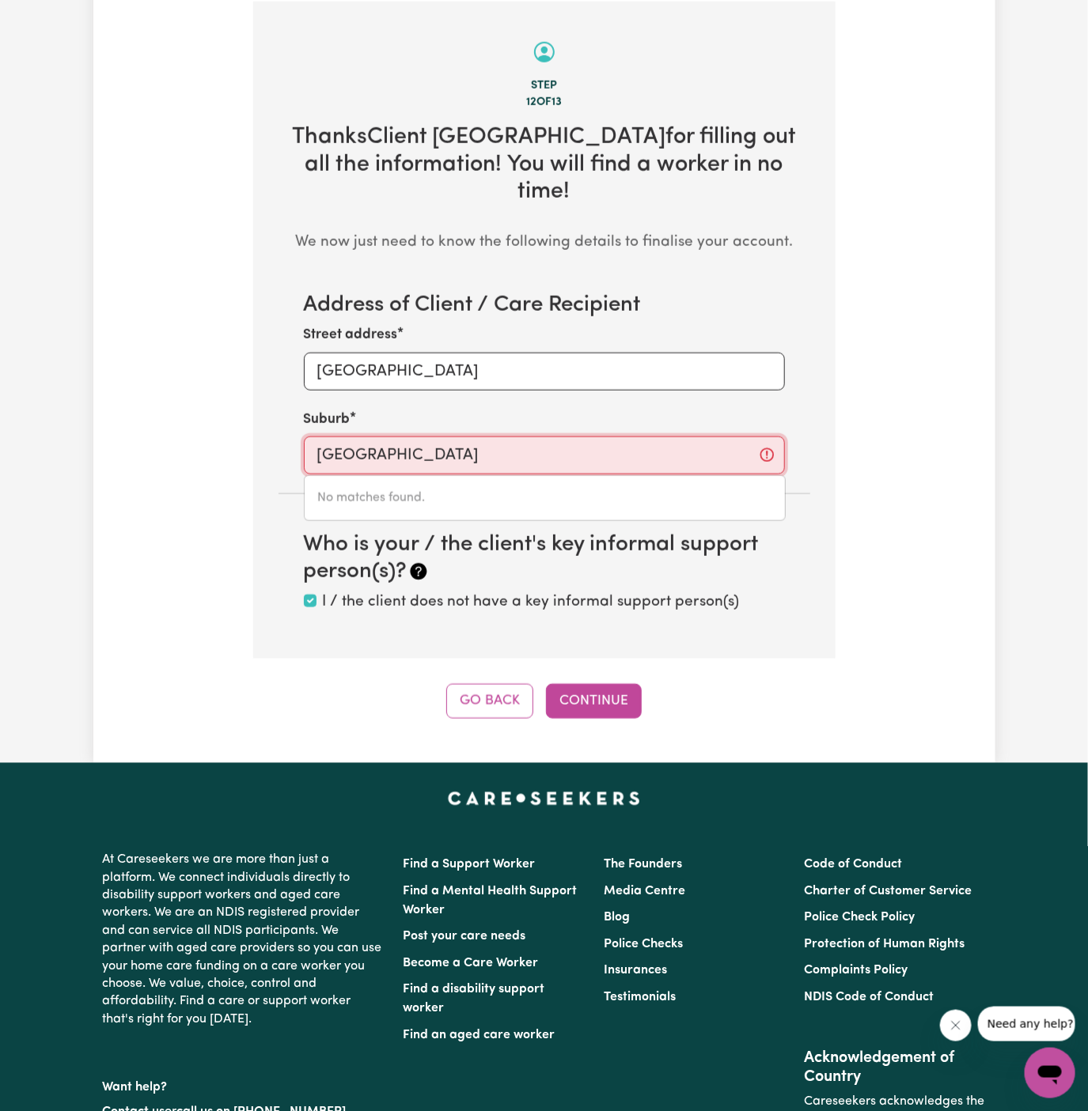
click at [320, 437] on input "North Kellyville" at bounding box center [544, 456] width 481 height 38
click at [468, 437] on input "North Kellyville" at bounding box center [544, 456] width 481 height 38
type input "North"
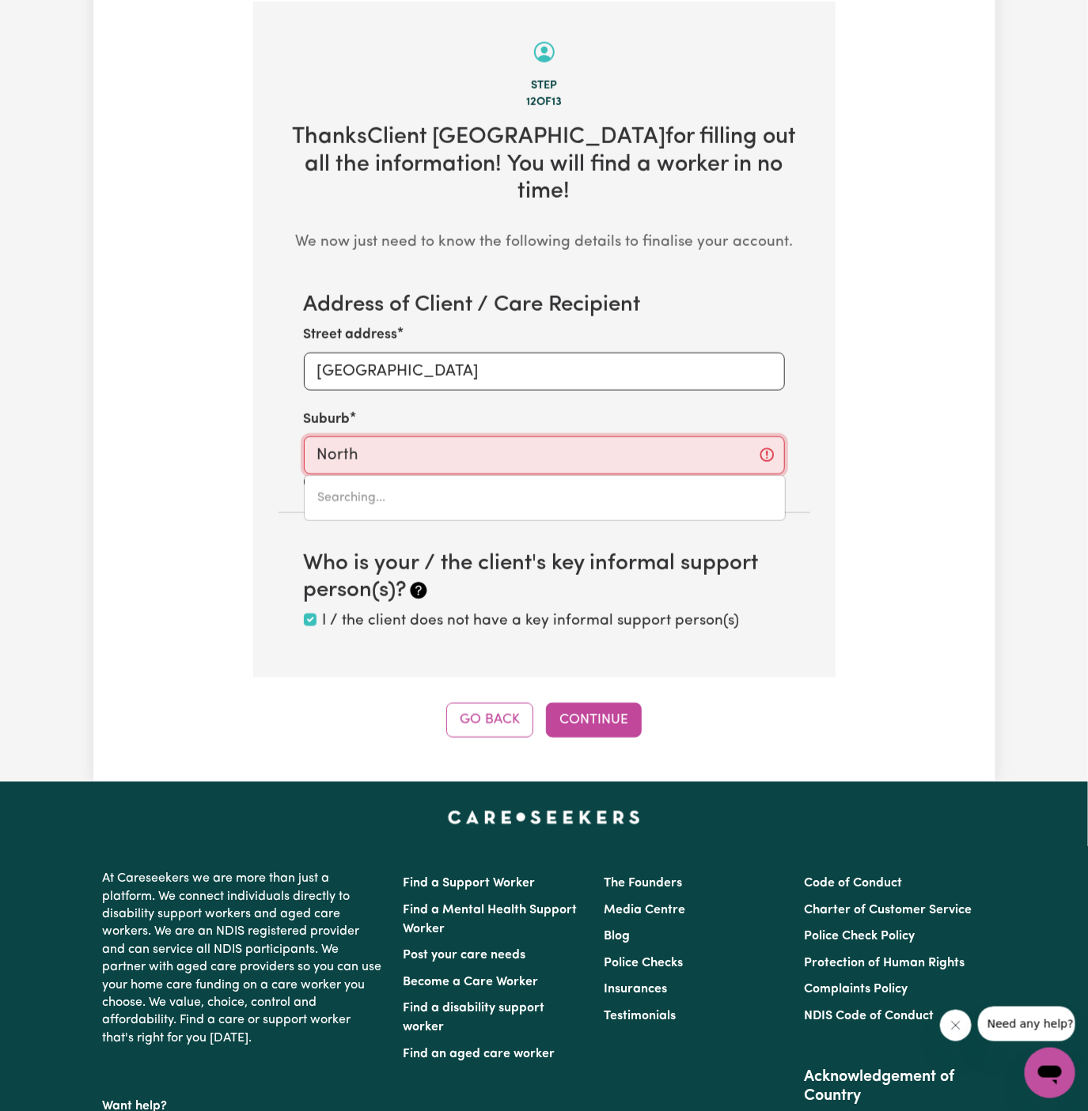
type input "North ADELAIDE, South Australia, 5006"
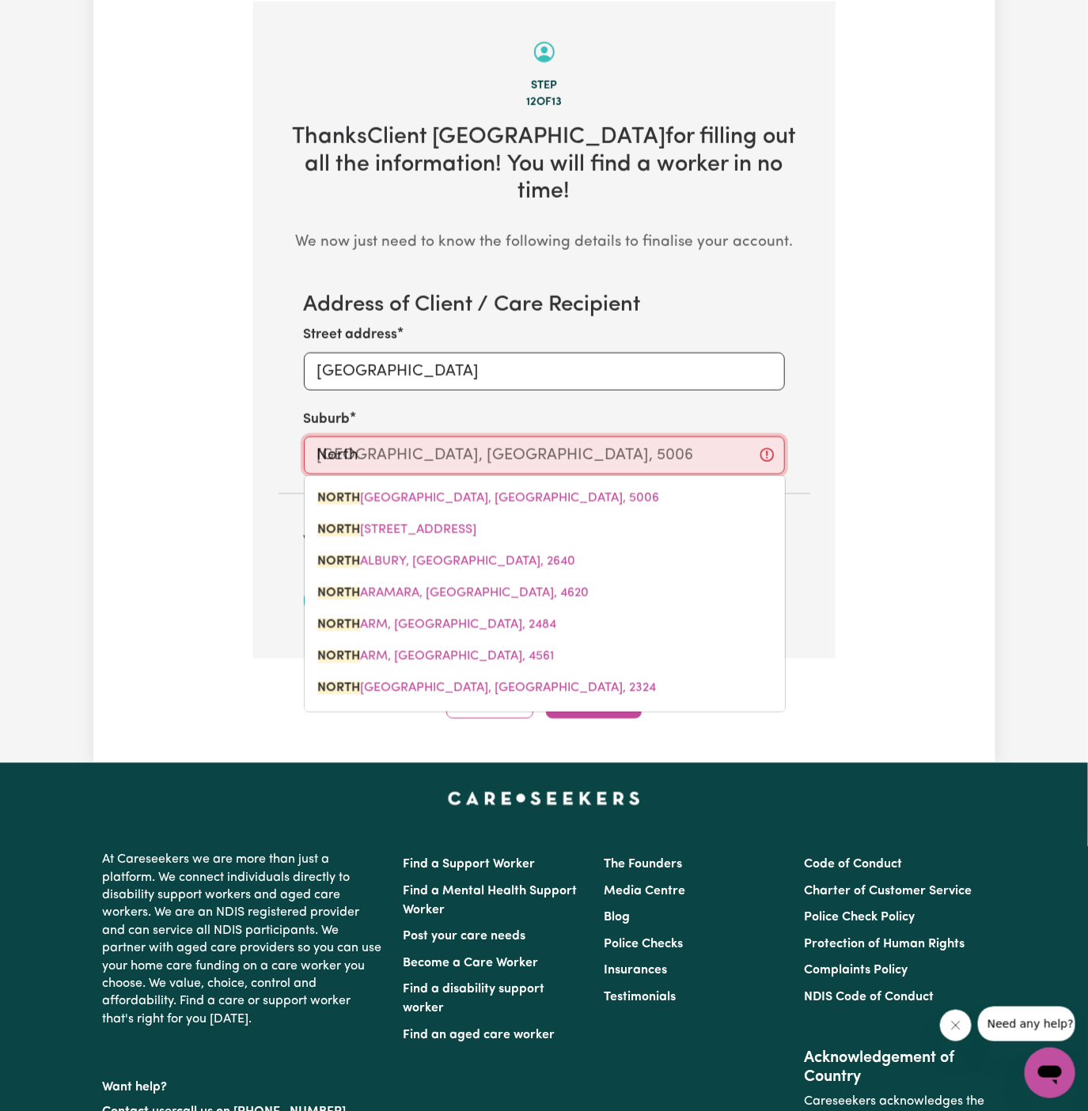
type input "North k"
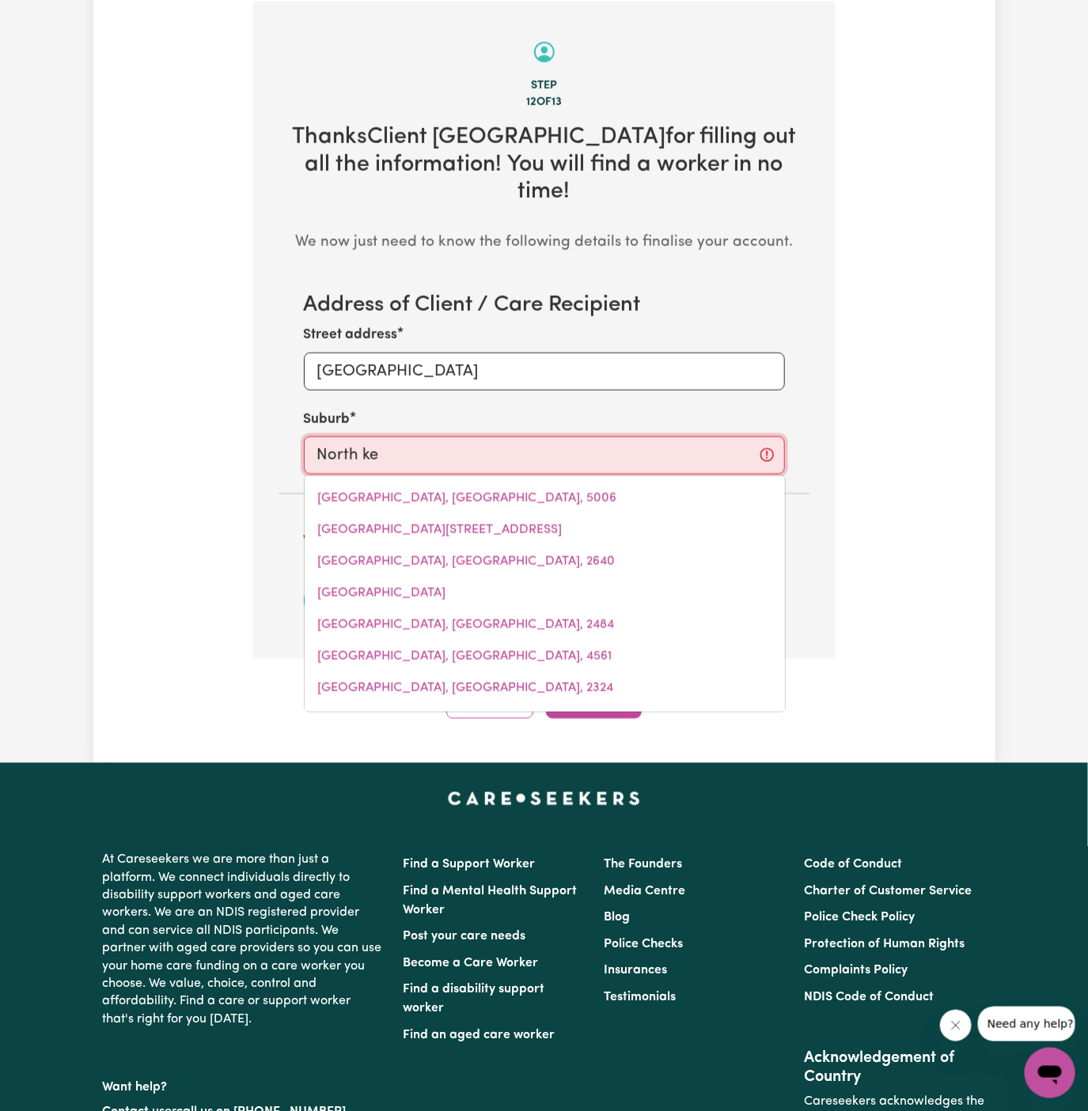
type input "North kel"
type input "North kelLERBERRIN, Western Australia, 6410"
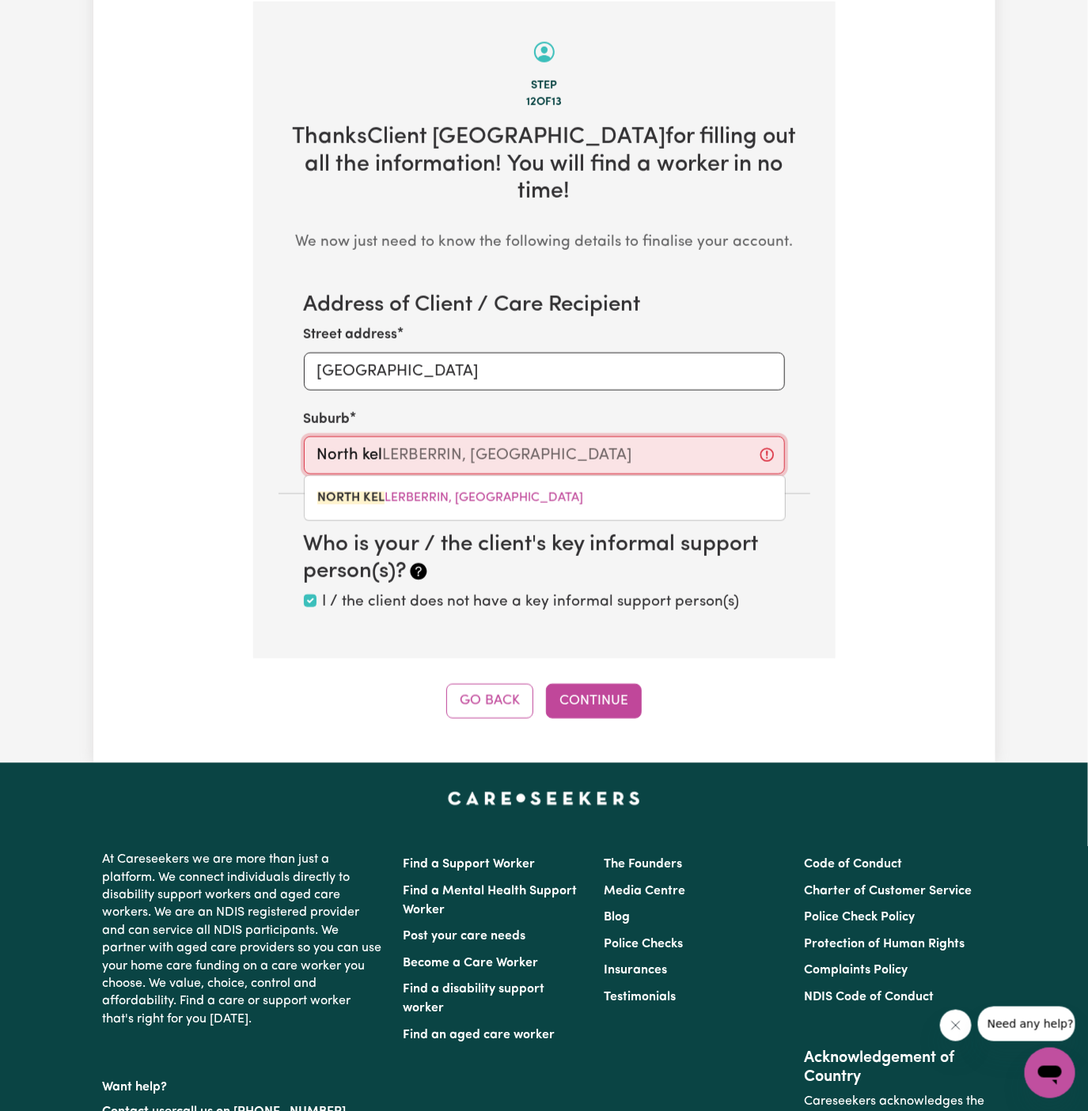
click at [496, 437] on input "North kel" at bounding box center [544, 456] width 481 height 38
type input "K"
type input "Kelly"
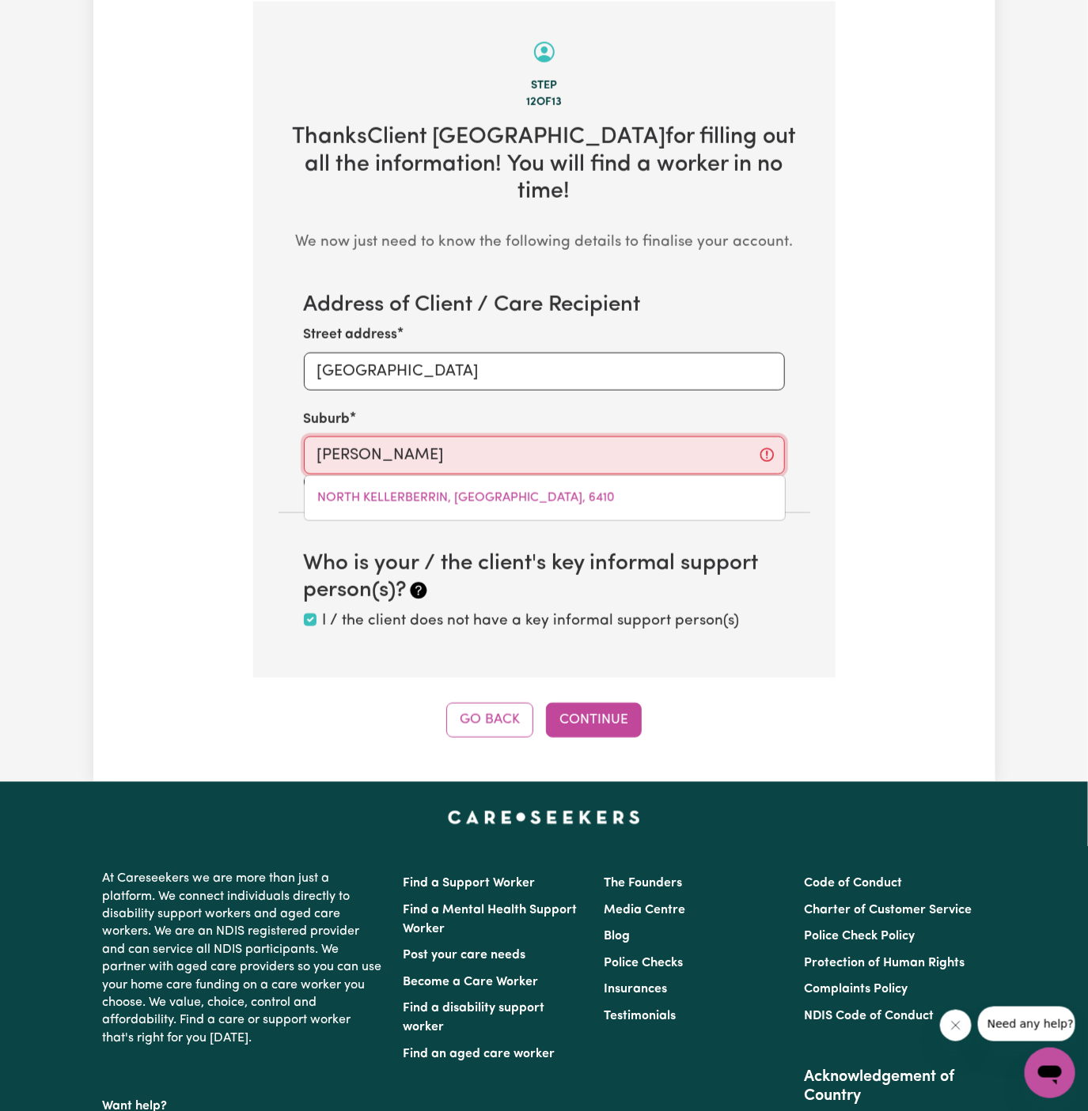
type input "Kelly, South Australia, 5641"
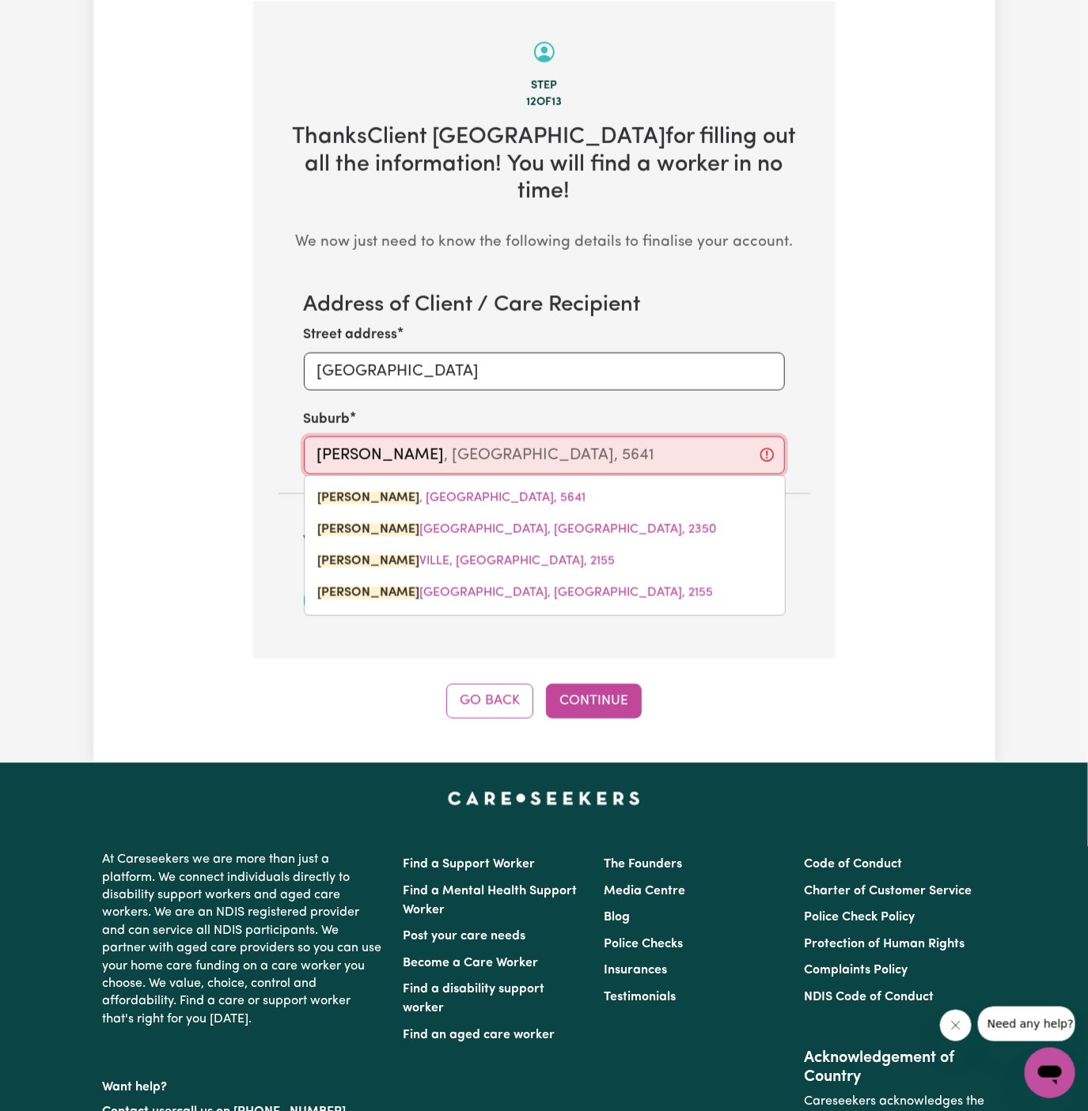
type input "Kelly"
click at [381, 353] on input "North Kellyville" at bounding box center [544, 372] width 481 height 38
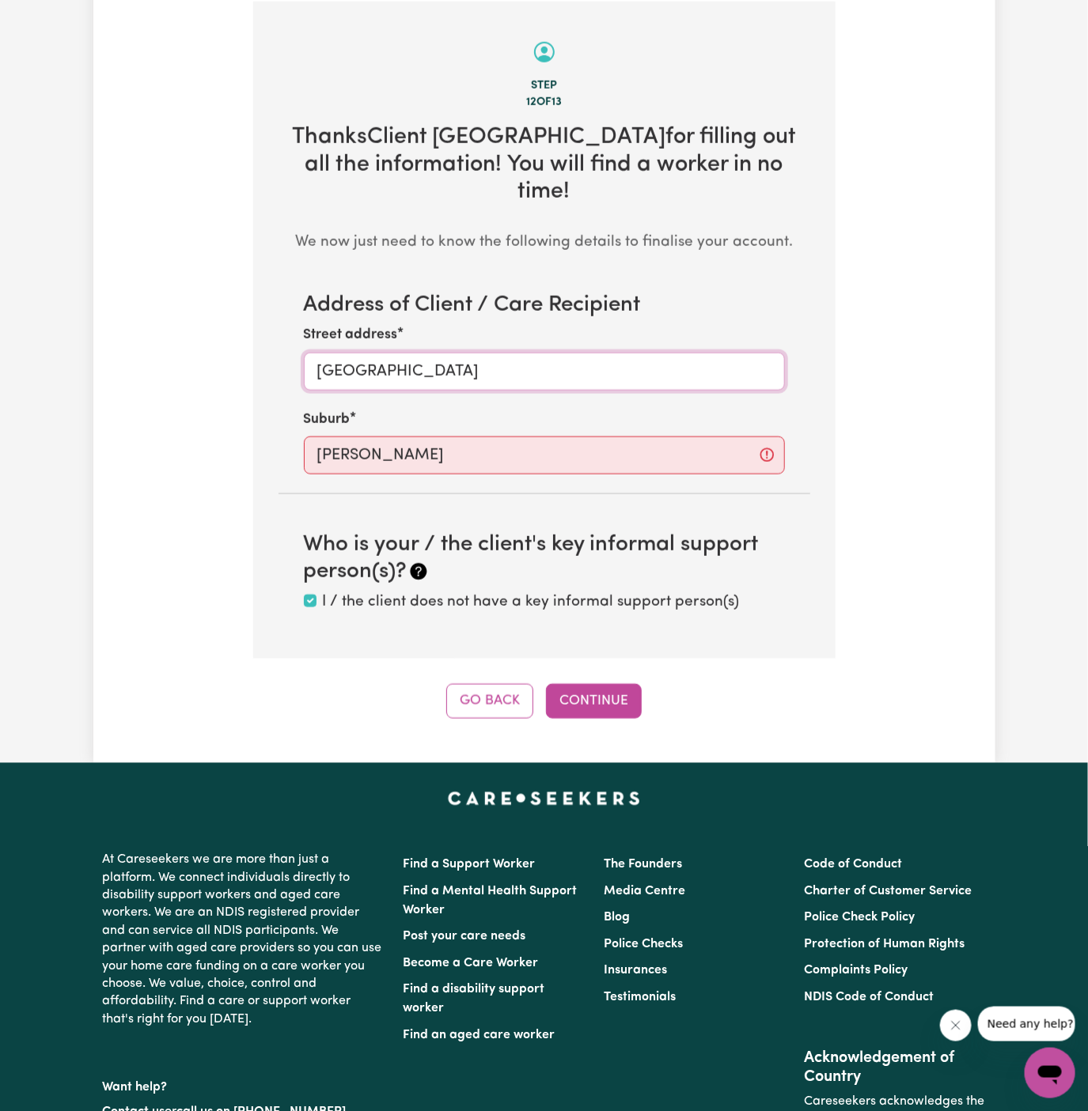
click at [381, 353] on input "North Kellyville" at bounding box center [544, 372] width 481 height 38
type input "Kelly, South Australia, 5641"
click at [336, 437] on input "Kelly" at bounding box center [544, 456] width 481 height 38
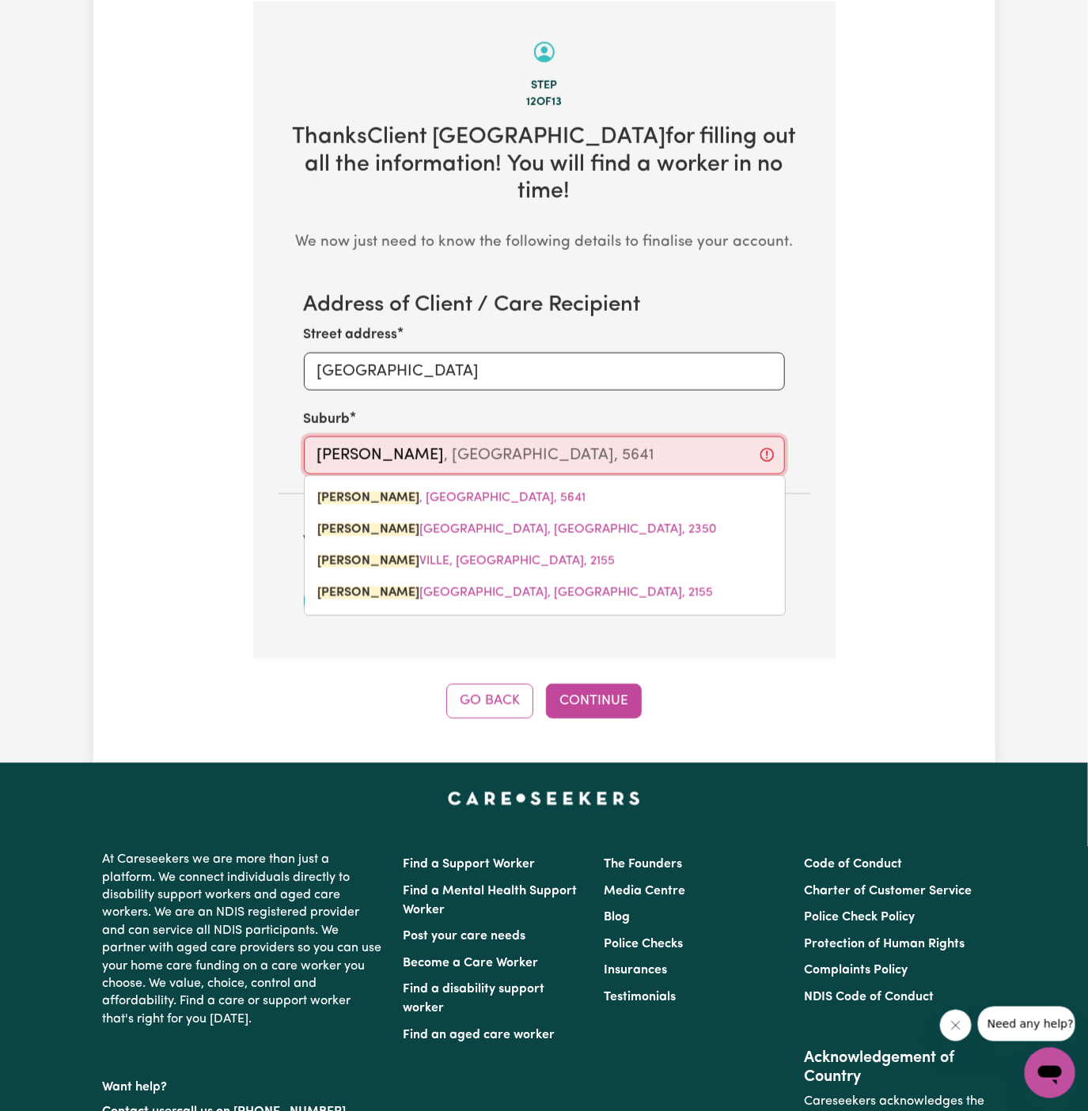
click at [336, 437] on input "Kelly" at bounding box center [544, 456] width 481 height 38
paste input "ville"
type input "Kellyville"
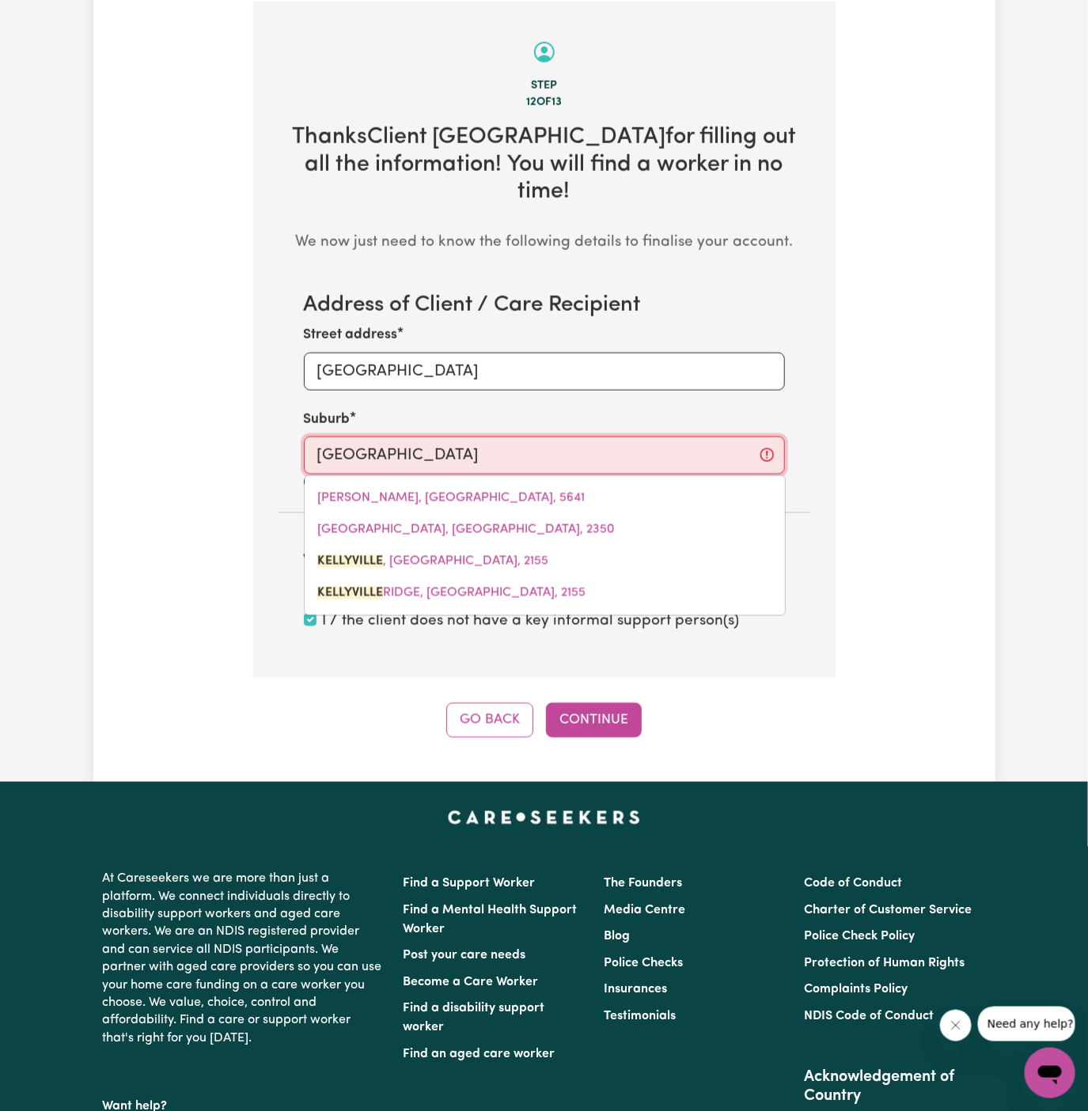
type input "Kellyville, New South Wales, 2155"
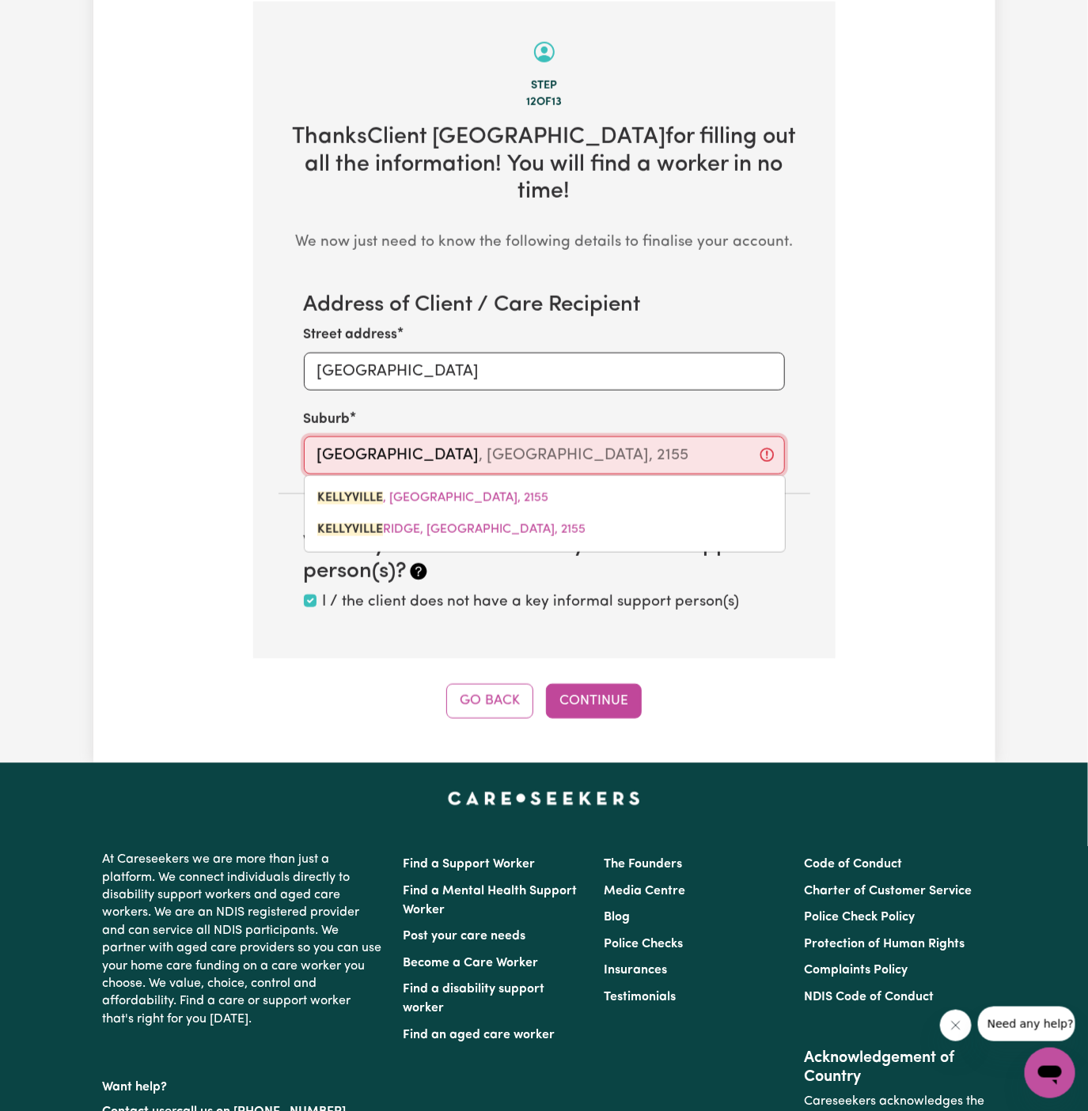
type input "Kellyville"
click at [357, 353] on input "North Kellyville" at bounding box center [544, 372] width 481 height 38
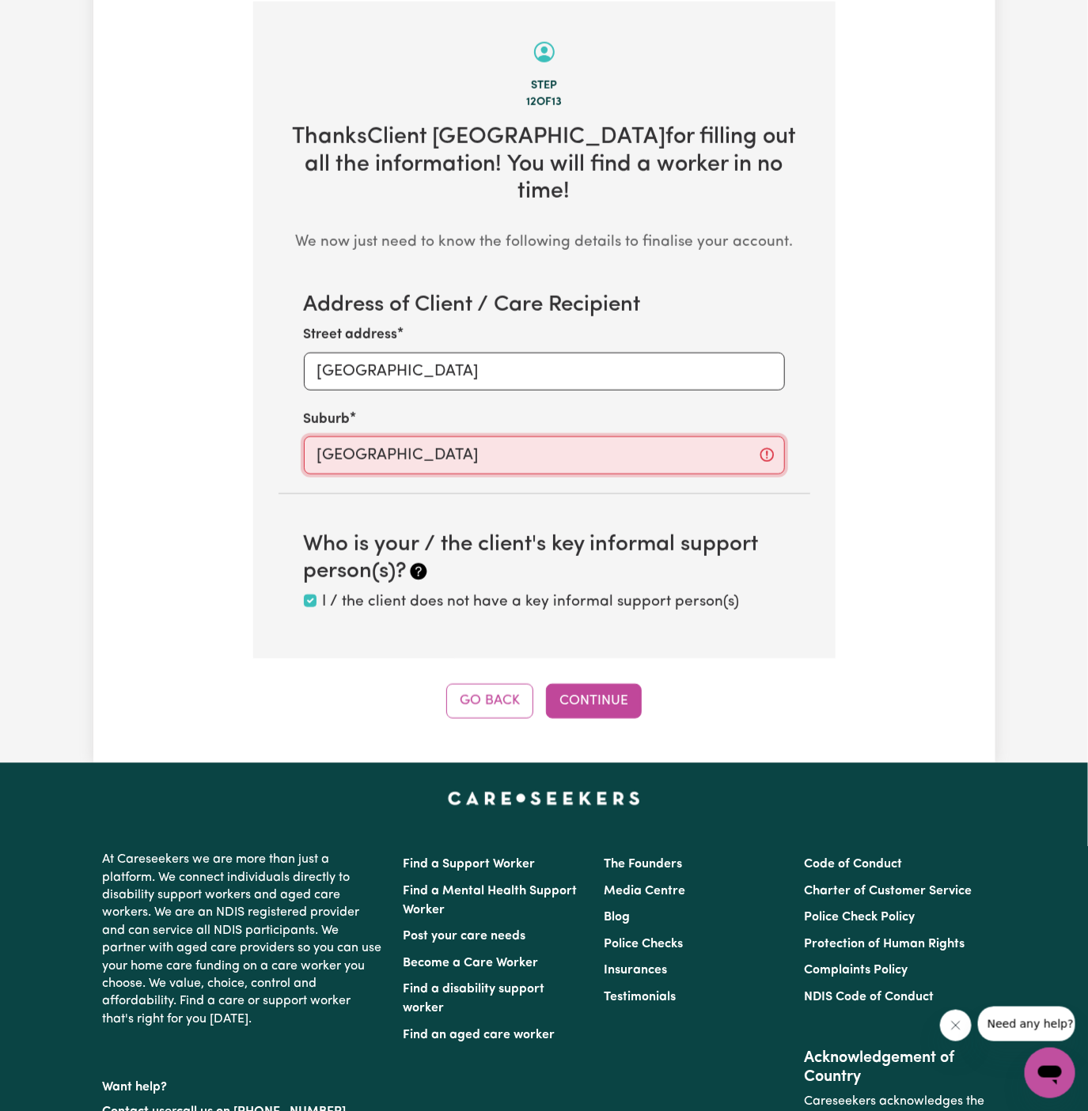
type input "Kellyville, New South Wales, 2155"
click at [464, 437] on input "Kellyville" at bounding box center [544, 456] width 481 height 38
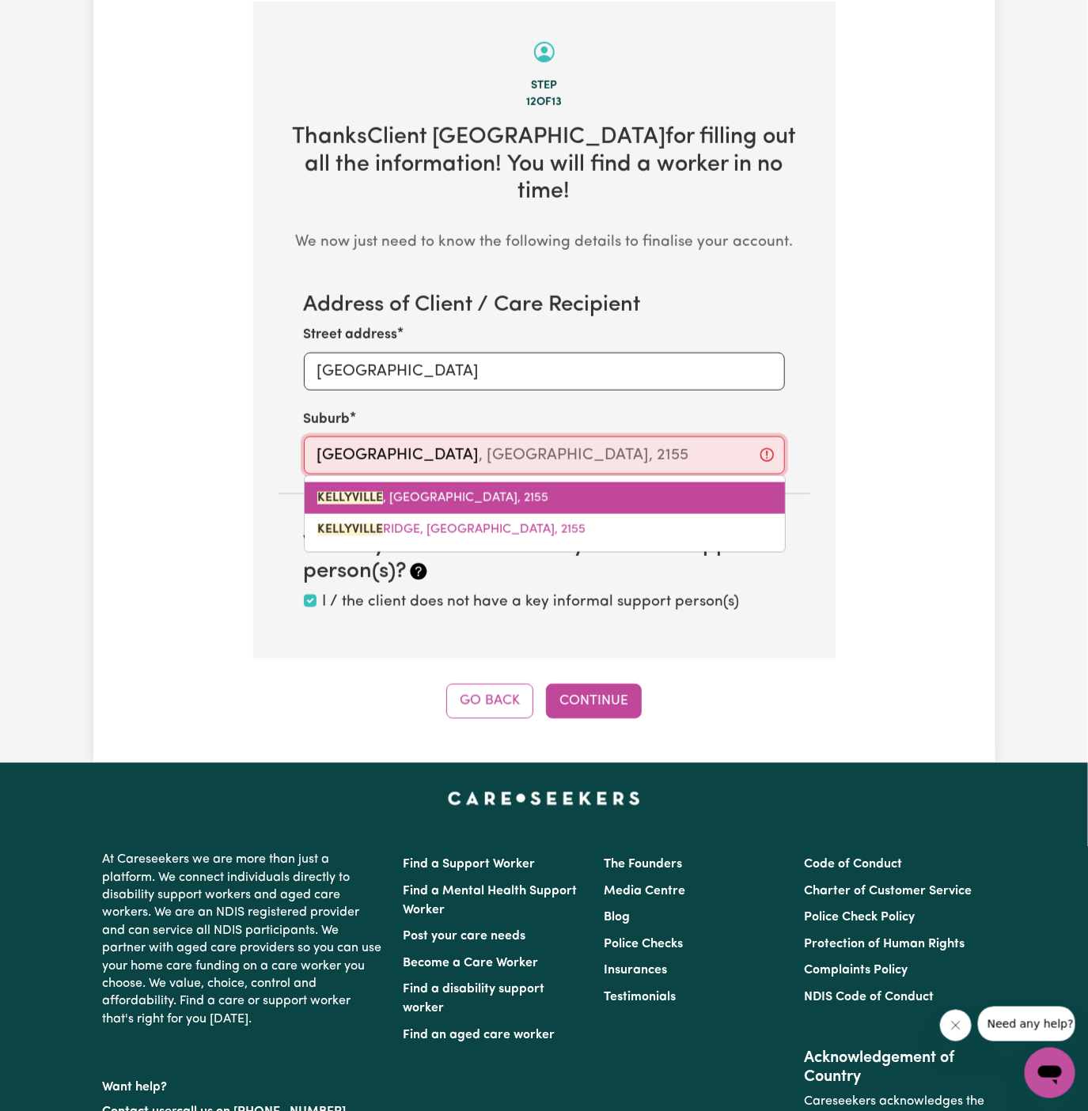
click at [453, 492] on span "KELLYVILLE , New South Wales, 2155" at bounding box center [432, 498] width 231 height 13
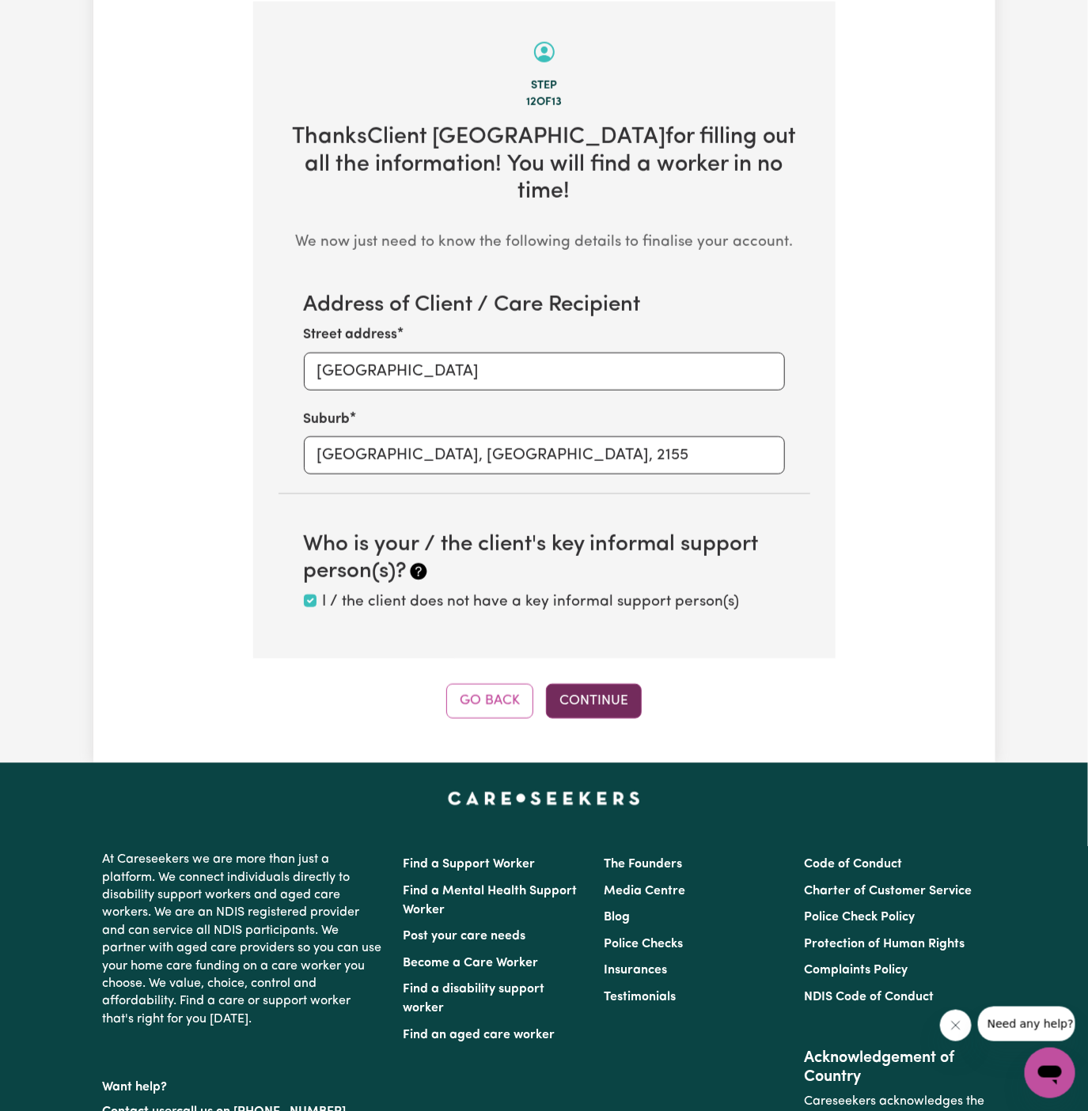
click at [618, 684] on button "Continue" at bounding box center [594, 701] width 96 height 35
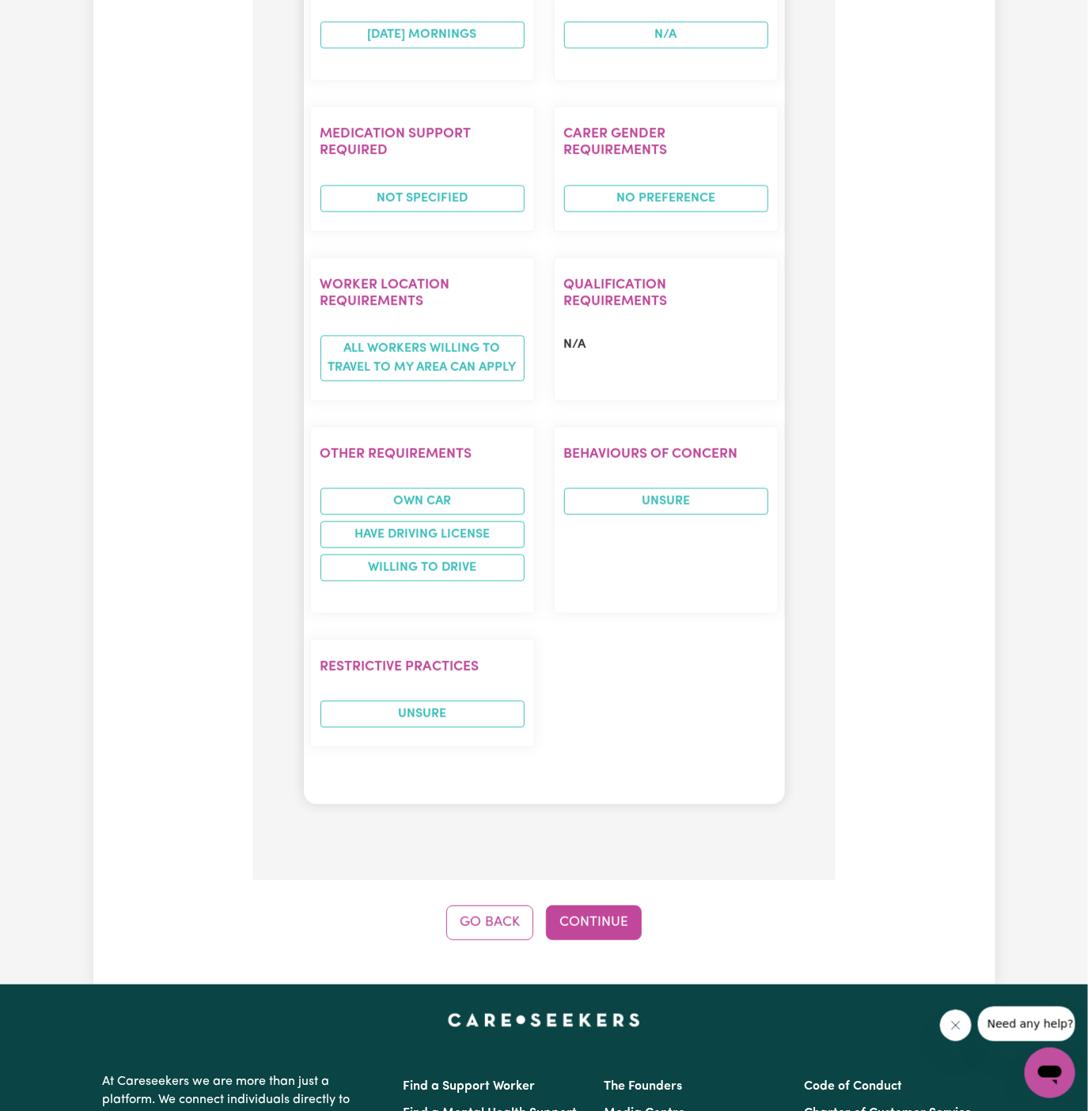
scroll to position [1929, 0]
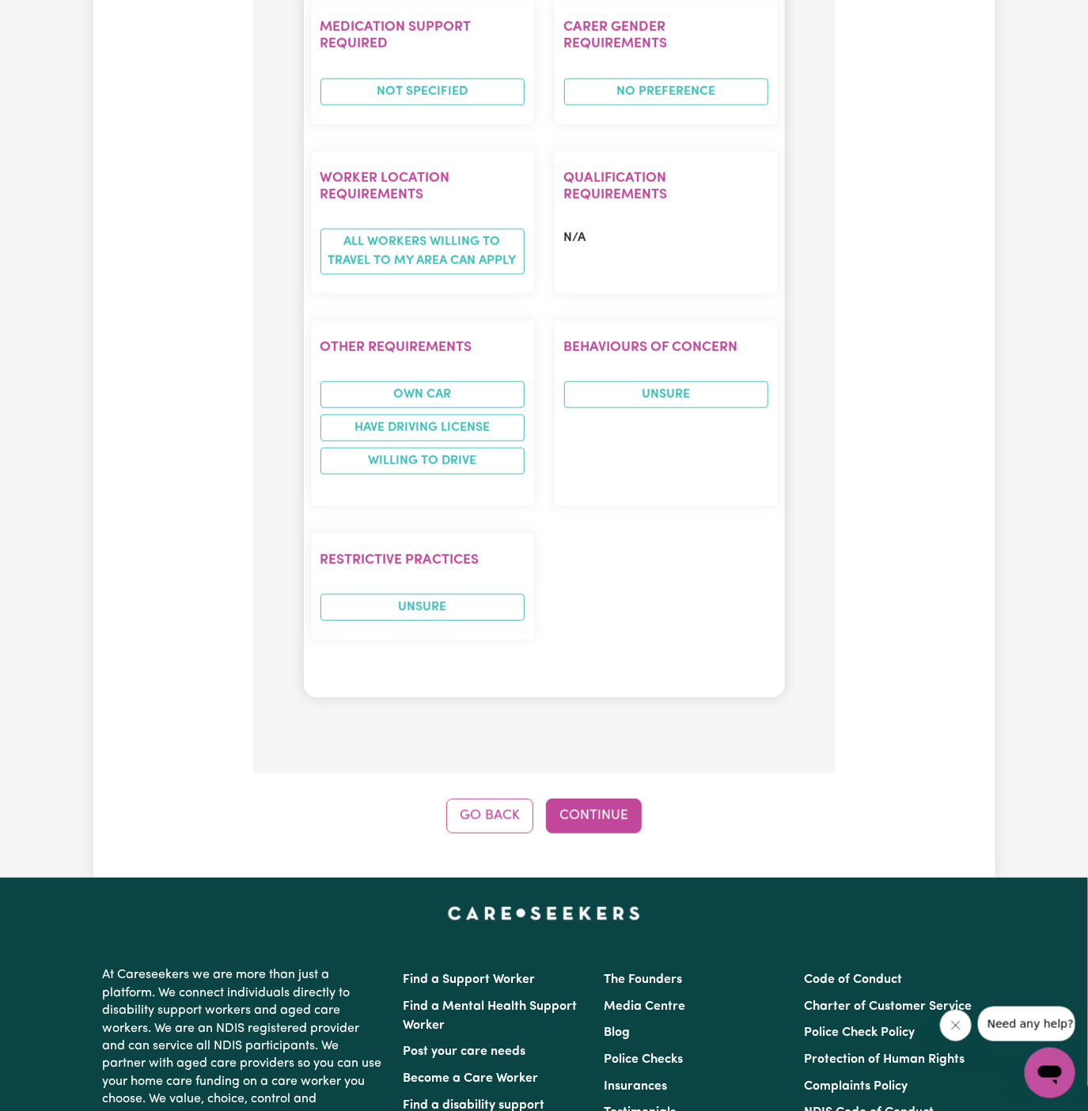
drag, startPoint x: 626, startPoint y: 727, endPoint x: 581, endPoint y: 770, distance: 61.5
click at [581, 799] on button "Continue" at bounding box center [594, 816] width 96 height 35
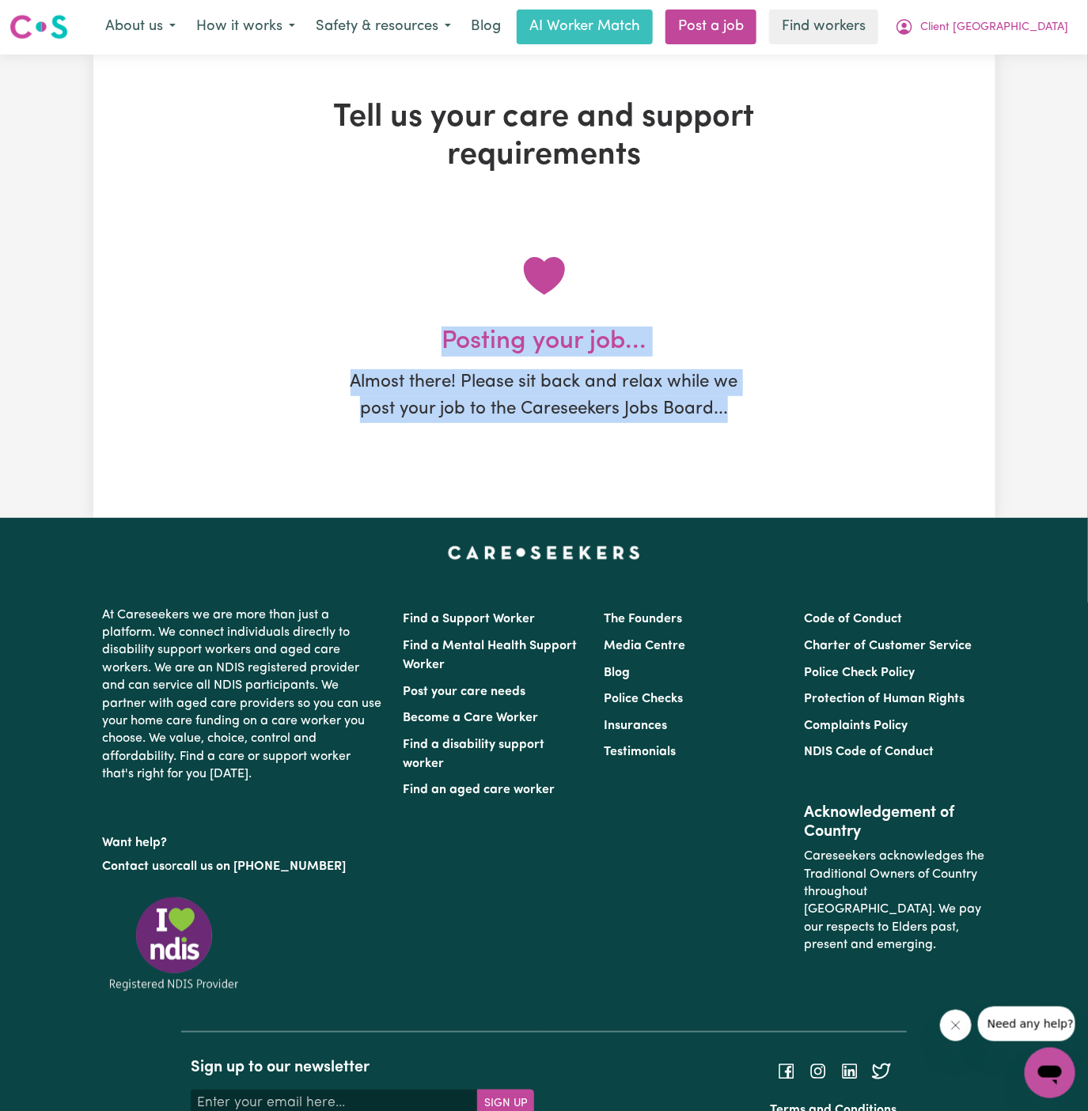
scroll to position [0, 0]
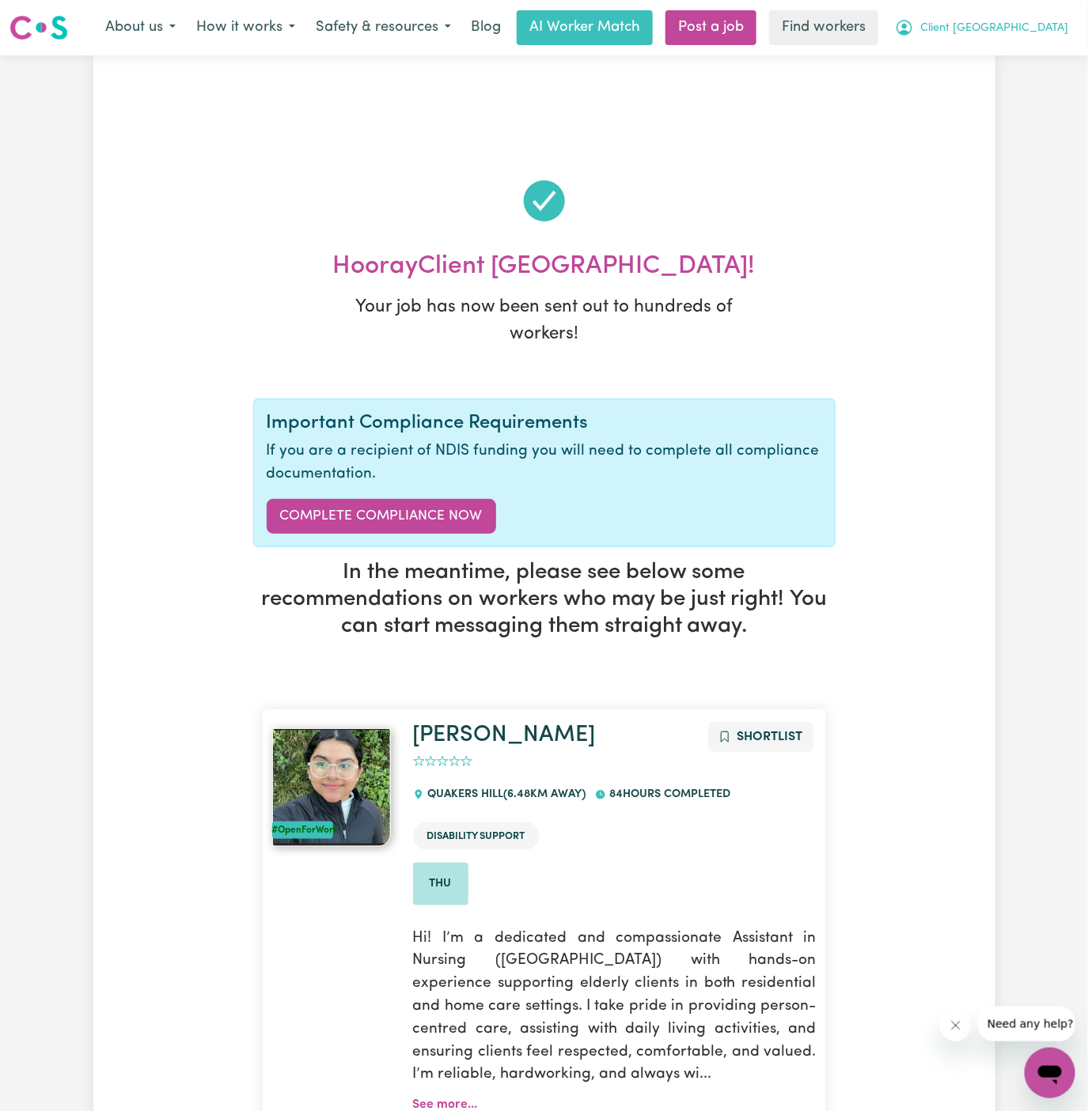
click at [1012, 31] on span "Client [GEOGRAPHIC_DATA]" at bounding box center [994, 28] width 148 height 17
click at [1012, 61] on link "My Dashboard" at bounding box center [1014, 62] width 125 height 30
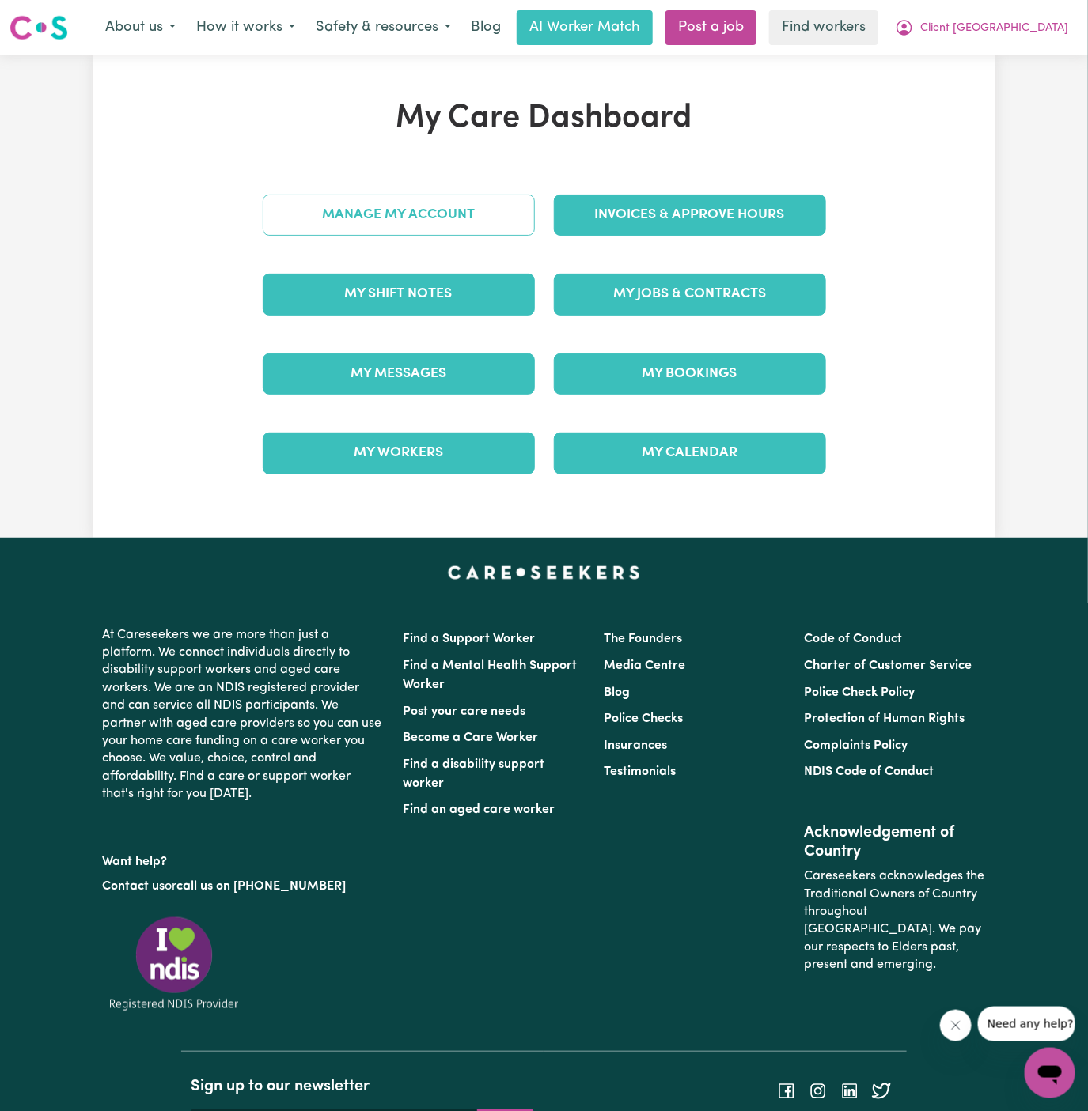
click at [464, 215] on link "Manage My Account" at bounding box center [399, 215] width 272 height 41
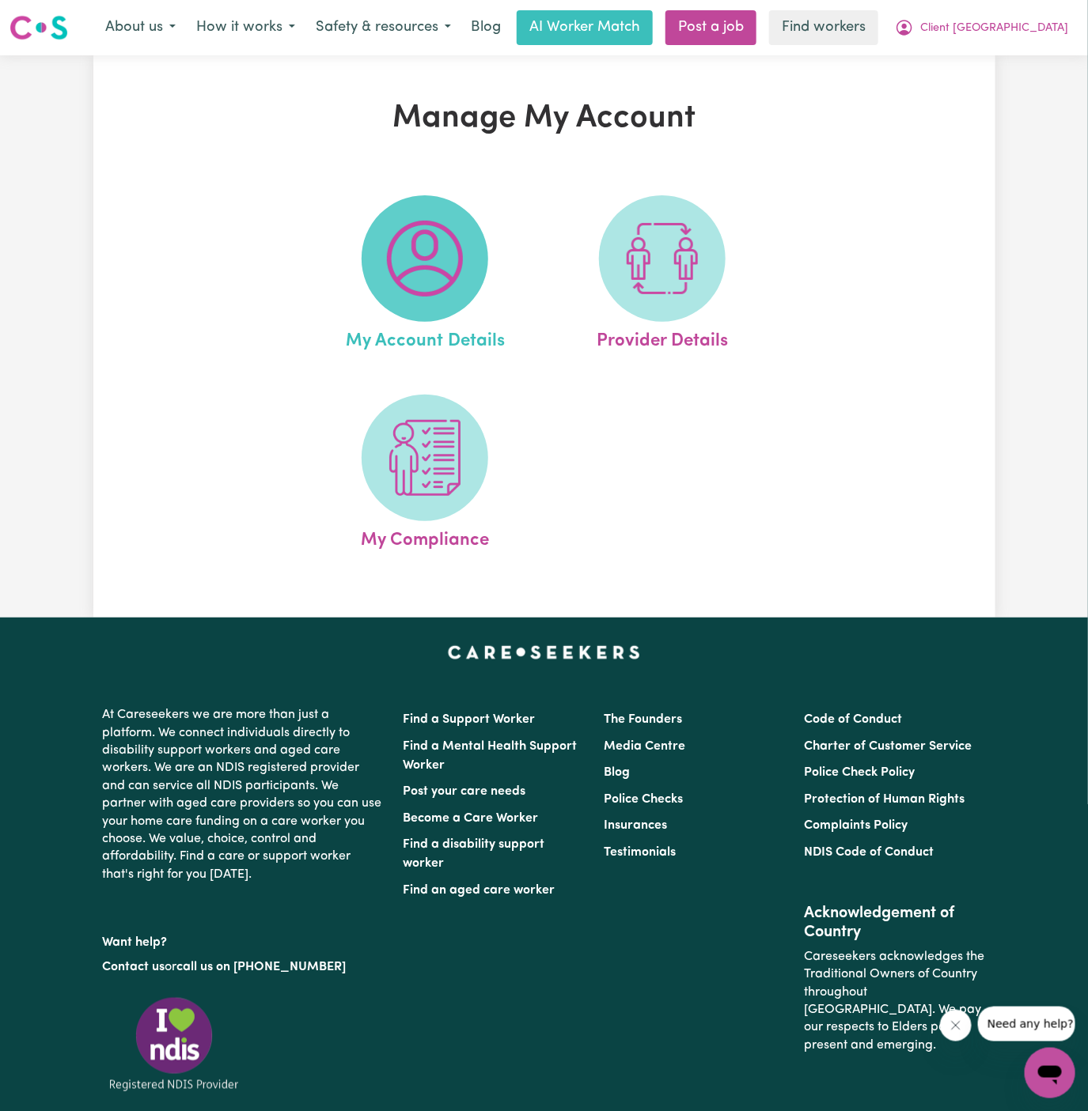
click at [464, 228] on span at bounding box center [425, 258] width 127 height 127
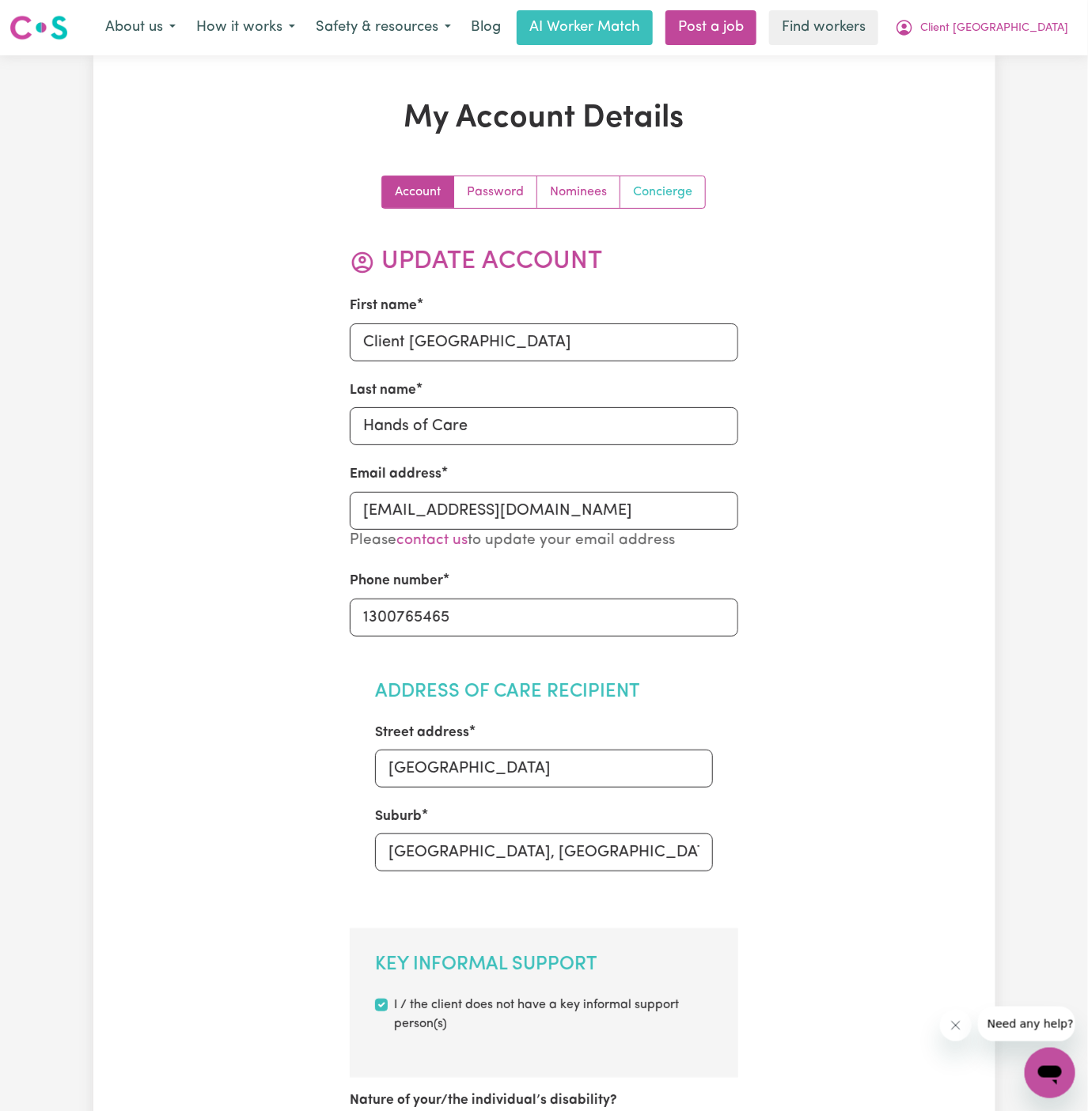
click at [662, 192] on link "Concierge" at bounding box center [662, 192] width 85 height 32
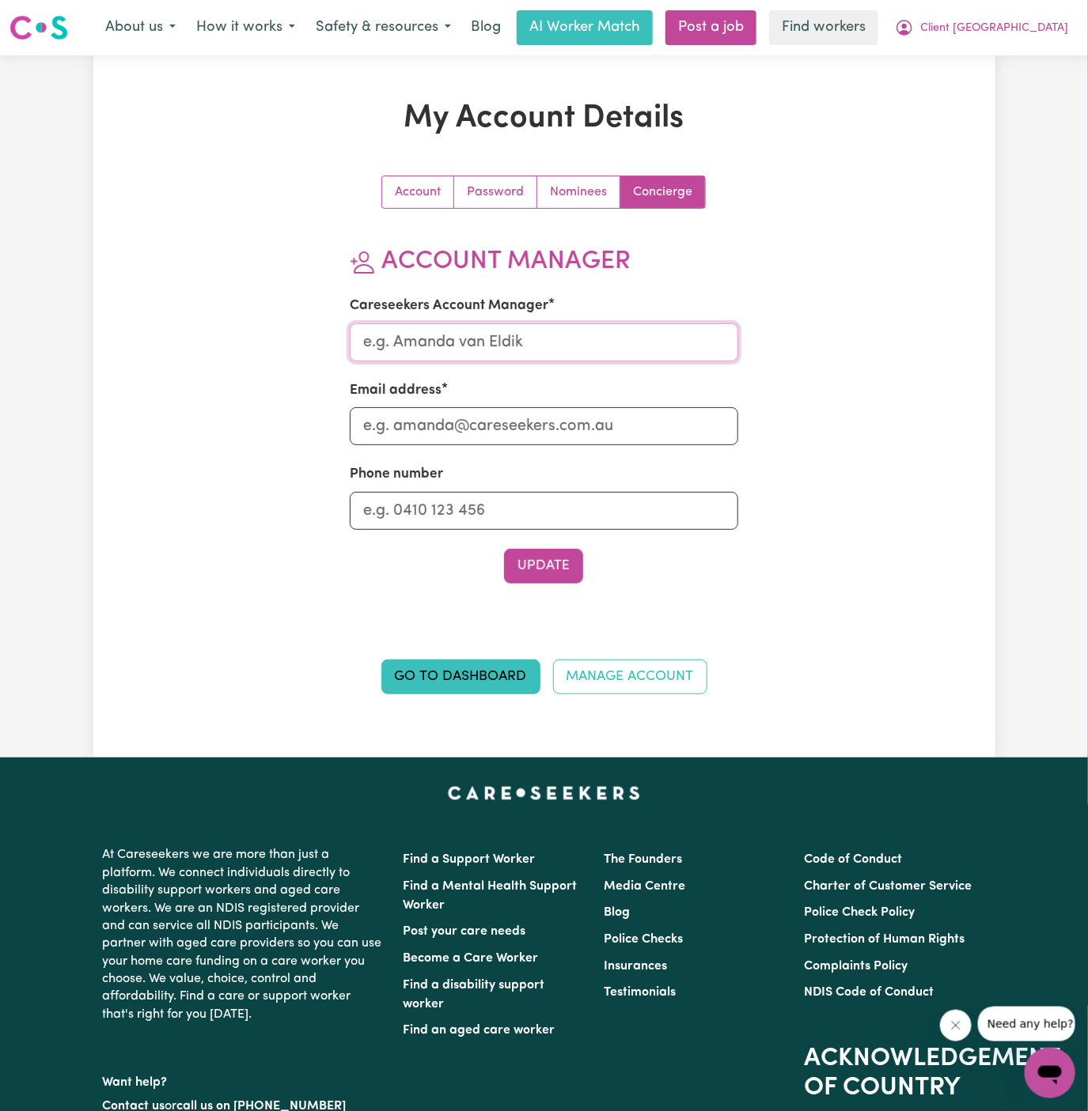
click at [611, 351] on input "Careseekers Account Manager" at bounding box center [544, 343] width 388 height 38
type input "Annie"
click at [558, 453] on section "Account Manager Careseekers Account Manager Annie Email address Phone number Up…" at bounding box center [544, 415] width 388 height 337
click at [559, 428] on input "Email address" at bounding box center [544, 426] width 388 height 38
click at [385, 430] on input "Email address" at bounding box center [544, 426] width 388 height 38
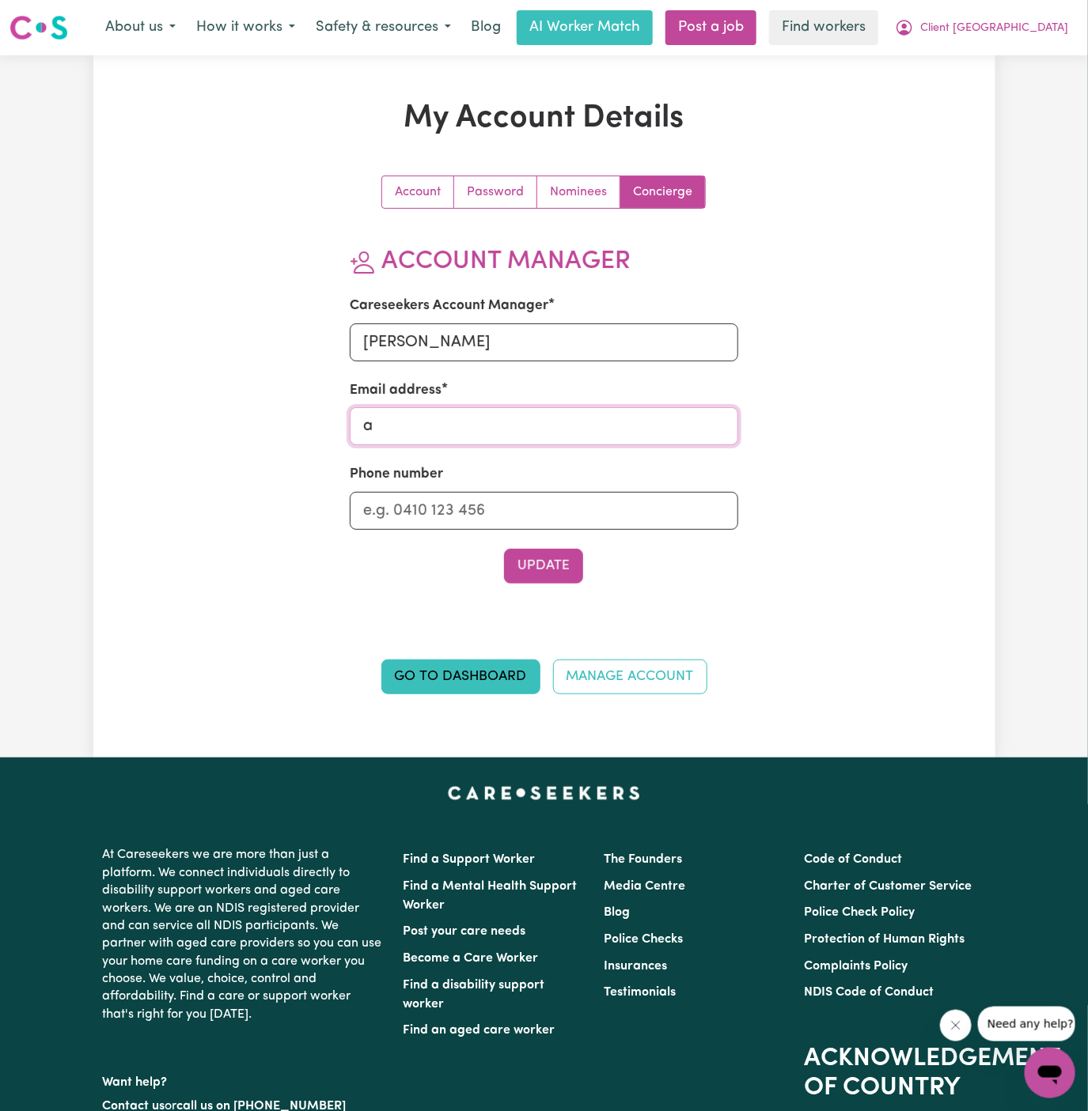
type input "annie@careseekers.com.au"
click at [513, 511] on input "Phone number" at bounding box center [544, 511] width 388 height 38
type input "1300765465"
click at [547, 574] on button "Update" at bounding box center [543, 566] width 79 height 35
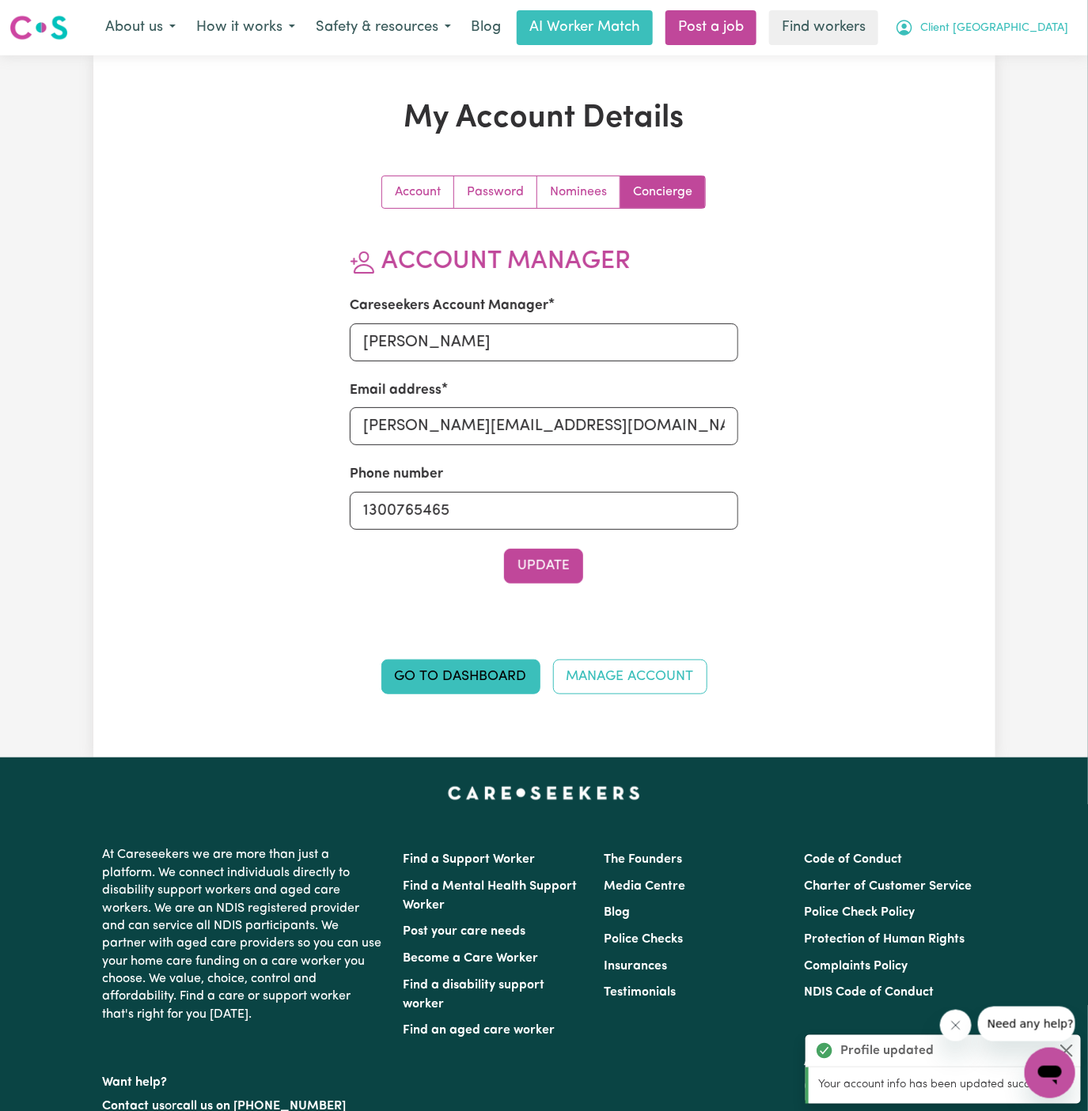
click at [1029, 18] on button "Client [GEOGRAPHIC_DATA]" at bounding box center [981, 27] width 194 height 33
click at [1029, 47] on link "My Dashboard" at bounding box center [1014, 62] width 125 height 30
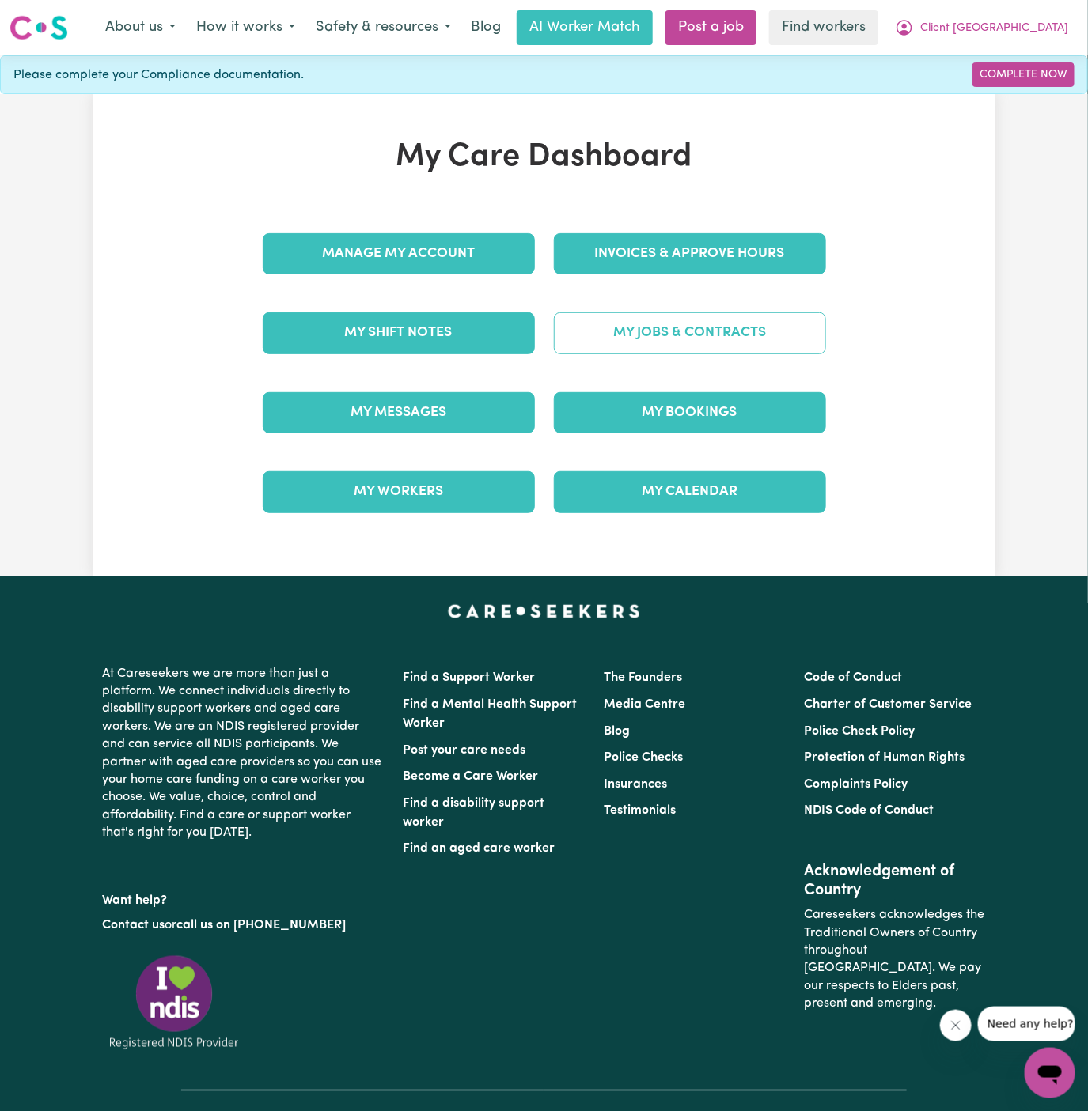
click at [755, 338] on link "My Jobs & Contracts" at bounding box center [690, 332] width 272 height 41
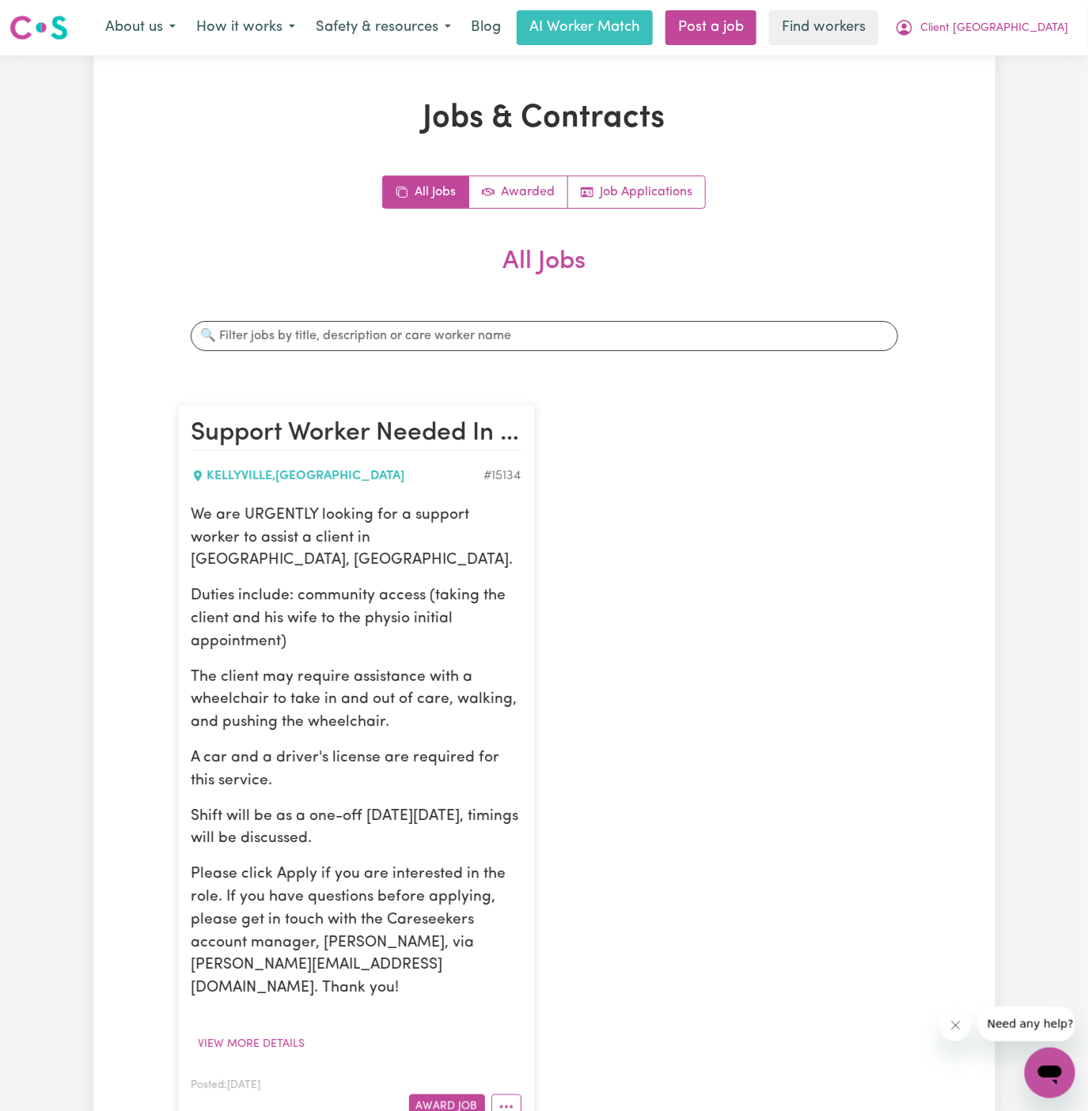
click at [328, 516] on p "We are URGENTLY looking for a support worker to assist a client in North Kellyv…" at bounding box center [356, 539] width 330 height 68
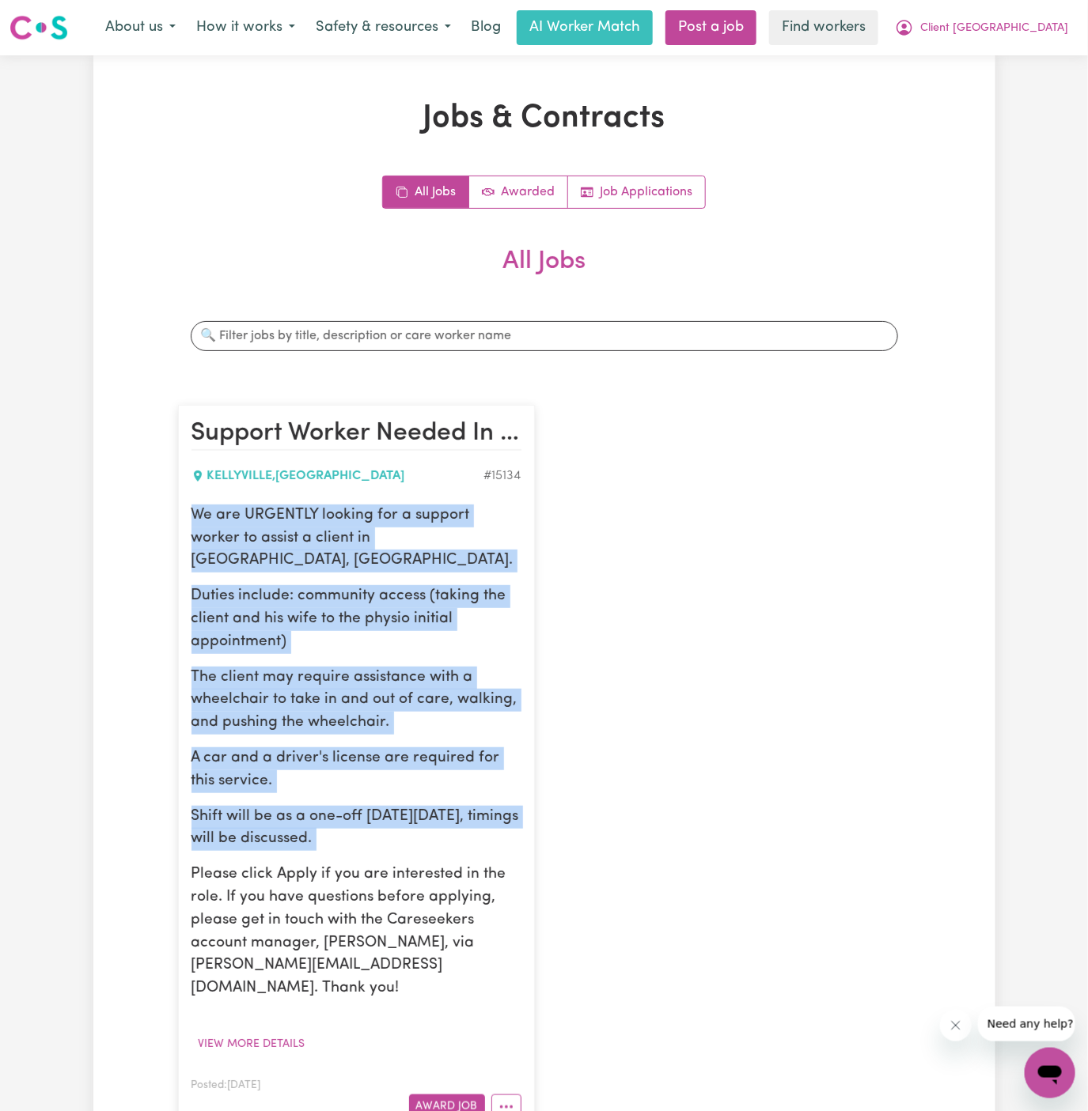
drag, startPoint x: 195, startPoint y: 509, endPoint x: 457, endPoint y: 829, distance: 413.2
click at [457, 829] on div "We are URGENTLY looking for a support worker to assist a client in North Kellyv…" at bounding box center [356, 753] width 330 height 496
copy div "We are URGENTLY looking for a support worker to assist a client in North Kellyv…"
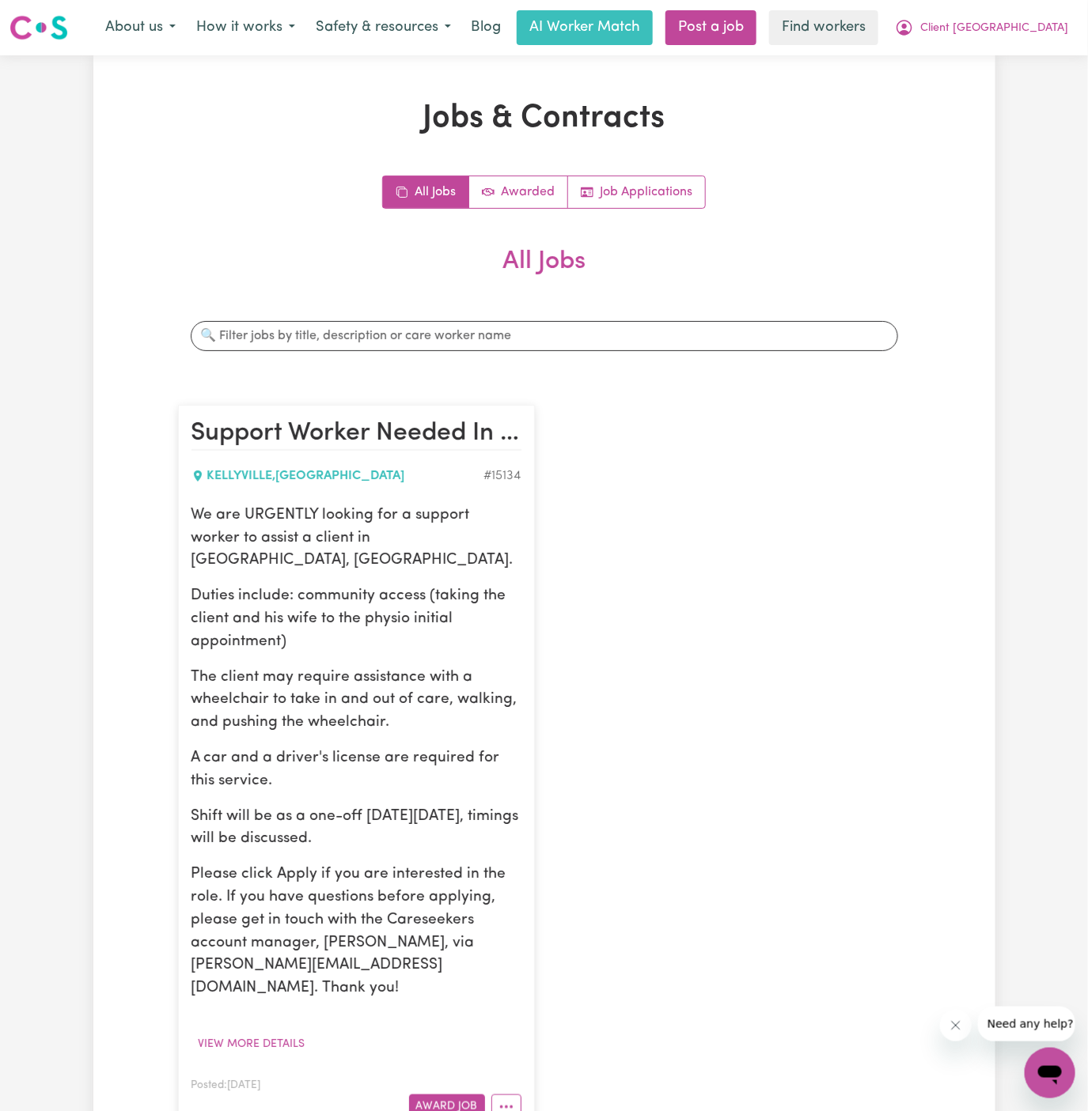
drag, startPoint x: 705, startPoint y: 464, endPoint x: 710, endPoint y: 498, distance: 34.3
click at [706, 464] on div "Support Worker Needed In North Kellyville, NSW KELLYVILLE , New South Wales # 1…" at bounding box center [544, 768] width 752 height 759
click at [710, 499] on div "Support Worker Needed In North Kellyville, NSW KELLYVILLE , New South Wales # 1…" at bounding box center [544, 768] width 752 height 759
click at [658, 403] on div "Support Worker Needed In North Kellyville, NSW KELLYVILLE , New South Wales # 1…" at bounding box center [544, 768] width 752 height 759
click at [729, 736] on div "Support Worker Needed In North Kellyville, NSW KELLYVILLE , New South Wales # 1…" at bounding box center [544, 768] width 752 height 759
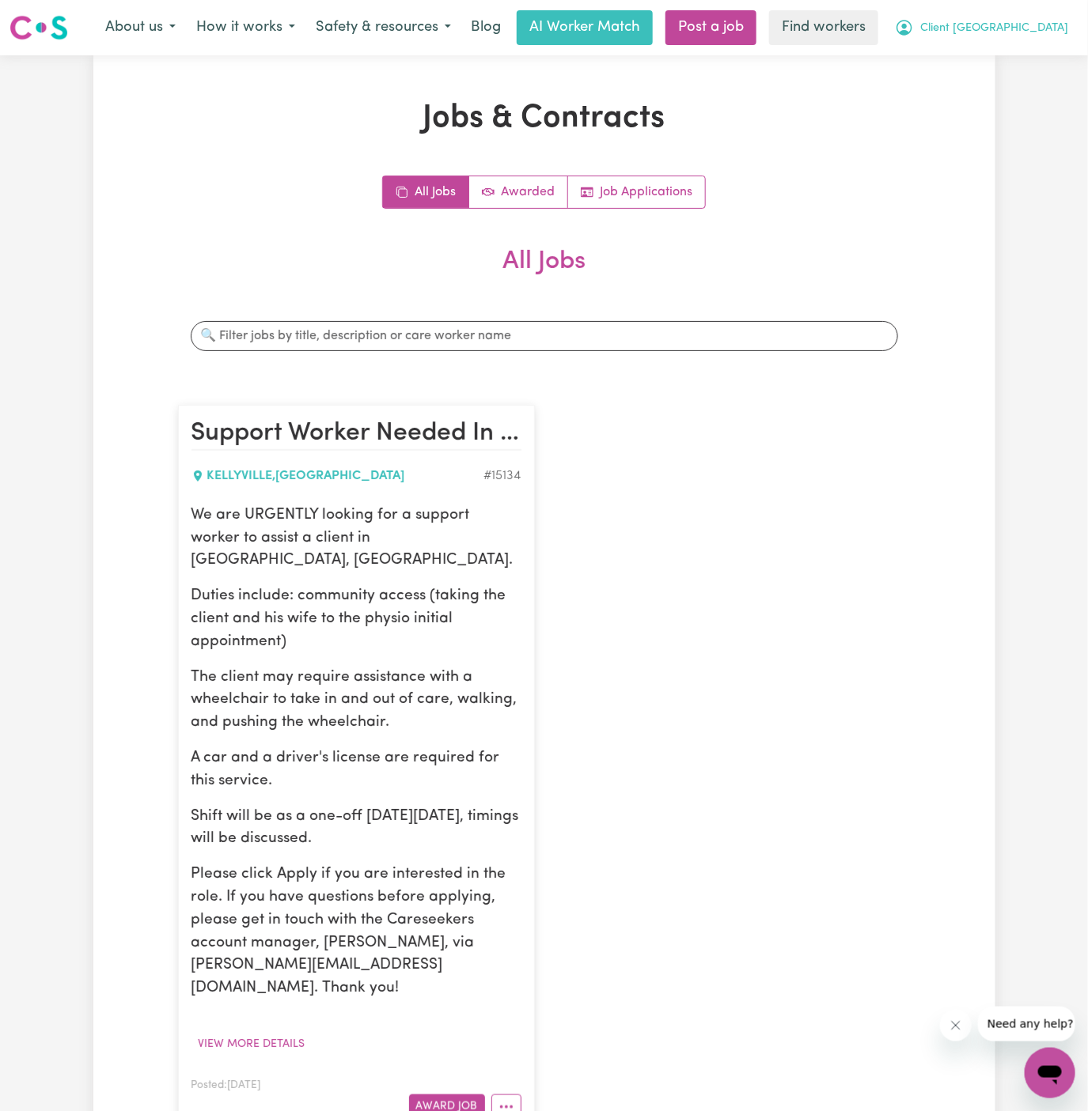
click at [1013, 28] on span "Client [GEOGRAPHIC_DATA]" at bounding box center [994, 28] width 148 height 17
click at [1013, 47] on link "My Dashboard" at bounding box center [1014, 62] width 125 height 30
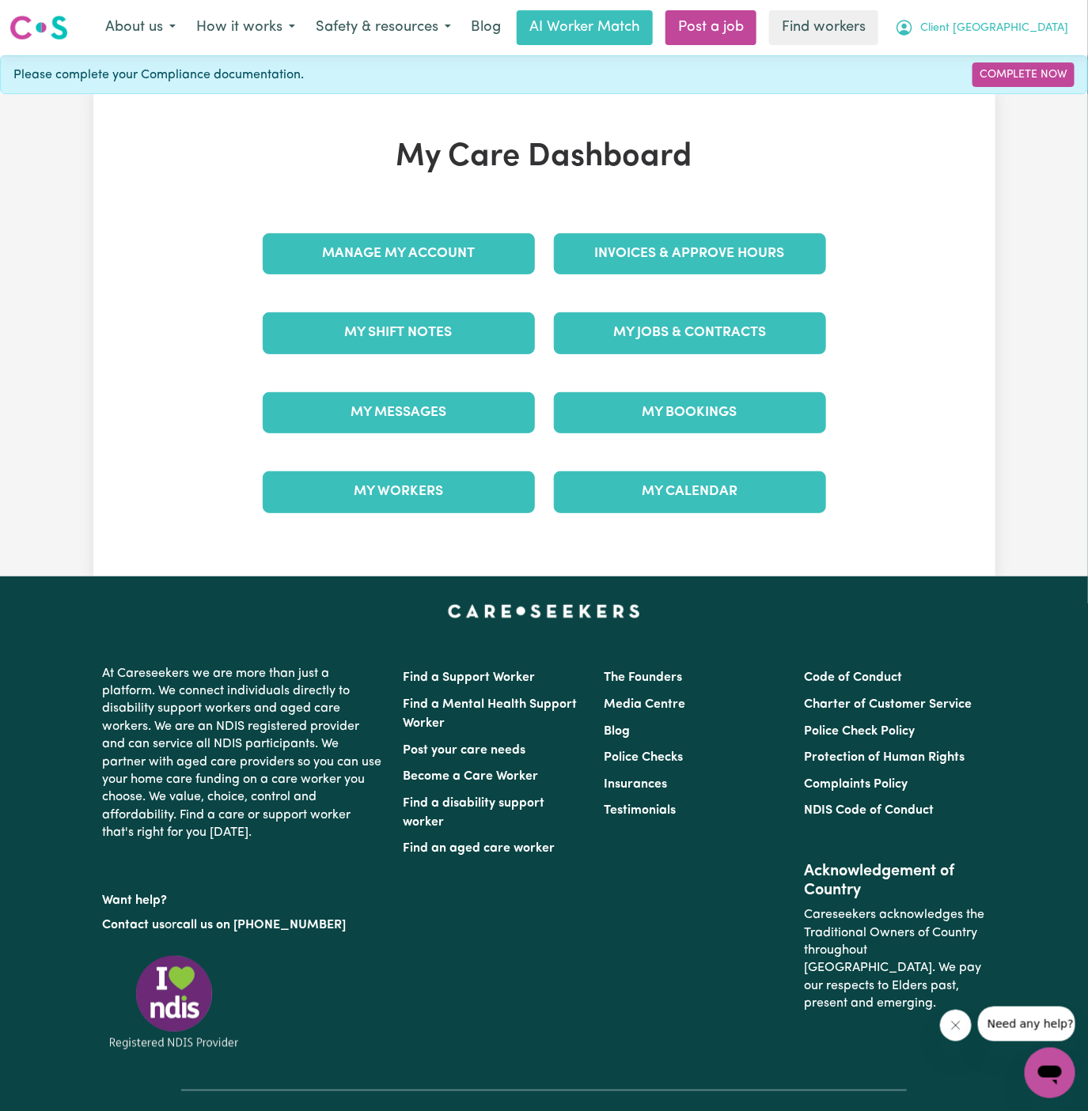
click at [1024, 28] on span "Client [GEOGRAPHIC_DATA]" at bounding box center [994, 28] width 148 height 17
click at [1029, 97] on link "Logout" at bounding box center [1014, 91] width 125 height 30
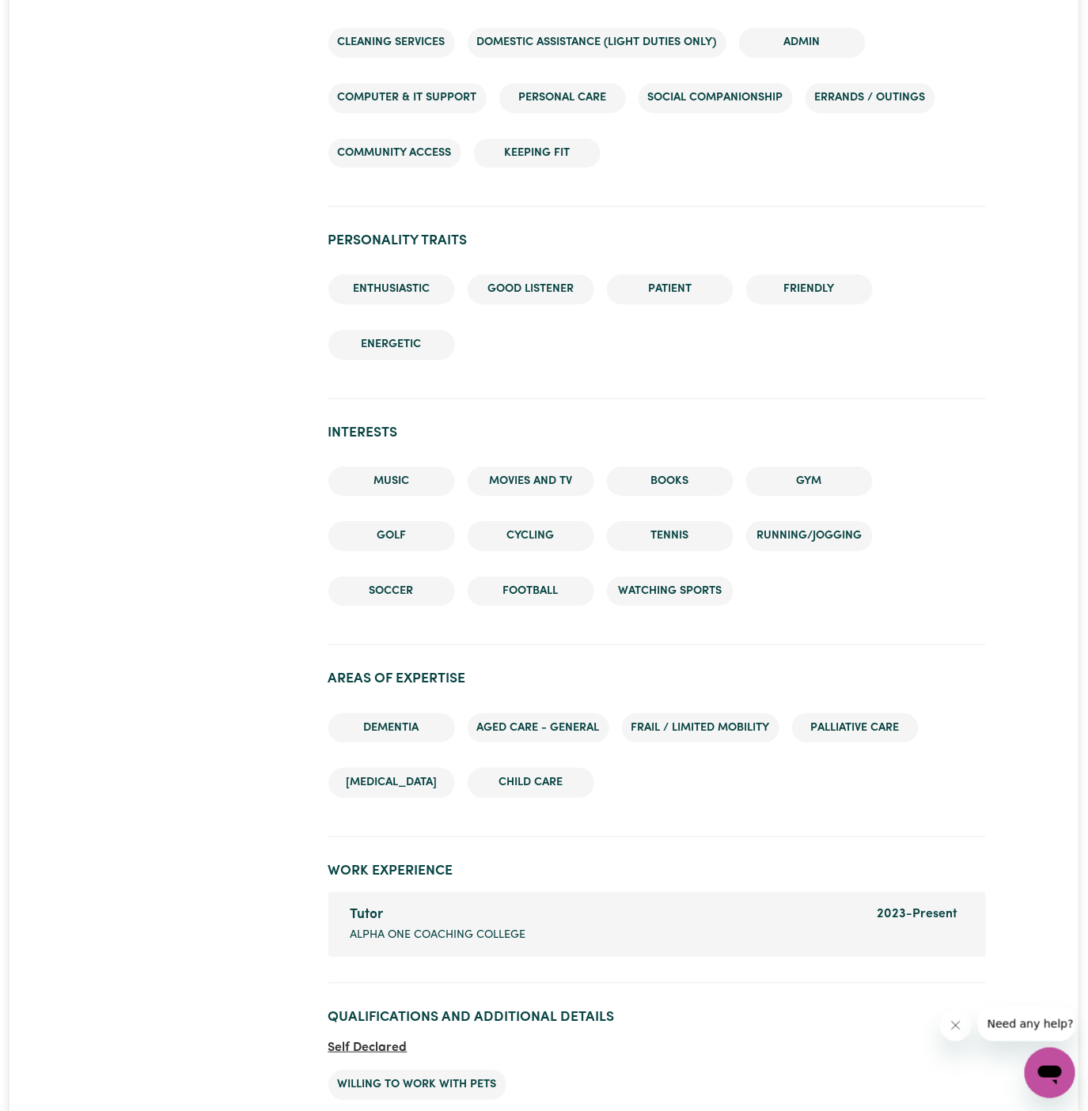
scroll to position [2456, 0]
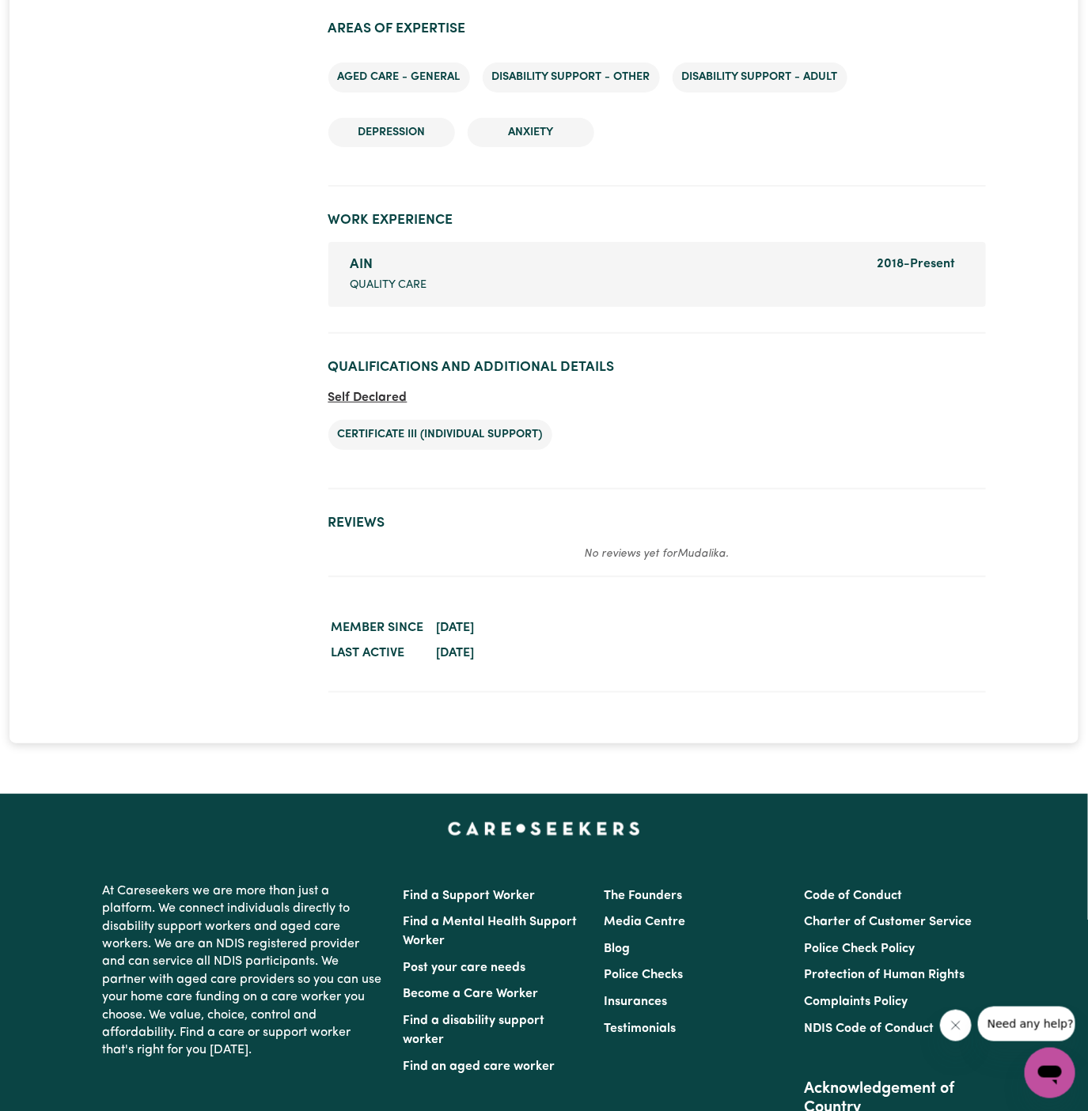
scroll to position [2094, 0]
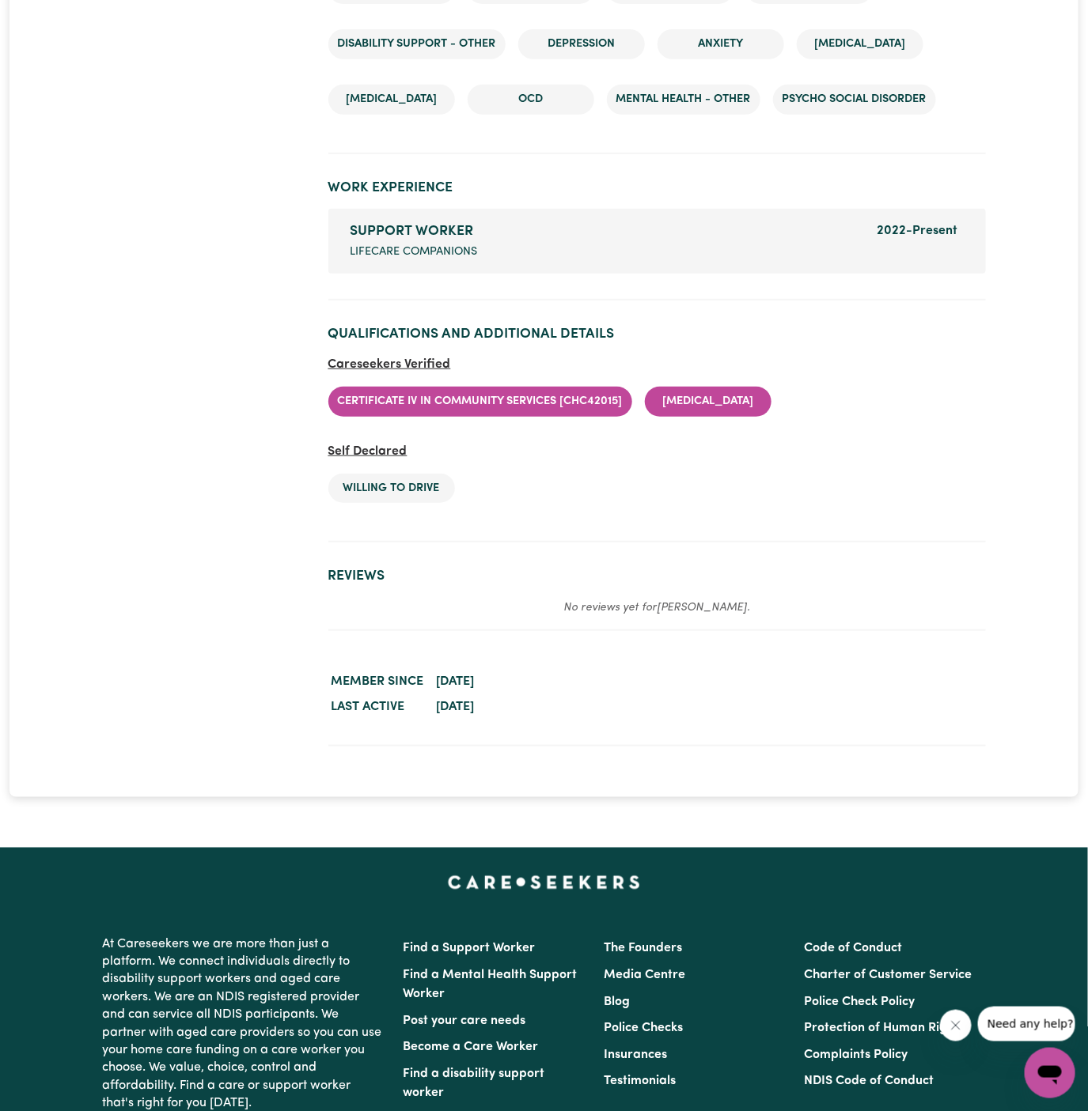
scroll to position [2779, 0]
